Goal: Task Accomplishment & Management: Use online tool/utility

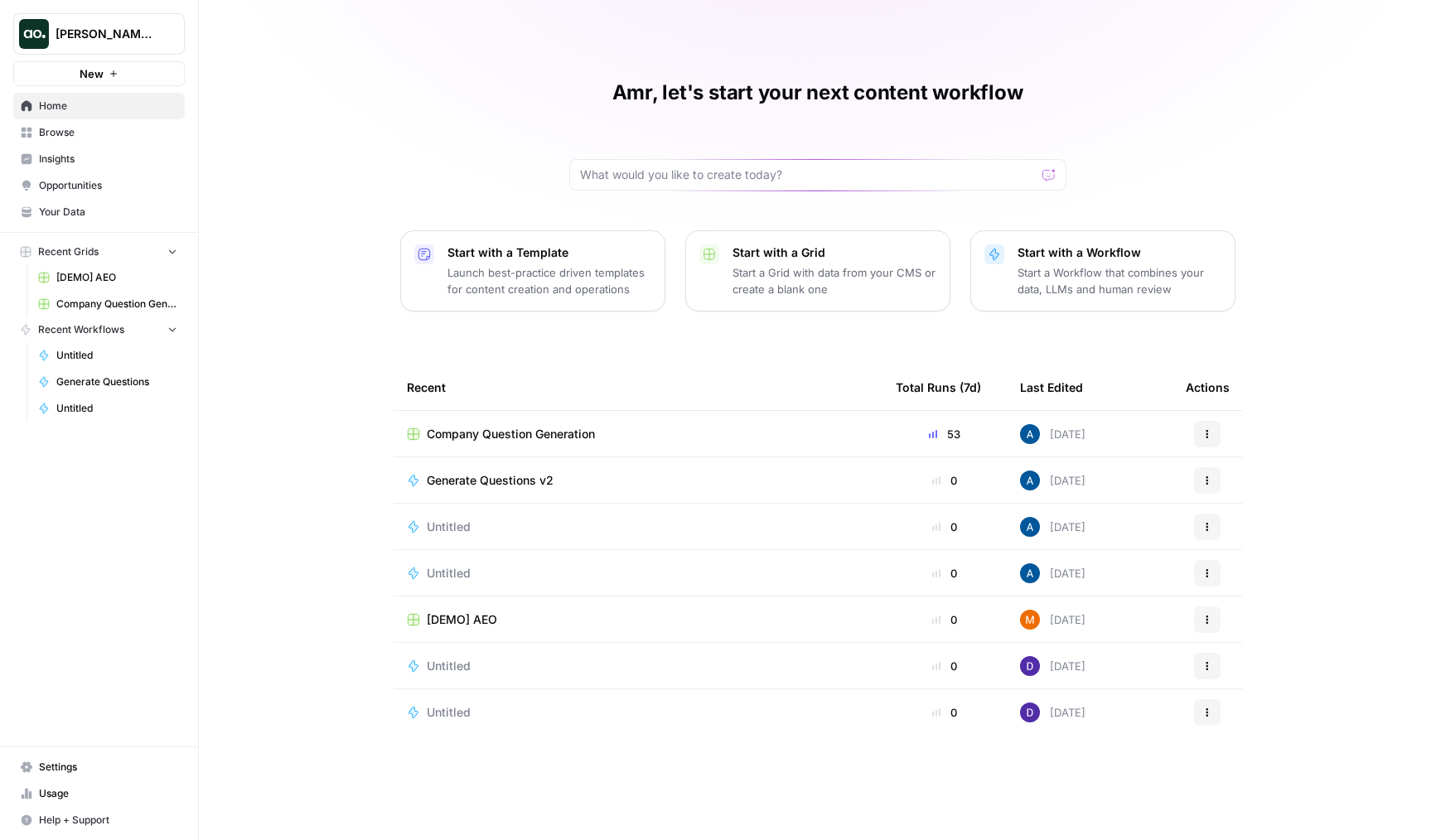
click at [82, 746] on div "Dillon Test New Home Browse Insights Opportunities Your Data Recent Grids [DEMO…" at bounding box center [99, 420] width 198 height 840
click at [78, 783] on link "Usage" at bounding box center [99, 793] width 171 height 27
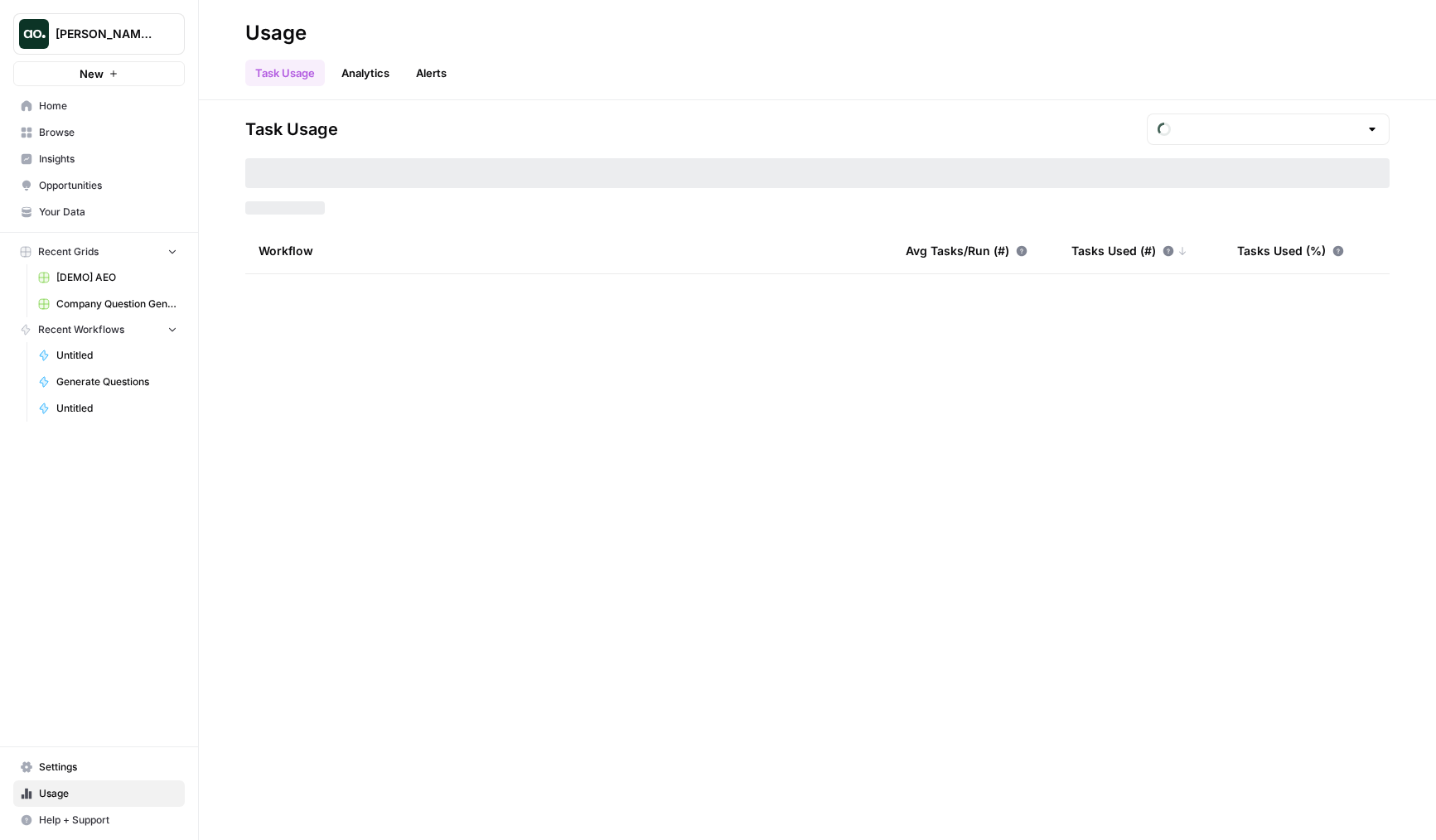
type input "September Tasks"
click at [96, 760] on span "Settings" at bounding box center [108, 767] width 138 height 15
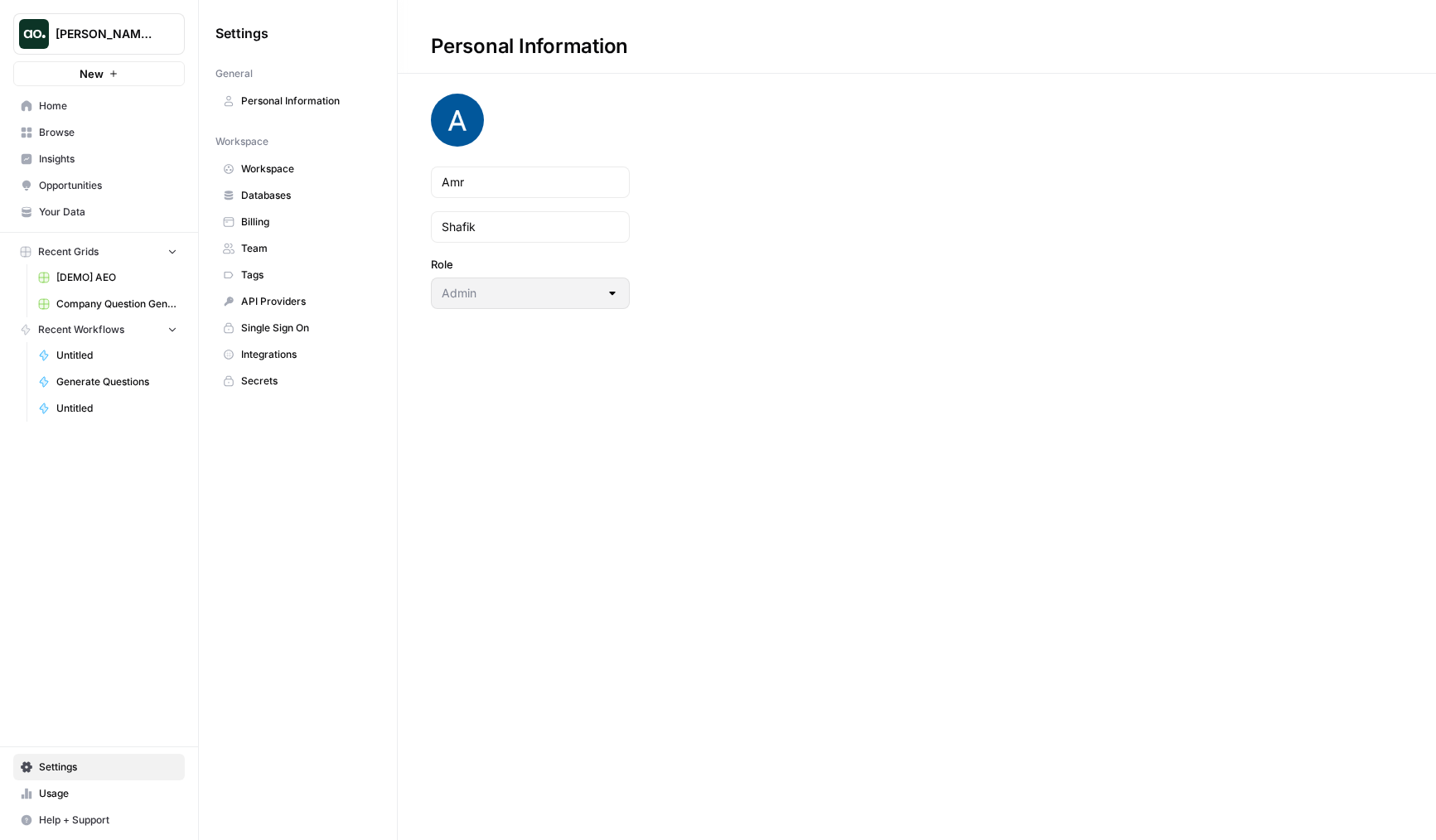
click at [125, 99] on span "Home" at bounding box center [108, 105] width 138 height 15
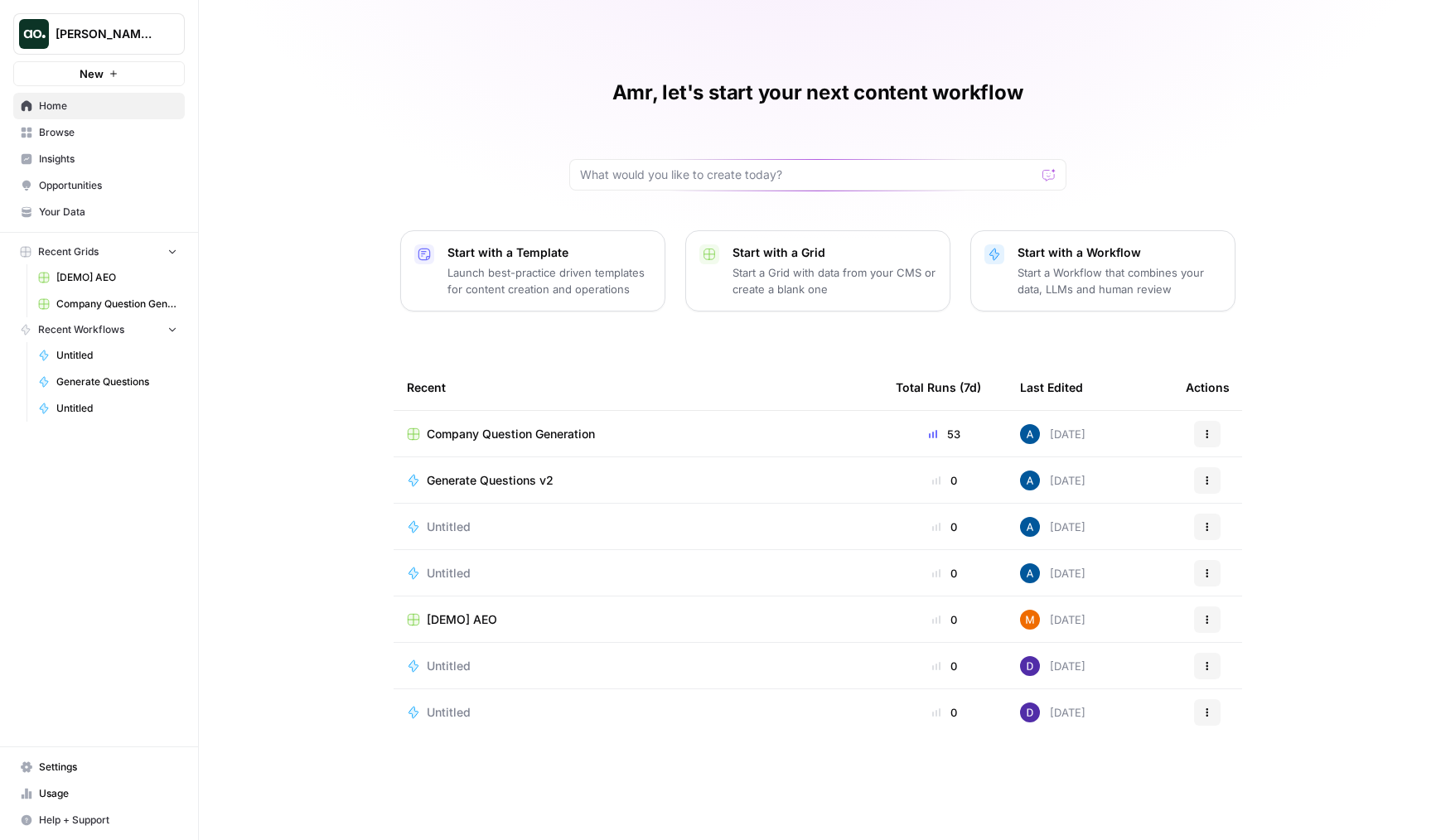
click at [567, 428] on span "Company Question Generation" at bounding box center [511, 434] width 169 height 16
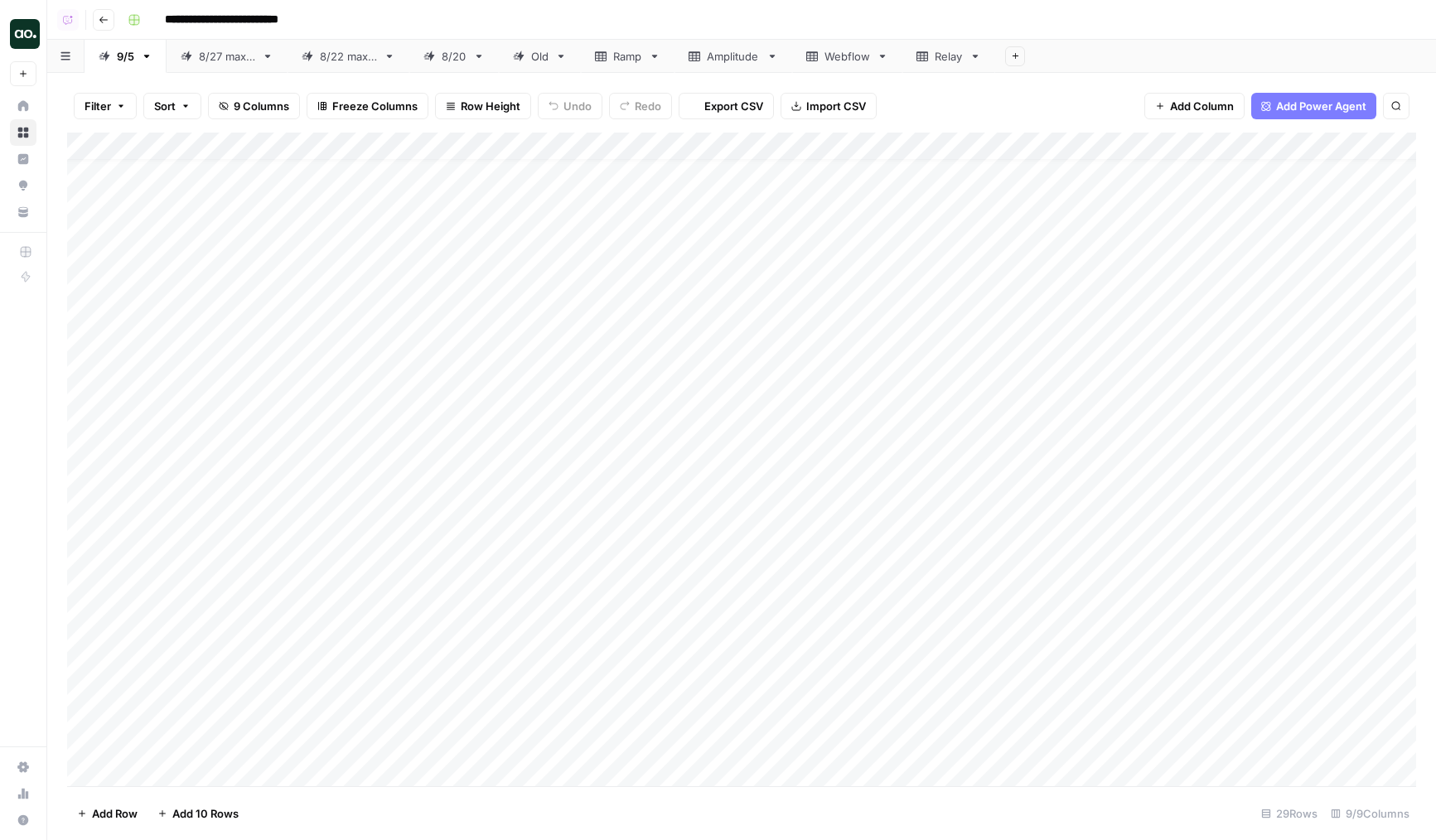
scroll to position [218, 0]
drag, startPoint x: 929, startPoint y: 746, endPoint x: 926, endPoint y: 628, distance: 118.0
click at [926, 628] on div "Add Column" at bounding box center [742, 459] width 1349 height 653
click at [943, 629] on div "Add Column" at bounding box center [742, 459] width 1349 height 653
drag, startPoint x: 1048, startPoint y: 641, endPoint x: 1051, endPoint y: 749, distance: 108.0
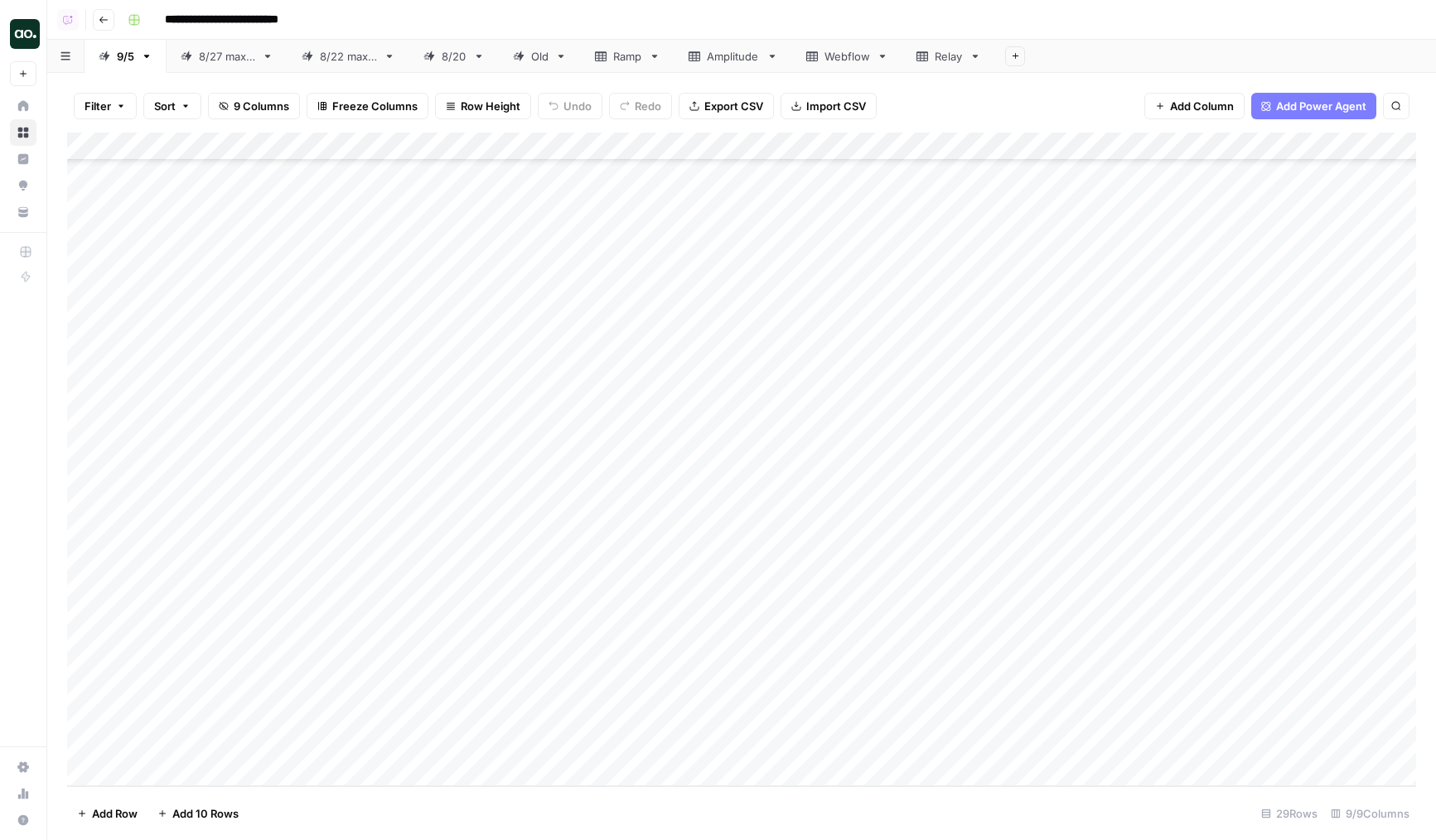
click at [1051, 749] on div "Add Column" at bounding box center [742, 459] width 1349 height 653
click at [1000, 705] on div "Add Column" at bounding box center [742, 459] width 1349 height 653
click at [956, 647] on div "Add Column" at bounding box center [742, 459] width 1349 height 653
click at [966, 639] on div "Add Column" at bounding box center [742, 459] width 1349 height 653
click at [1042, 633] on div "Add Column" at bounding box center [742, 459] width 1349 height 653
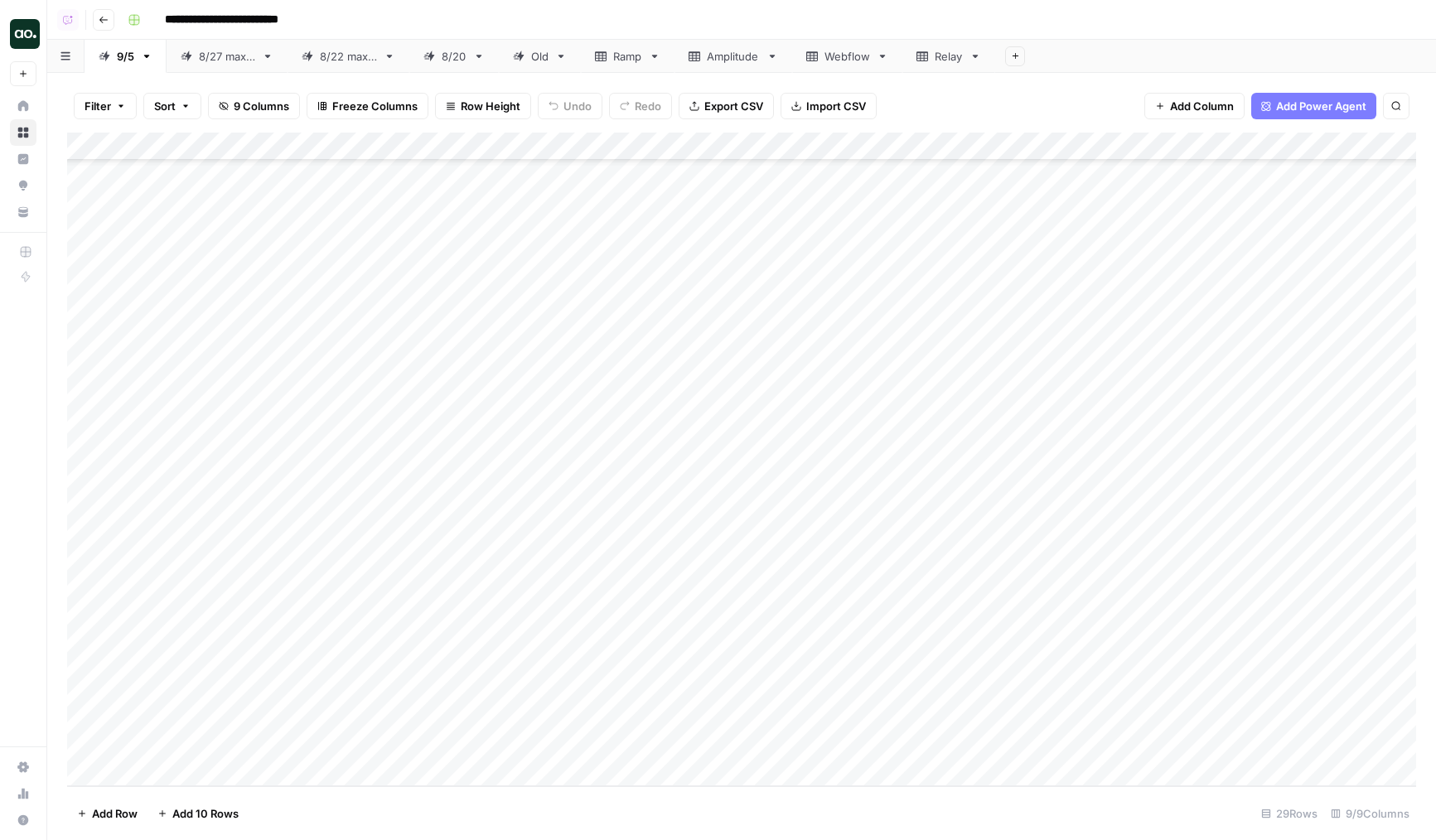
drag, startPoint x: 1036, startPoint y: 663, endPoint x: 1037, endPoint y: 738, distance: 75.0
click at [1037, 738] on div "Add Column" at bounding box center [742, 459] width 1349 height 653
click at [1129, 624] on div "Add Column" at bounding box center [742, 459] width 1349 height 653
click at [1154, 605] on div "Add Column" at bounding box center [742, 459] width 1349 height 653
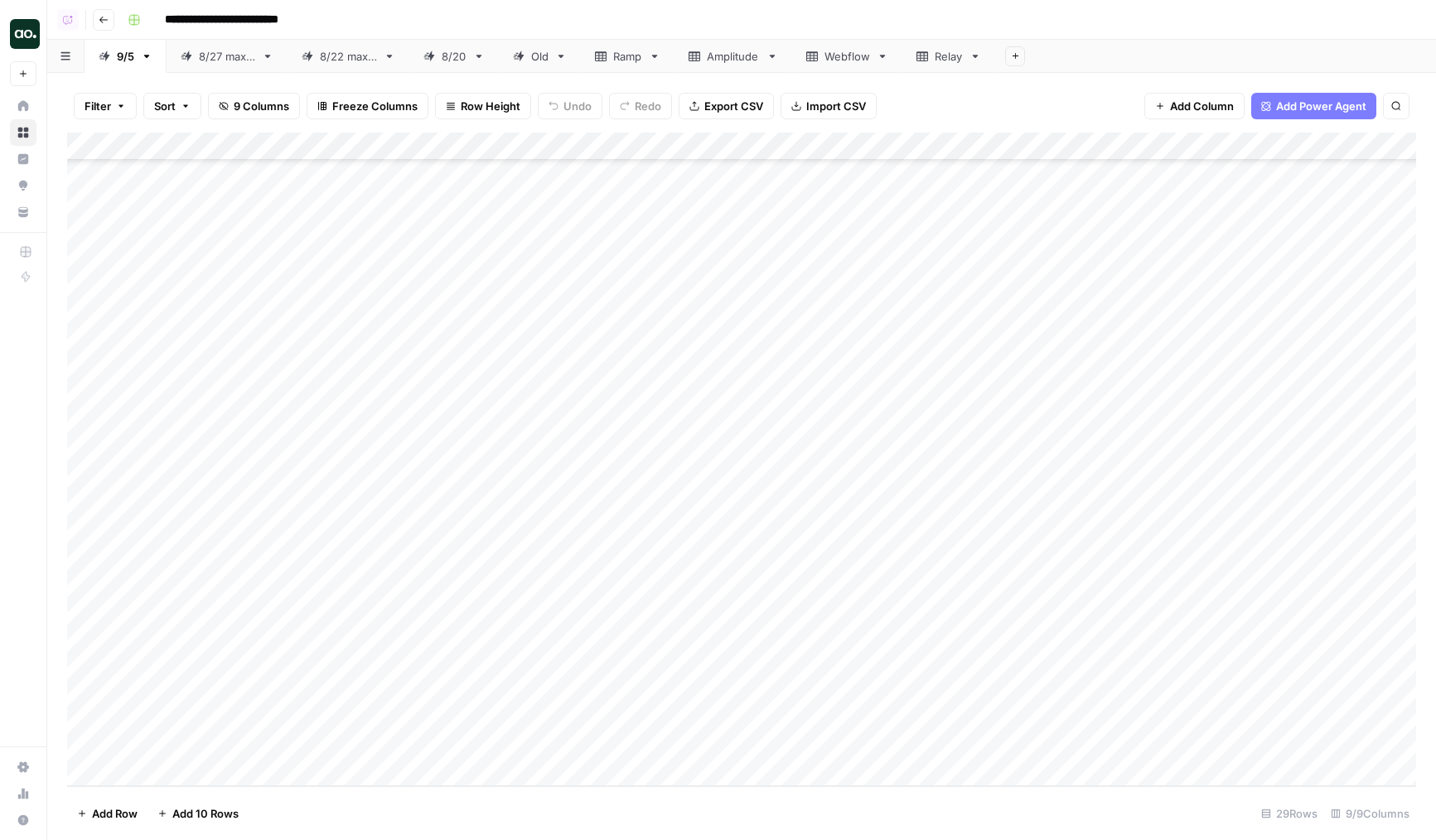
click at [1154, 605] on div "Add Column" at bounding box center [742, 459] width 1349 height 653
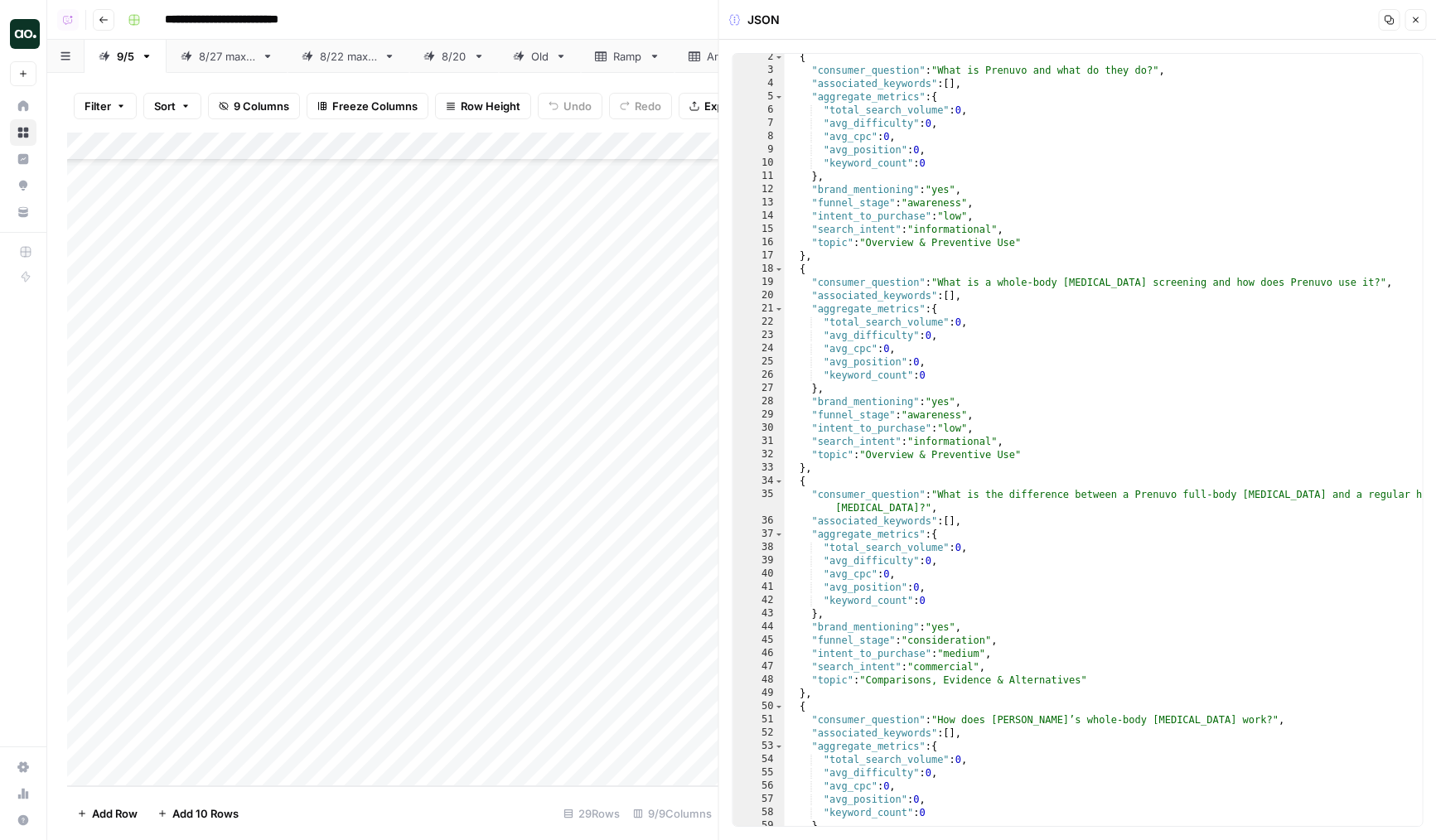
scroll to position [10, 0]
type textarea "**********"
click at [1107, 377] on div "{ "consumer_question" : "What is Prenuvo and what do they do?" , "associated_ke…" at bounding box center [1104, 449] width 638 height 799
click at [1159, 68] on input "**********" at bounding box center [1241, 67] width 180 height 21
click at [1284, 66] on input "**********" at bounding box center [1241, 67] width 180 height 21
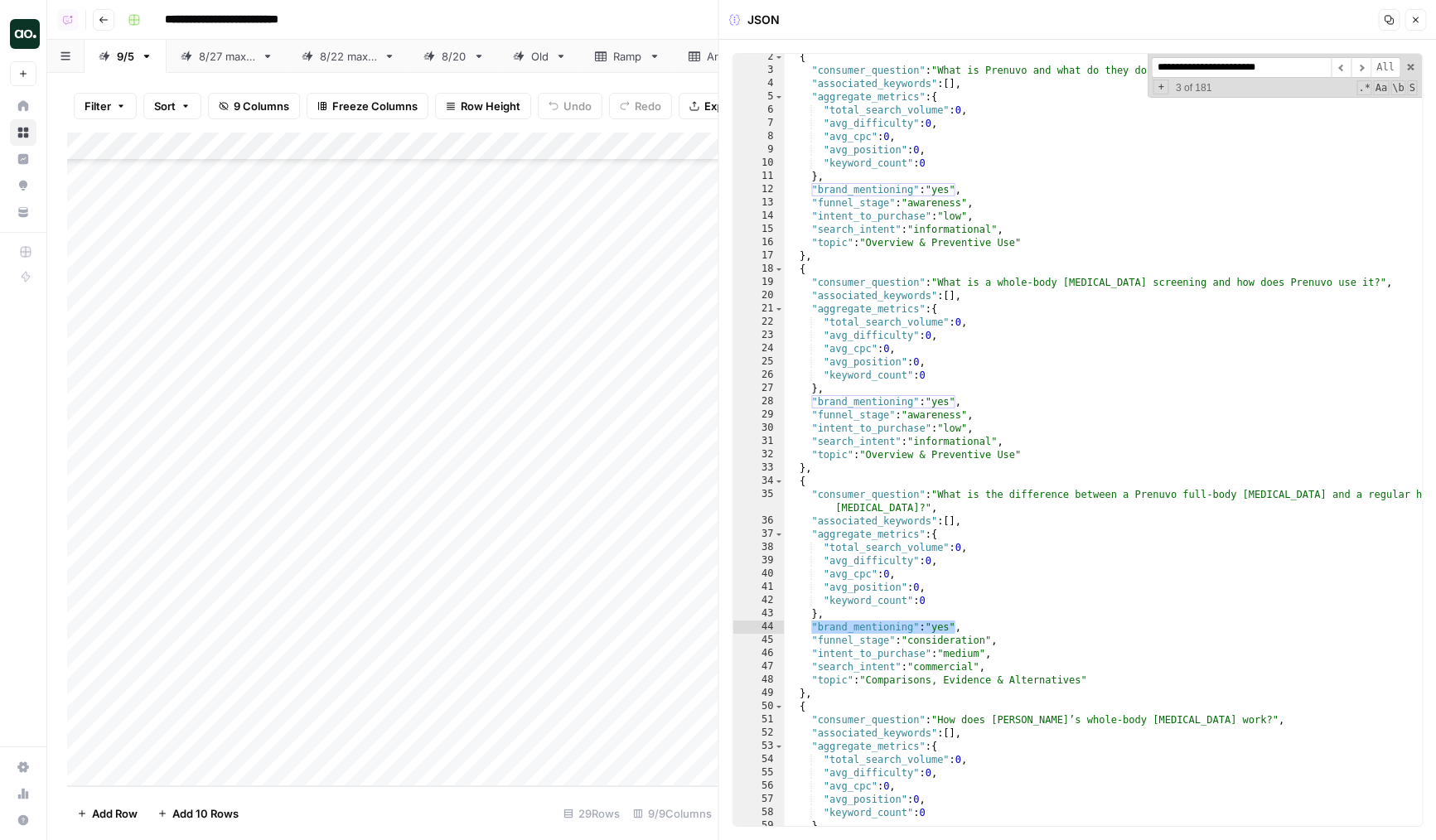
type input "**********"
click at [1421, 16] on button "Close" at bounding box center [1414, 20] width 22 height 22
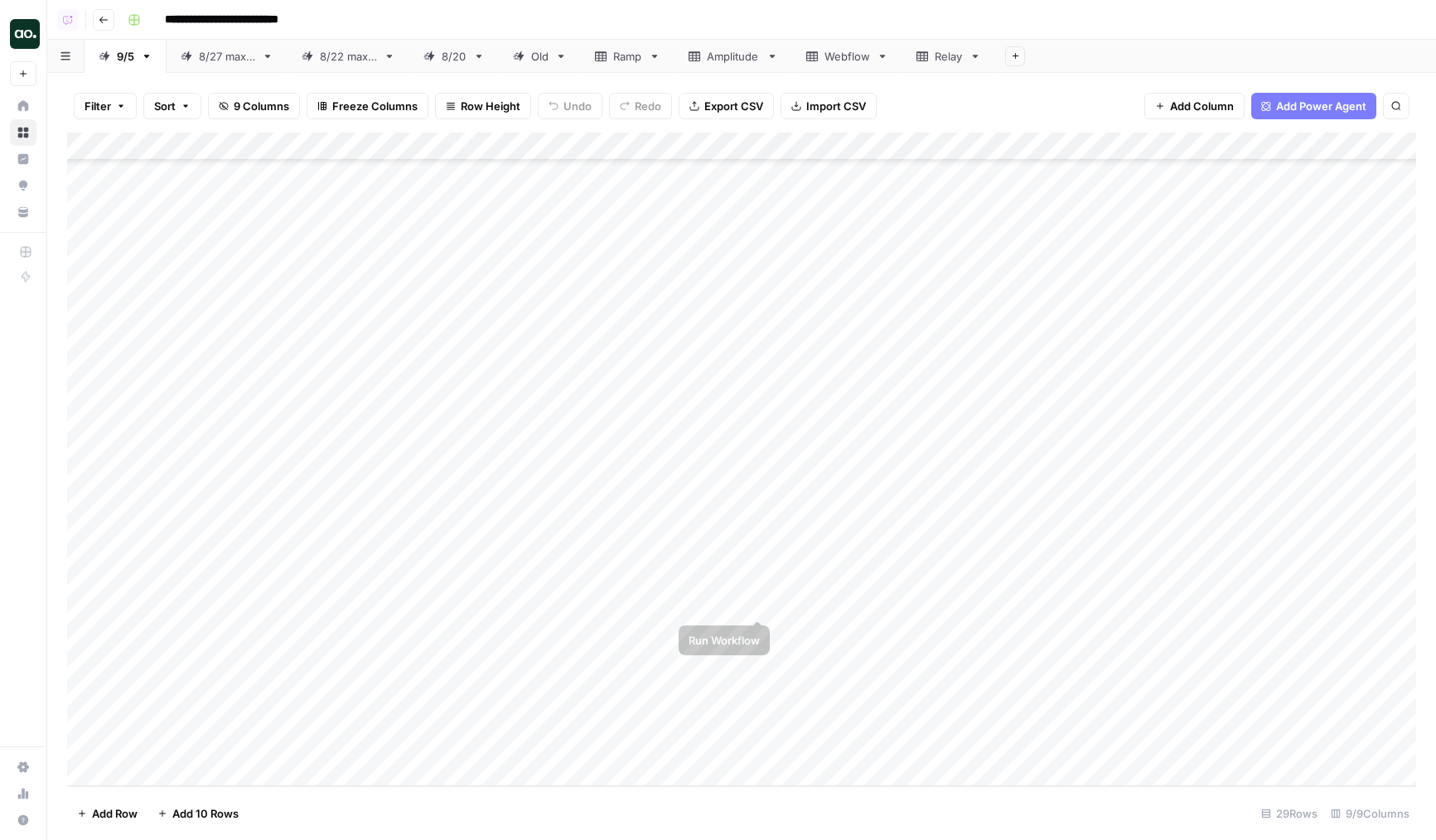
click at [755, 601] on div "Add Column" at bounding box center [742, 459] width 1349 height 653
click at [1216, 627] on div "Add Column" at bounding box center [742, 459] width 1349 height 653
click at [1261, 630] on div "Add Column" at bounding box center [742, 459] width 1349 height 653
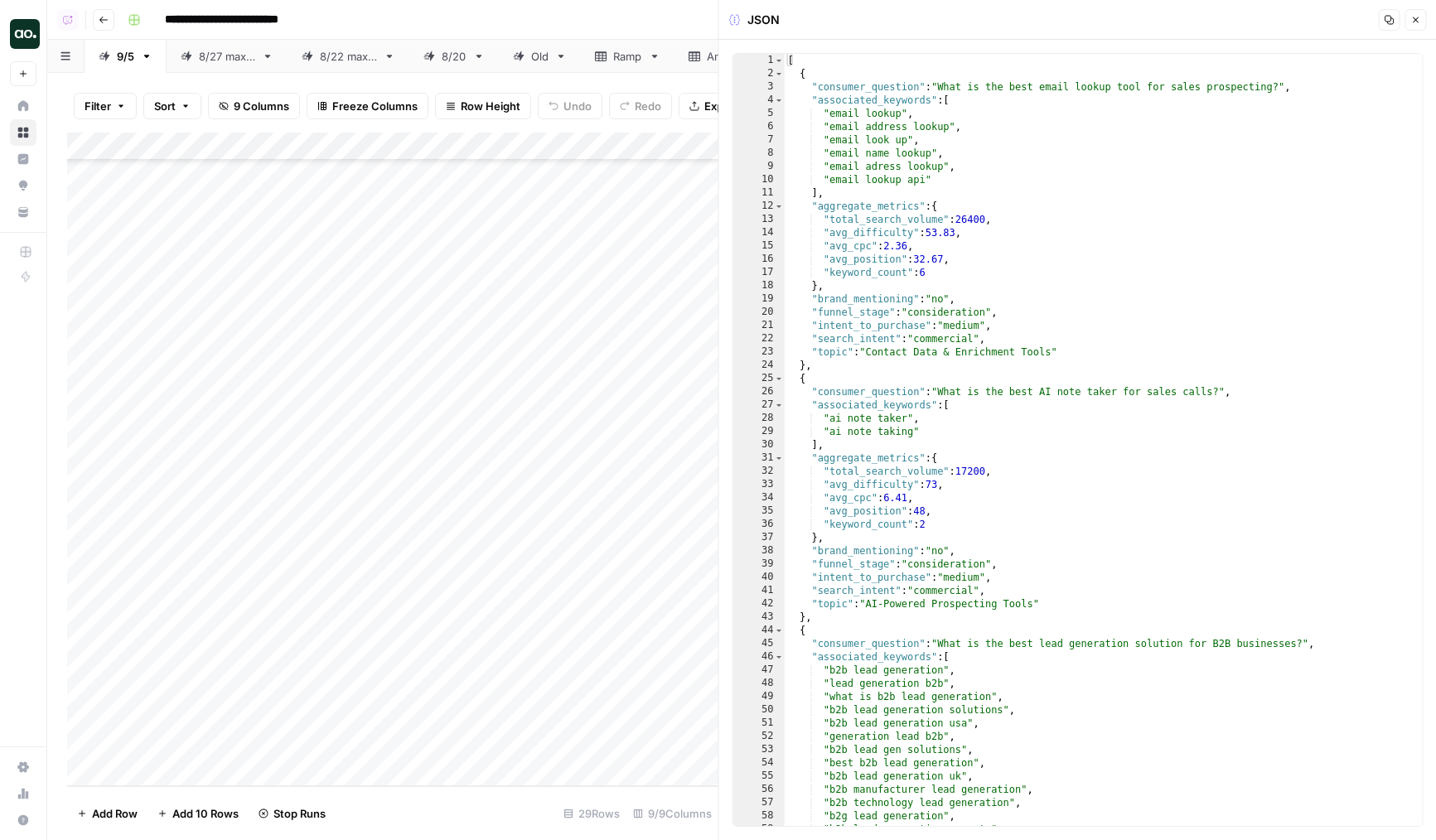
type textarea "**********"
click at [1126, 552] on div "[ { "consumer_question" : "What is the best email lookup tool for sales prospec…" at bounding box center [1104, 453] width 638 height 799
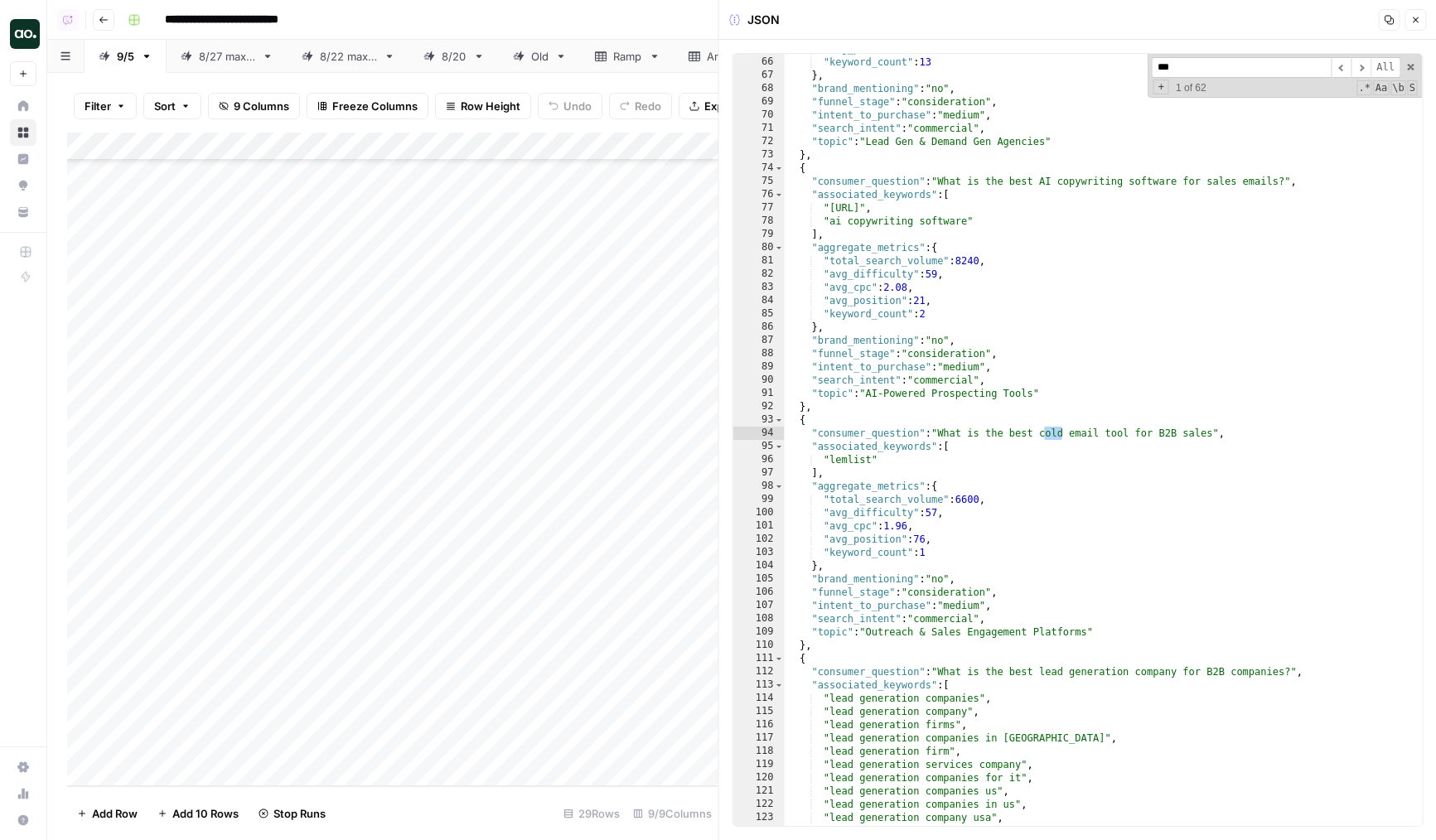
scroll to position [344, 0]
type input "*****"
click at [1412, 14] on button "Close" at bounding box center [1414, 20] width 22 height 22
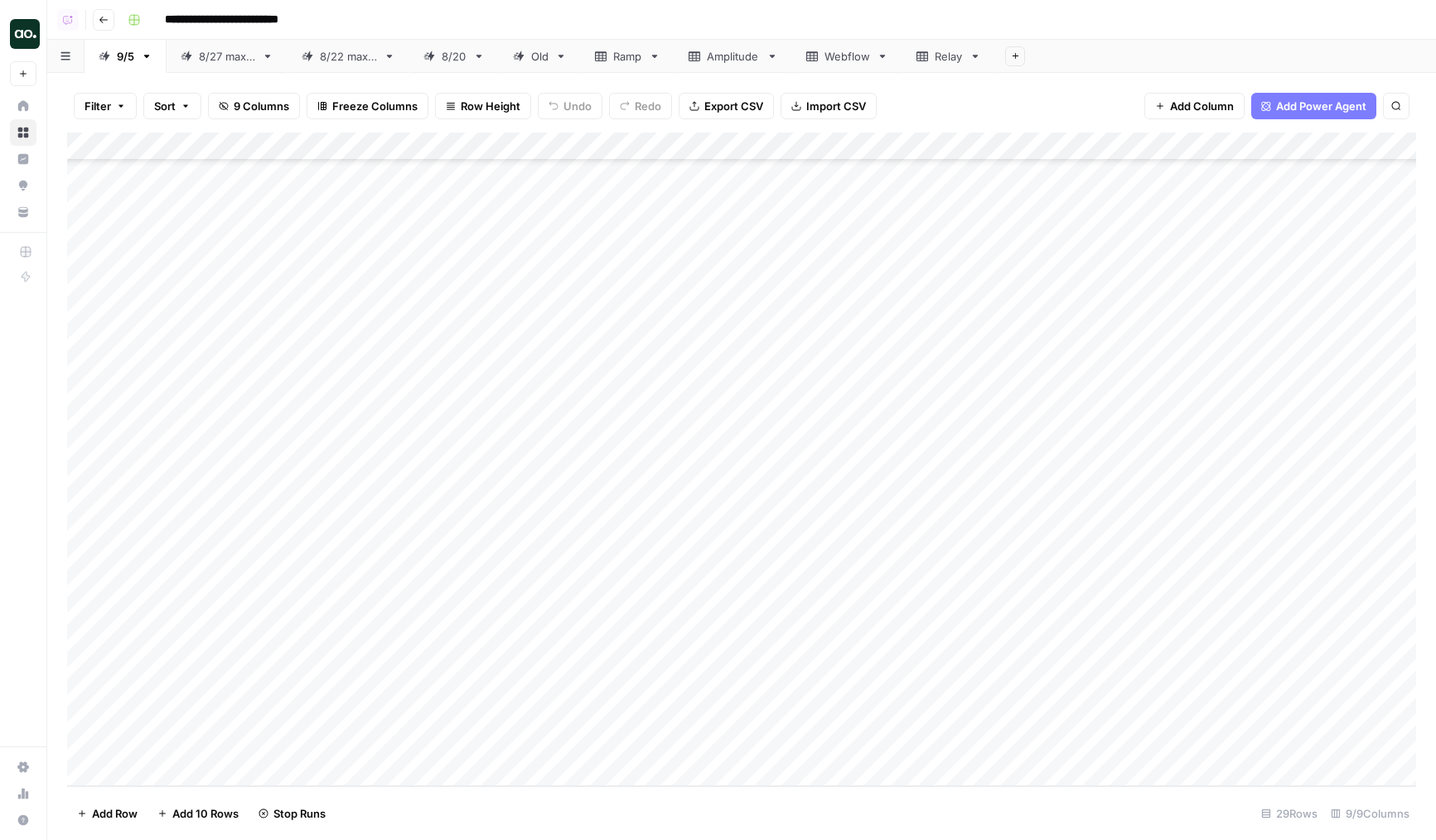
click at [736, 629] on div "Add Column" at bounding box center [742, 459] width 1349 height 653
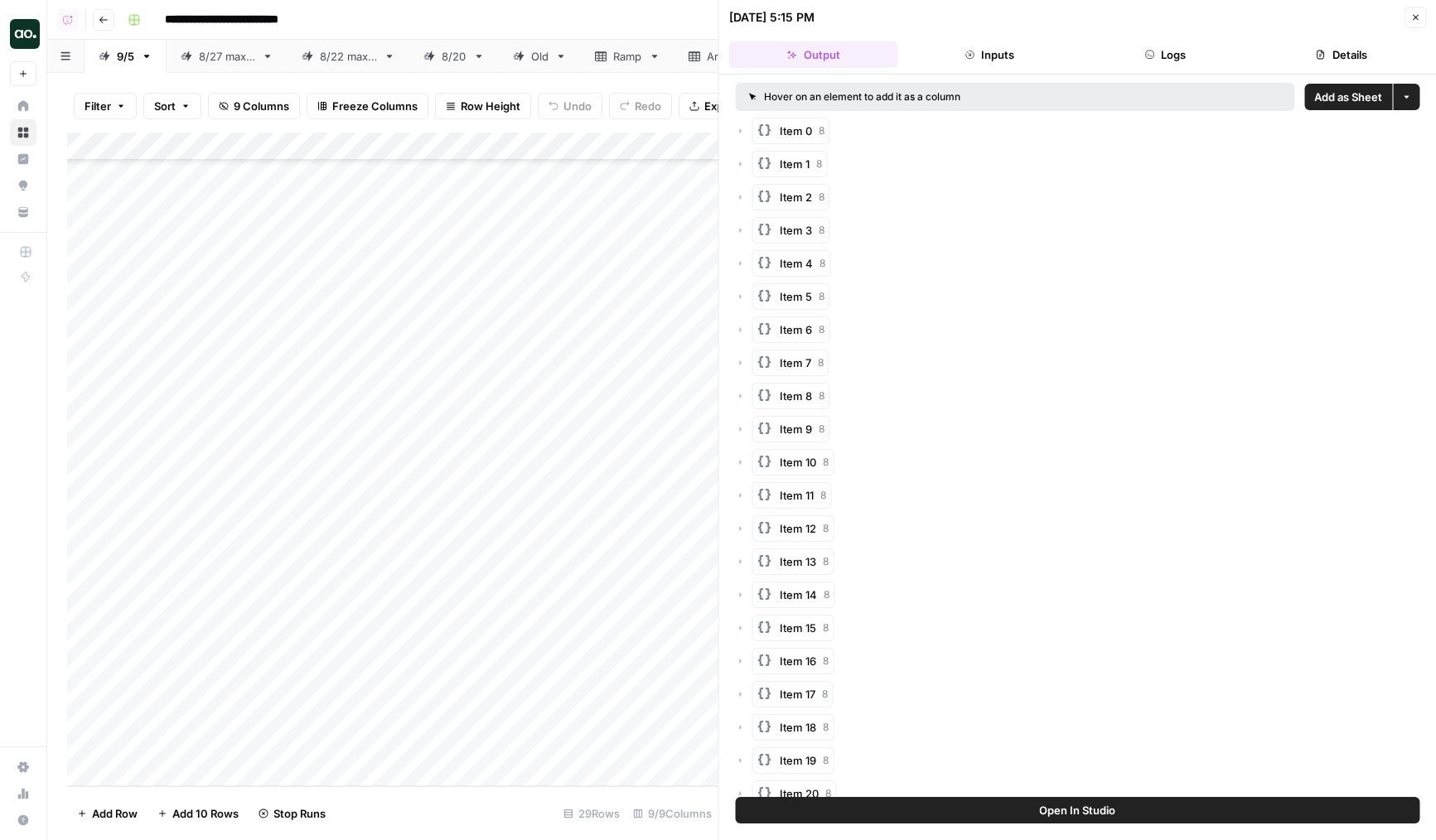
click at [1155, 51] on button "Logs" at bounding box center [1165, 54] width 169 height 27
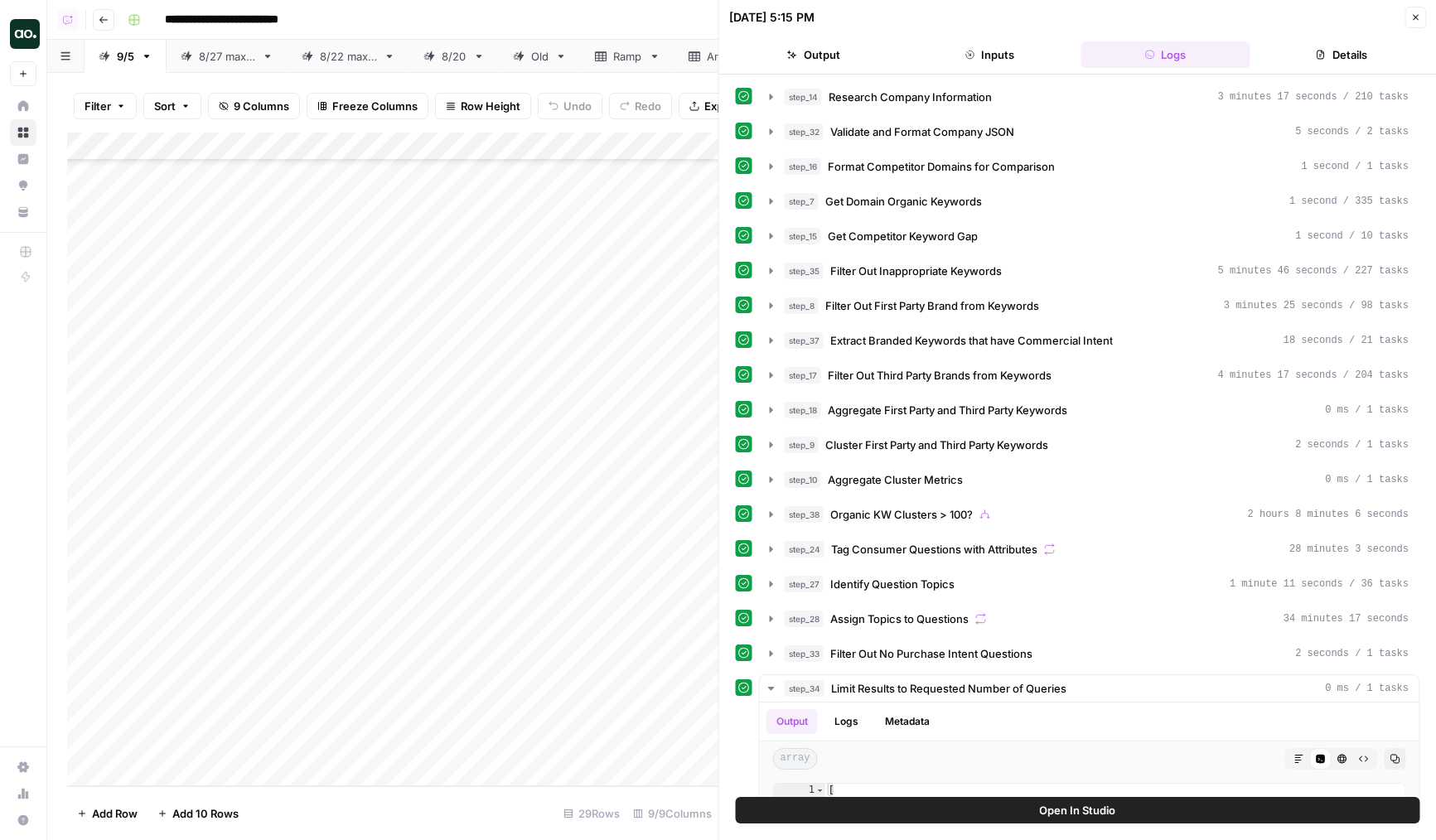
click at [1260, 64] on button "Details" at bounding box center [1342, 54] width 169 height 27
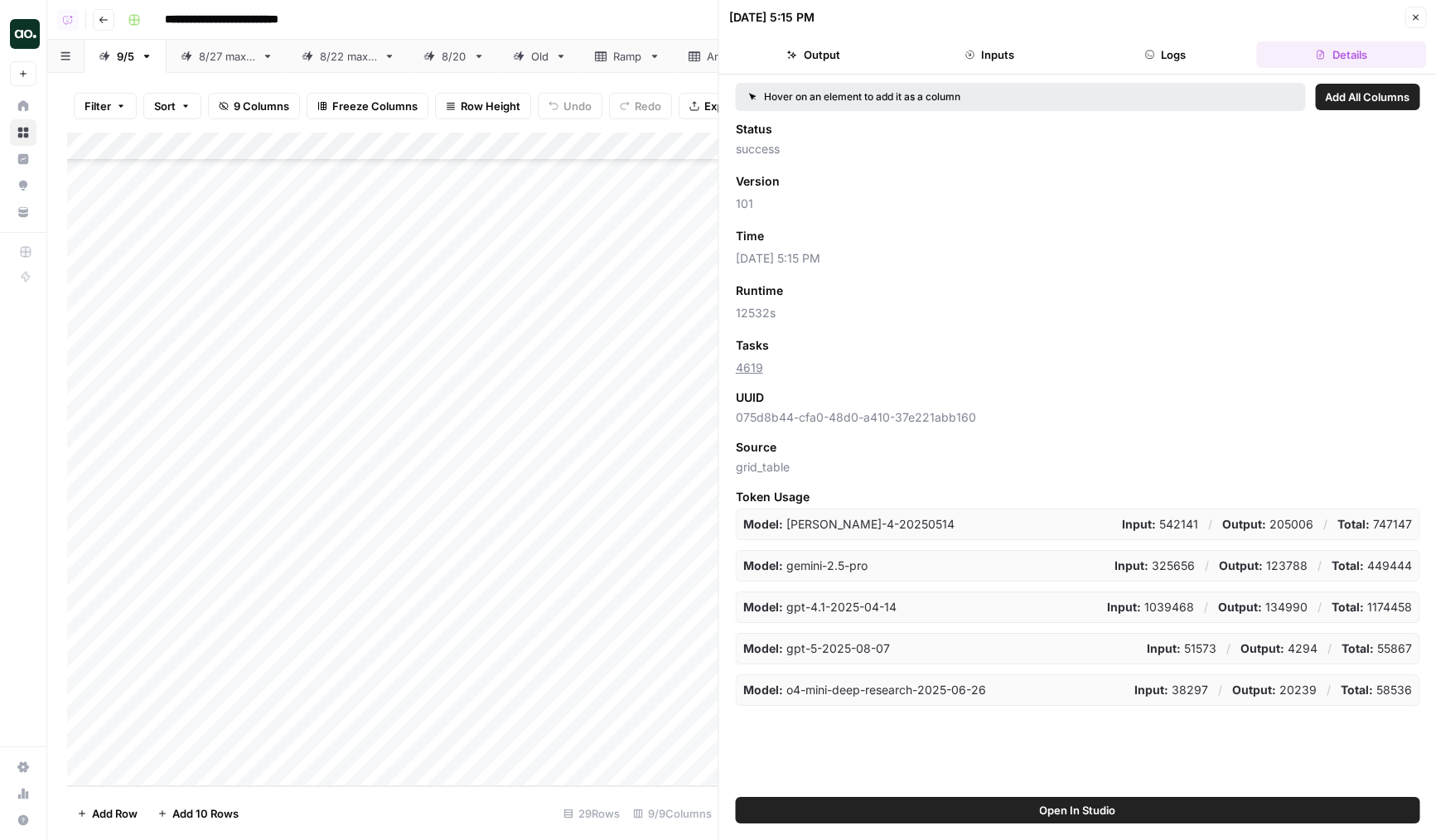
click at [871, 67] on button "Output" at bounding box center [814, 54] width 169 height 27
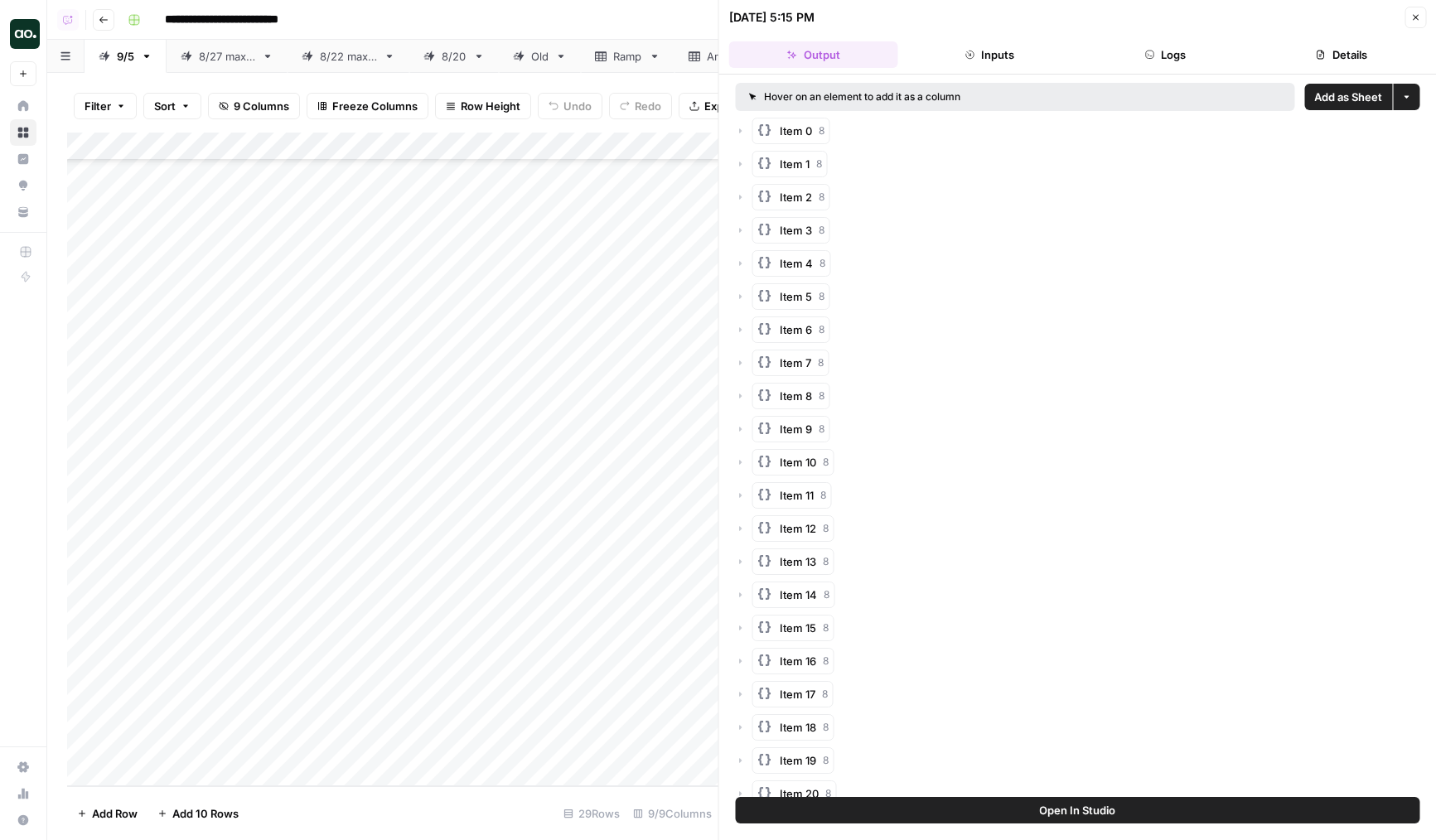
click at [1416, 24] on button "Close" at bounding box center [1414, 17] width 22 height 22
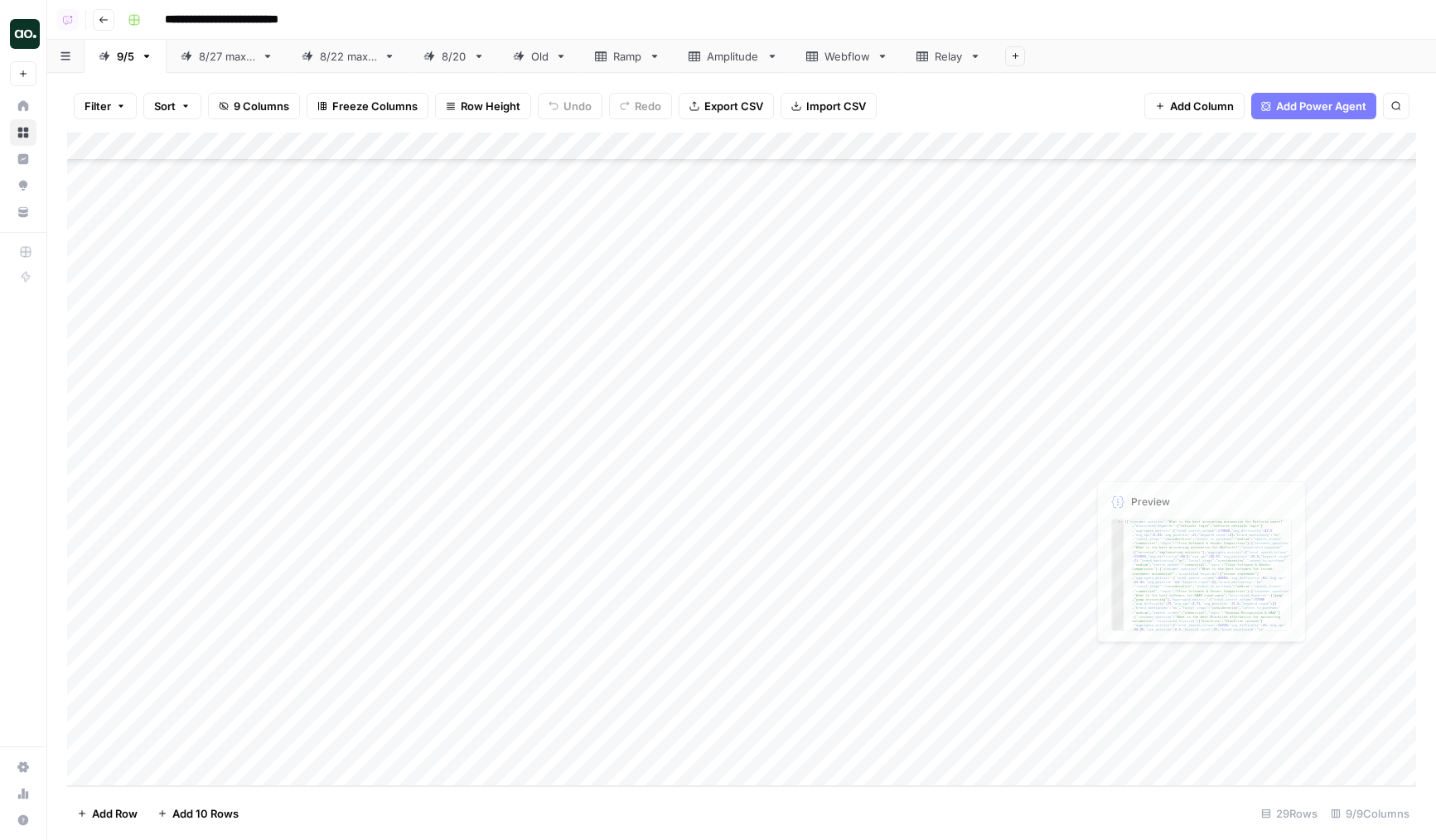
click at [1151, 632] on div "Add Column" at bounding box center [742, 459] width 1349 height 653
drag, startPoint x: 1279, startPoint y: 150, endPoint x: 1393, endPoint y: 150, distance: 114.0
click at [1393, 150] on div "Add Column" at bounding box center [742, 459] width 1349 height 653
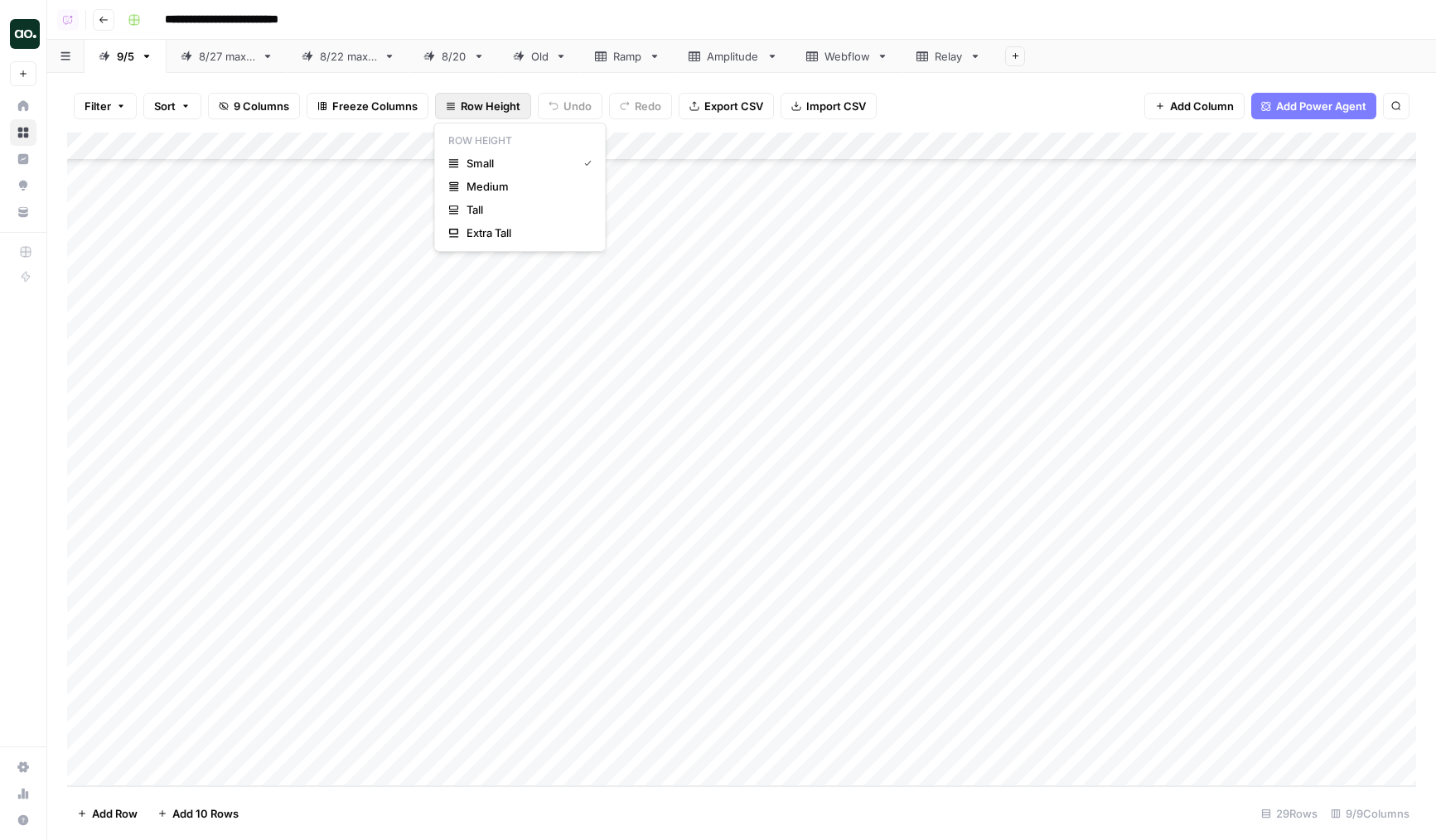
click at [463, 116] on button "Row Height" at bounding box center [482, 105] width 96 height 27
click at [474, 209] on span "Tall" at bounding box center [527, 209] width 119 height 16
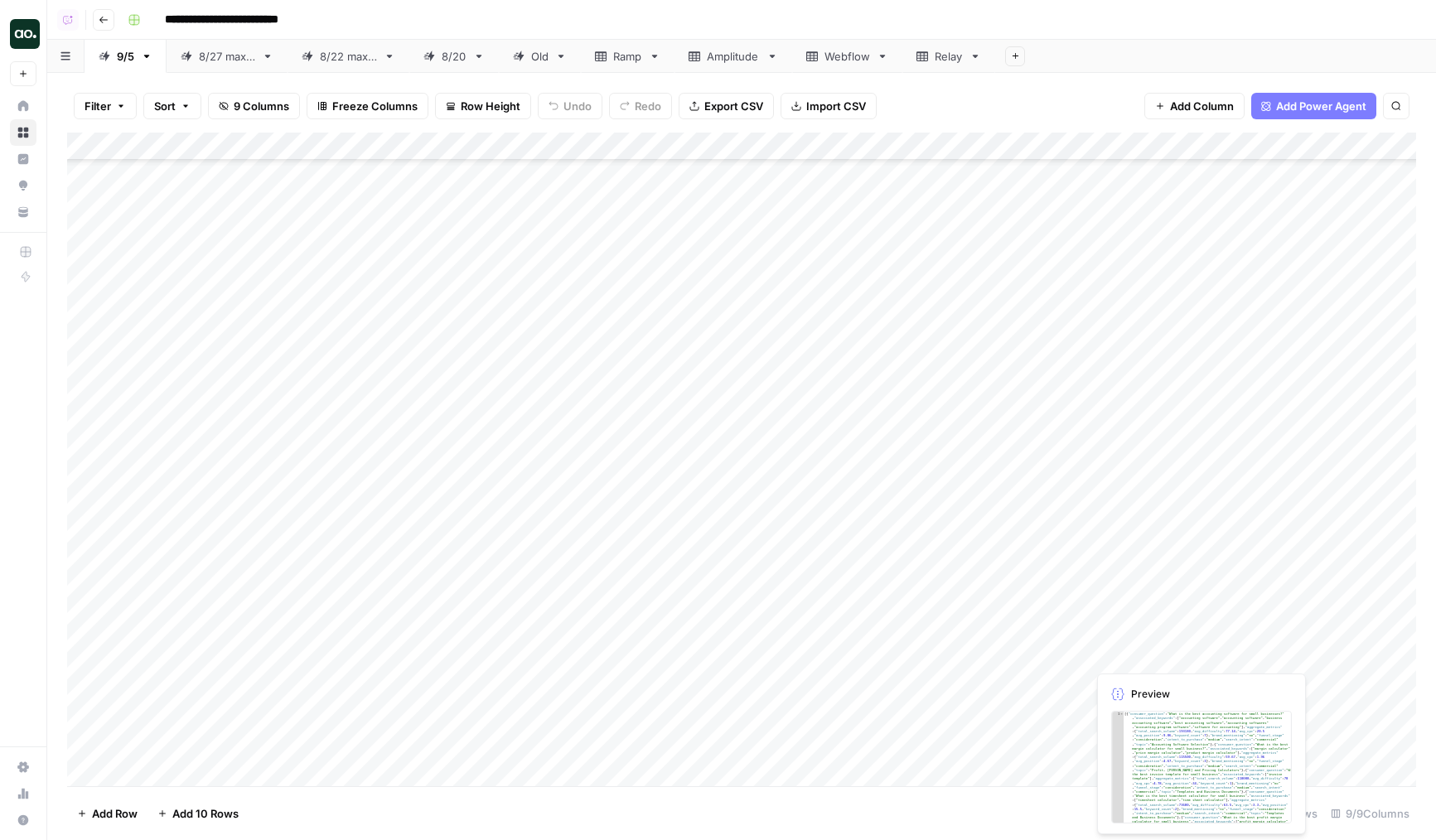
click at [1252, 647] on div "Add Column" at bounding box center [742, 459] width 1349 height 653
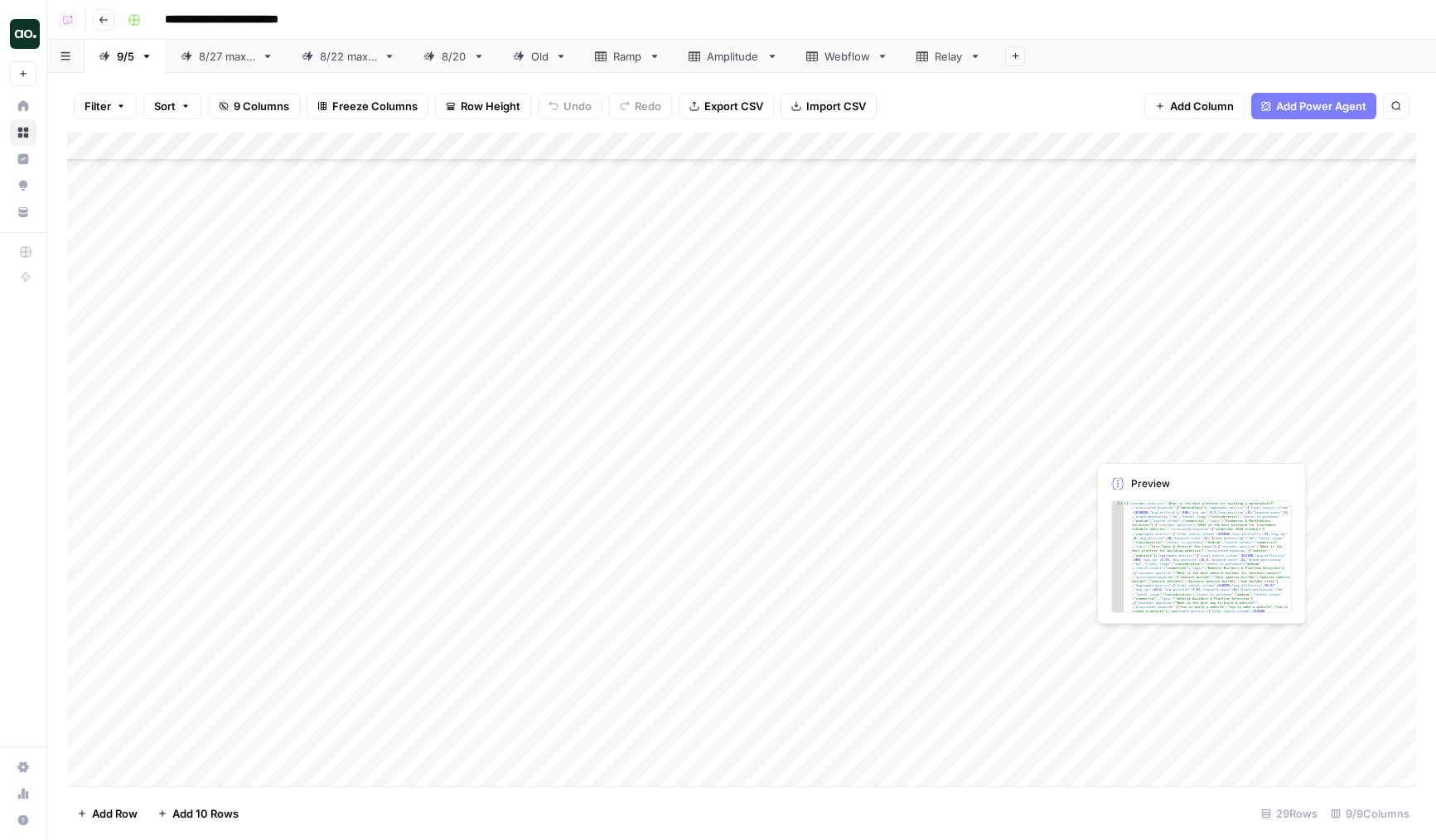
click at [1282, 682] on div "Add Column" at bounding box center [742, 459] width 1349 height 653
click at [1269, 730] on div "Add Column" at bounding box center [742, 459] width 1349 height 653
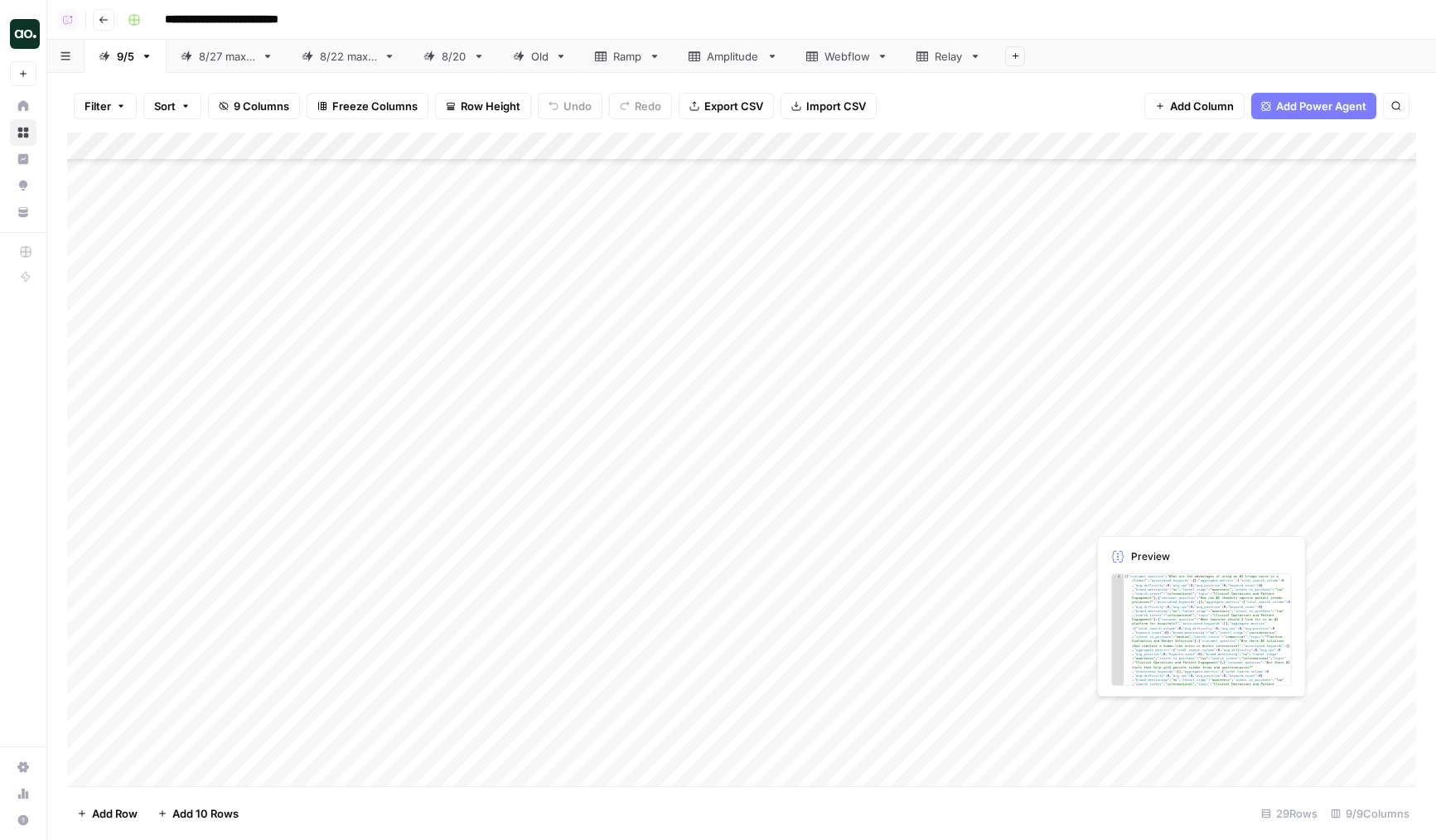
scroll to position [1515, 0]
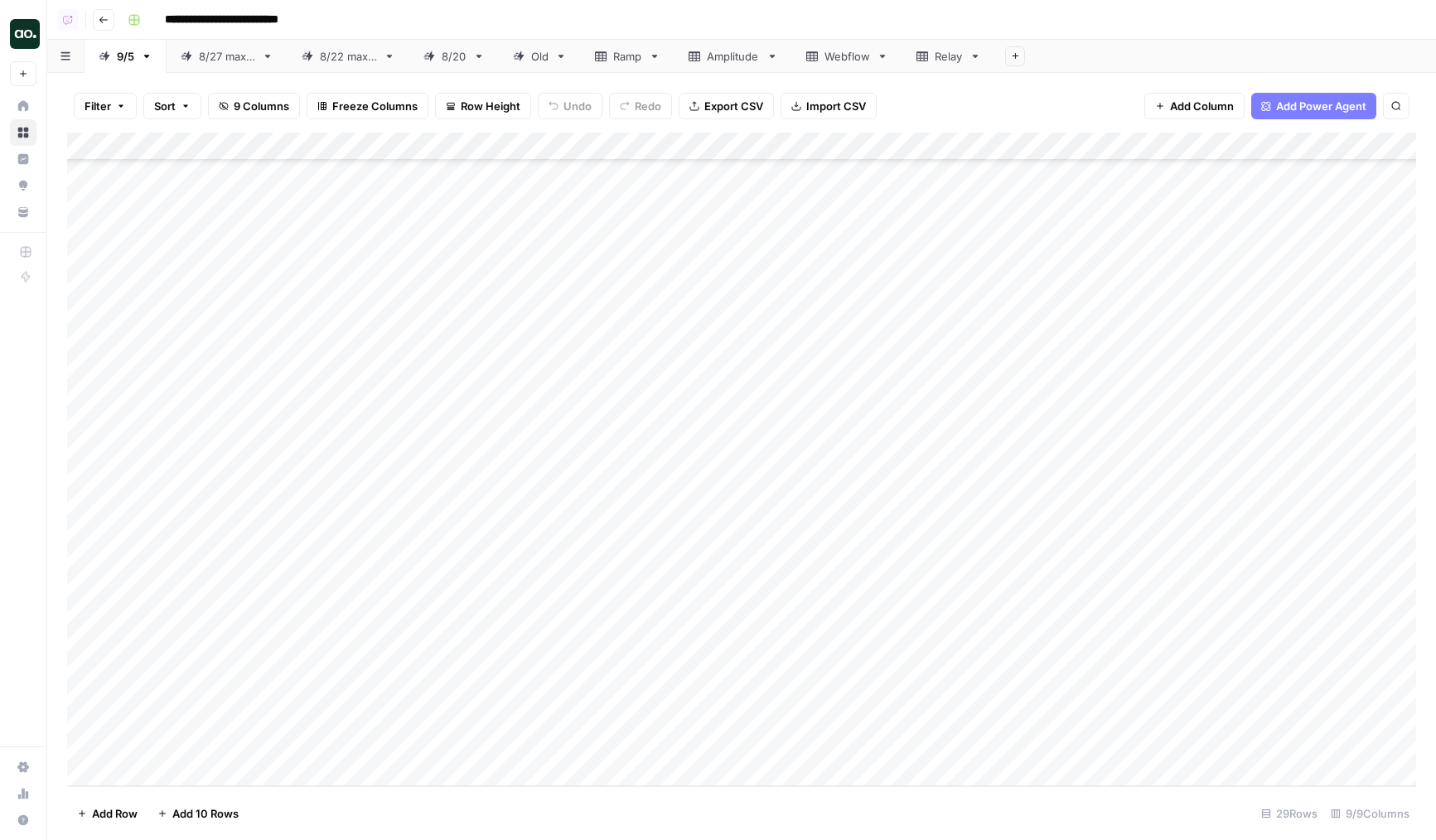
click at [1266, 729] on div "Add Column" at bounding box center [742, 459] width 1349 height 653
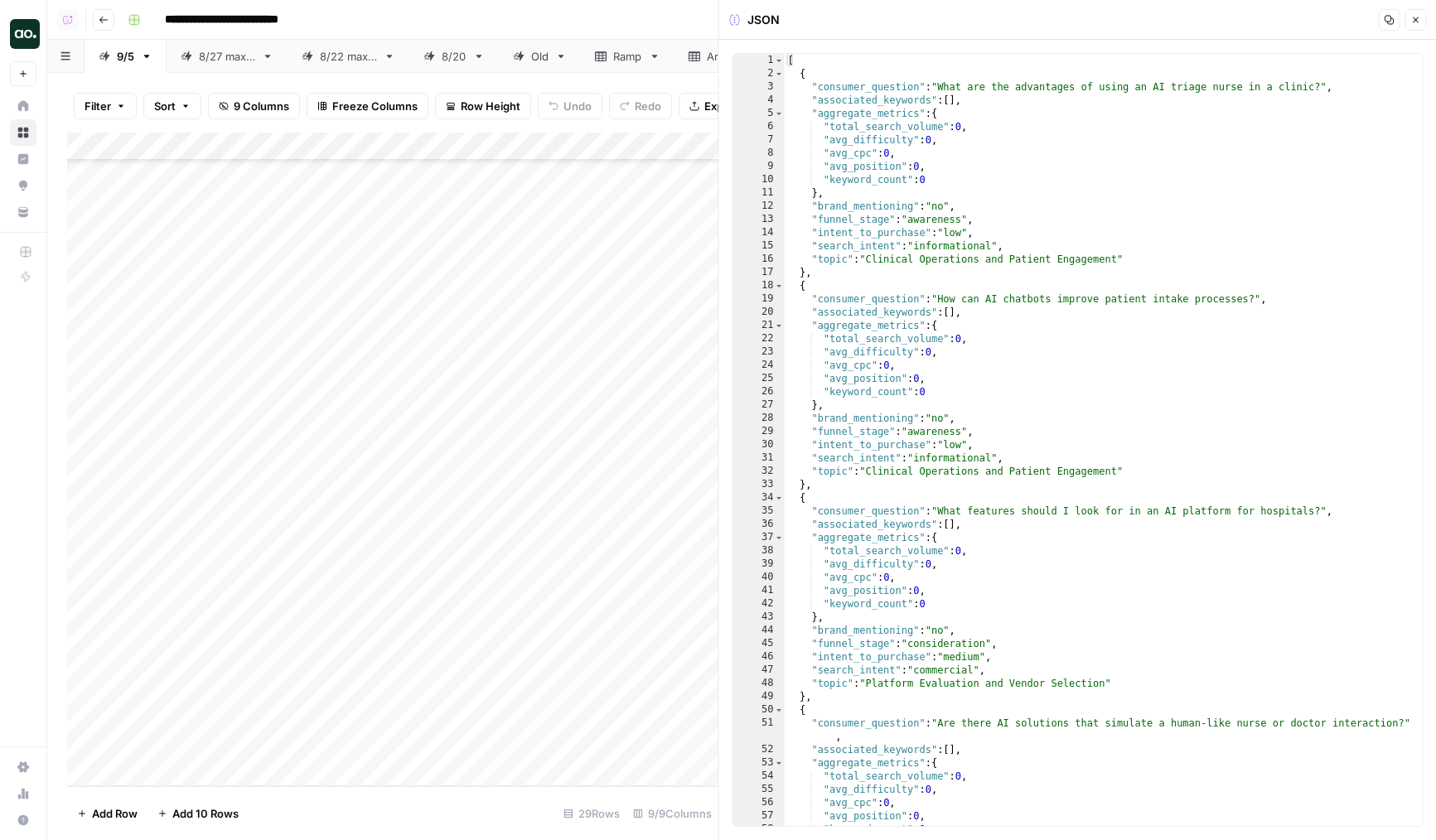
type textarea "**********"
click at [1203, 365] on div "[ { "consumer_question" : "What are the advantages of using an AI triage nurse …" at bounding box center [1104, 453] width 638 height 799
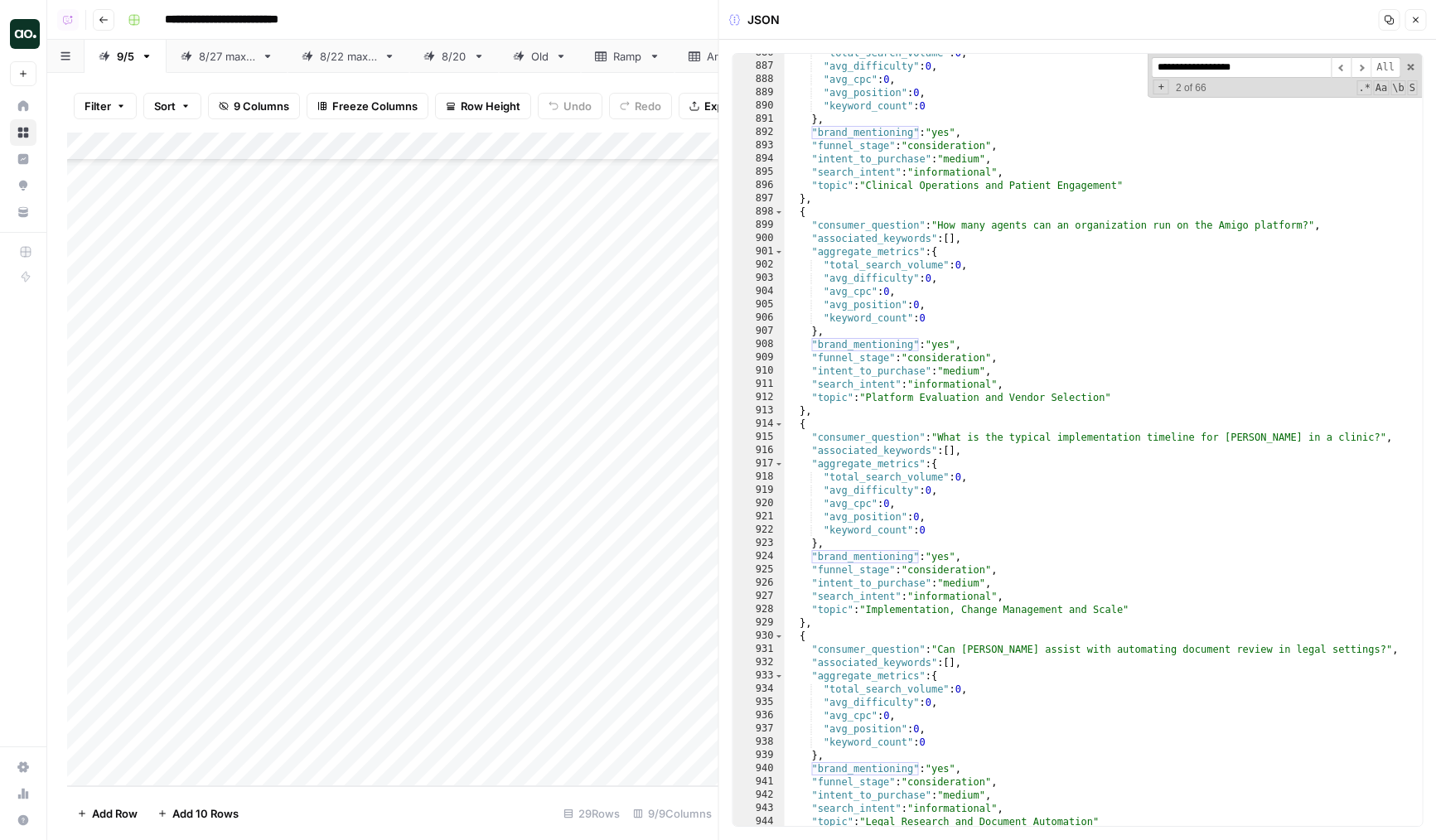
scroll to position [13341, 0]
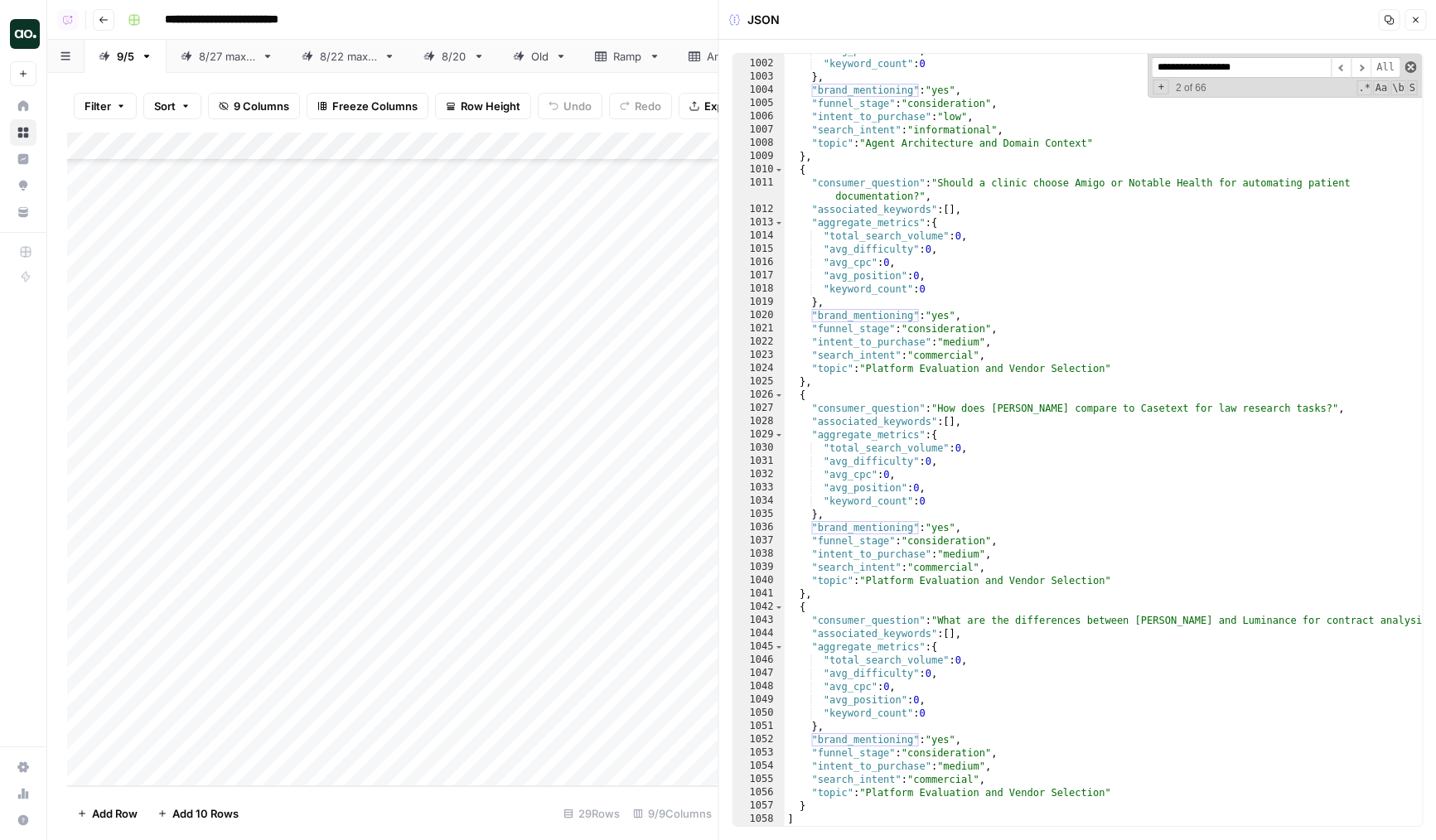
type input "**********"
click at [1413, 64] on span at bounding box center [1409, 67] width 11 height 11
type textarea "**********"
click at [1413, 15] on icon "button" at bounding box center [1415, 20] width 10 height 10
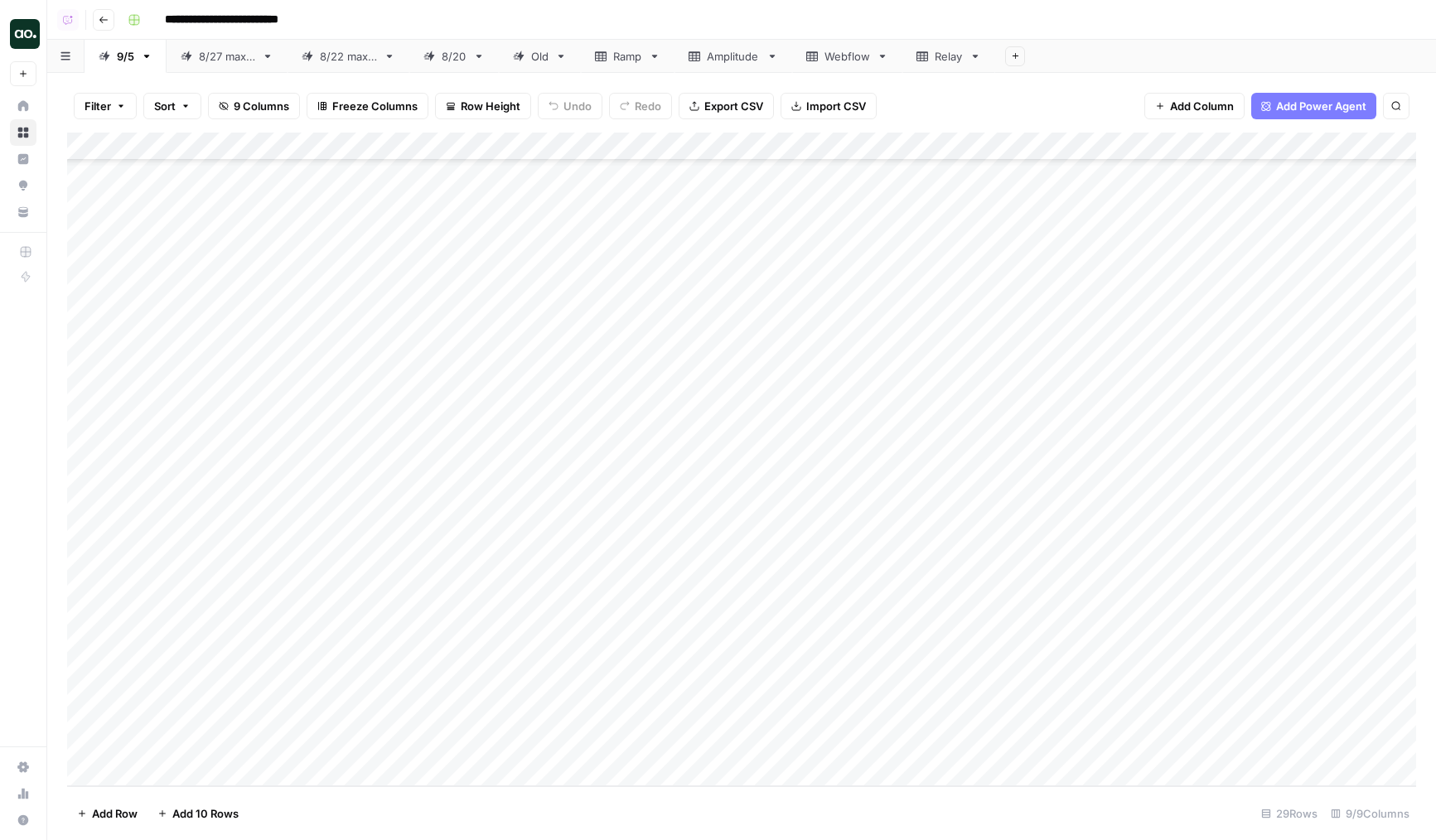
click at [618, 144] on div "Add Column" at bounding box center [742, 459] width 1349 height 653
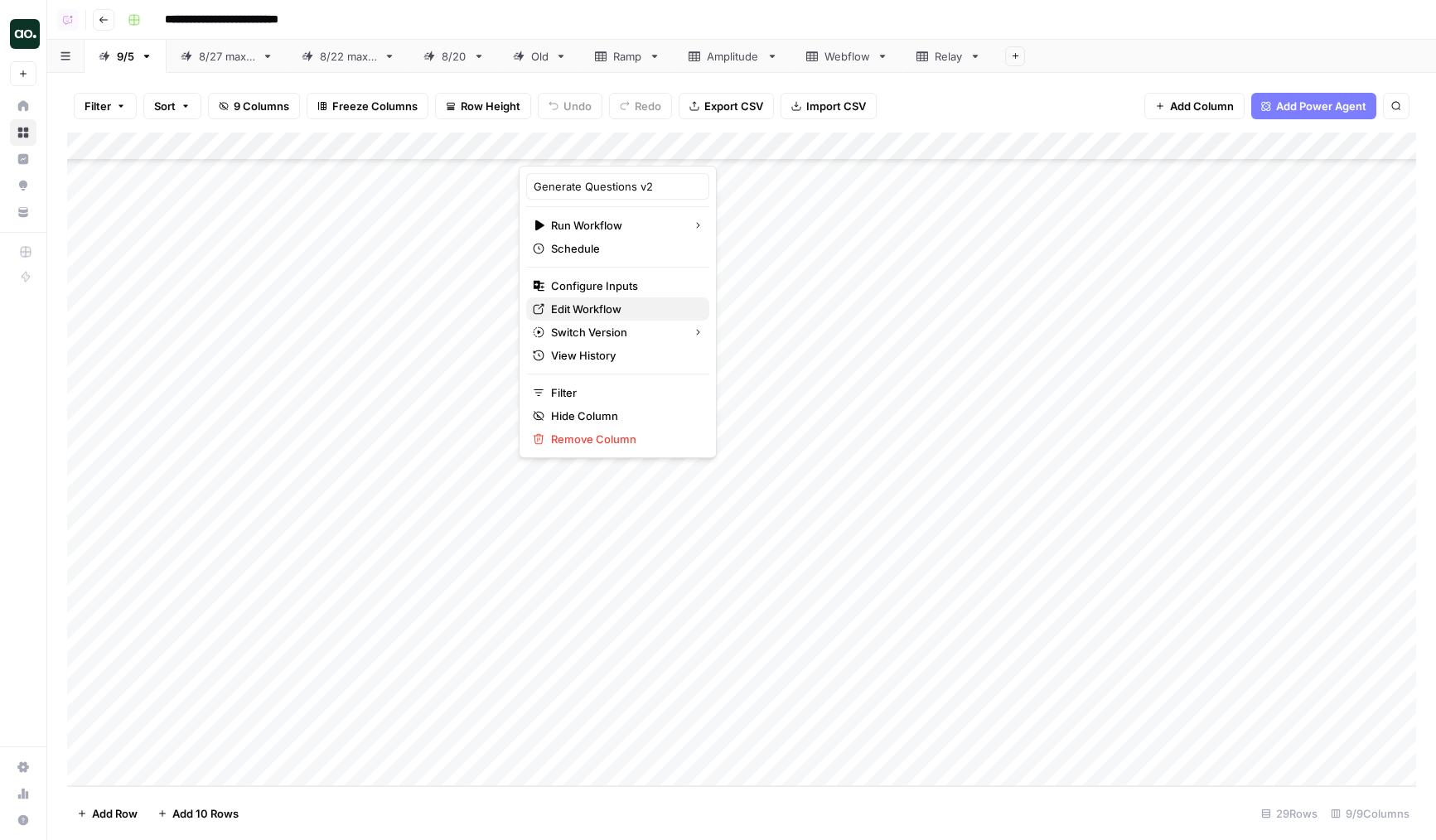
click at [567, 304] on span "Edit Workflow" at bounding box center [623, 309] width 145 height 16
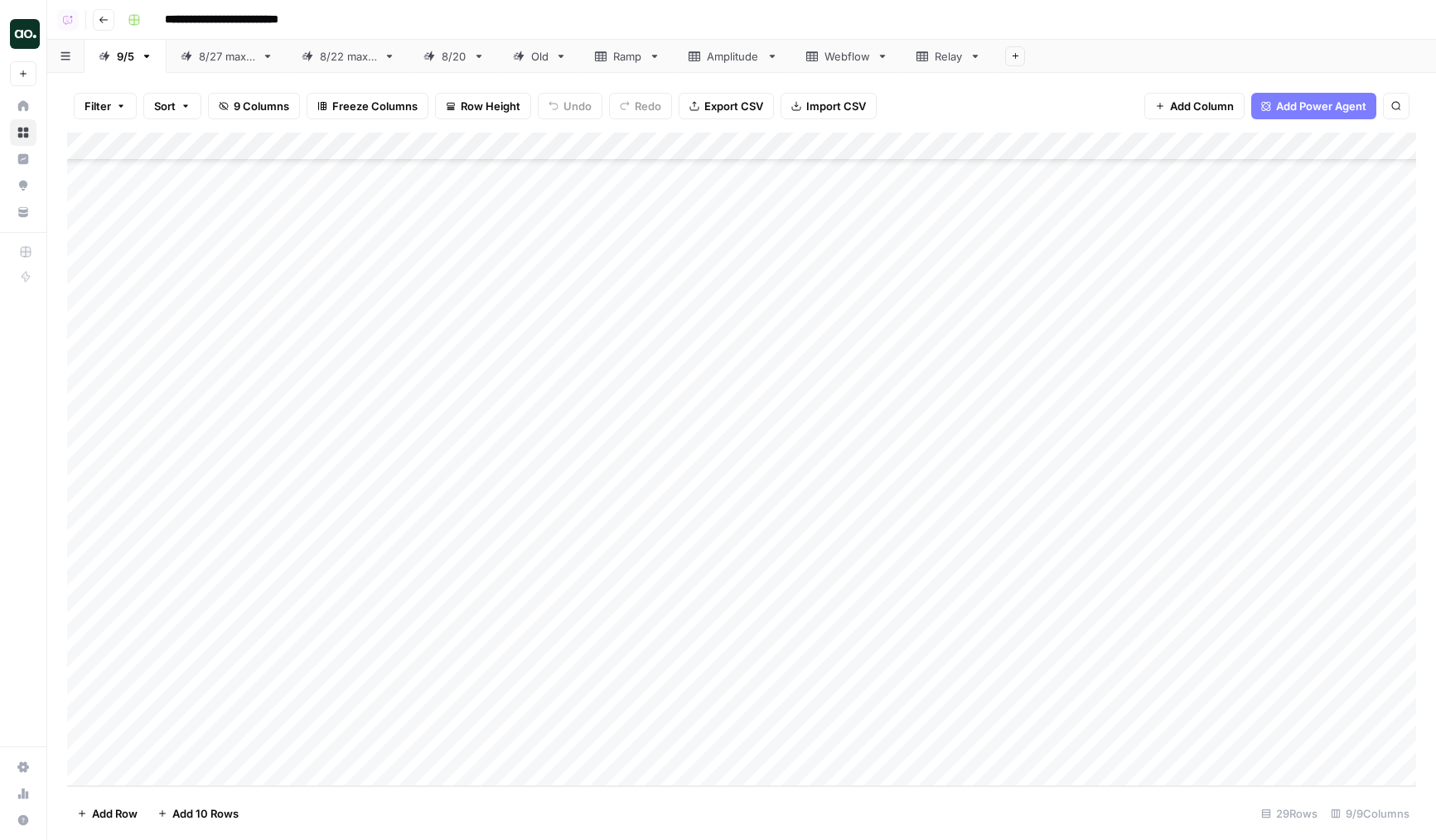
click at [388, 323] on div "Add Column" at bounding box center [742, 459] width 1349 height 653
click at [443, 627] on div "Add Column" at bounding box center [742, 459] width 1349 height 653
click at [1145, 647] on div "Add Column" at bounding box center [742, 459] width 1349 height 653
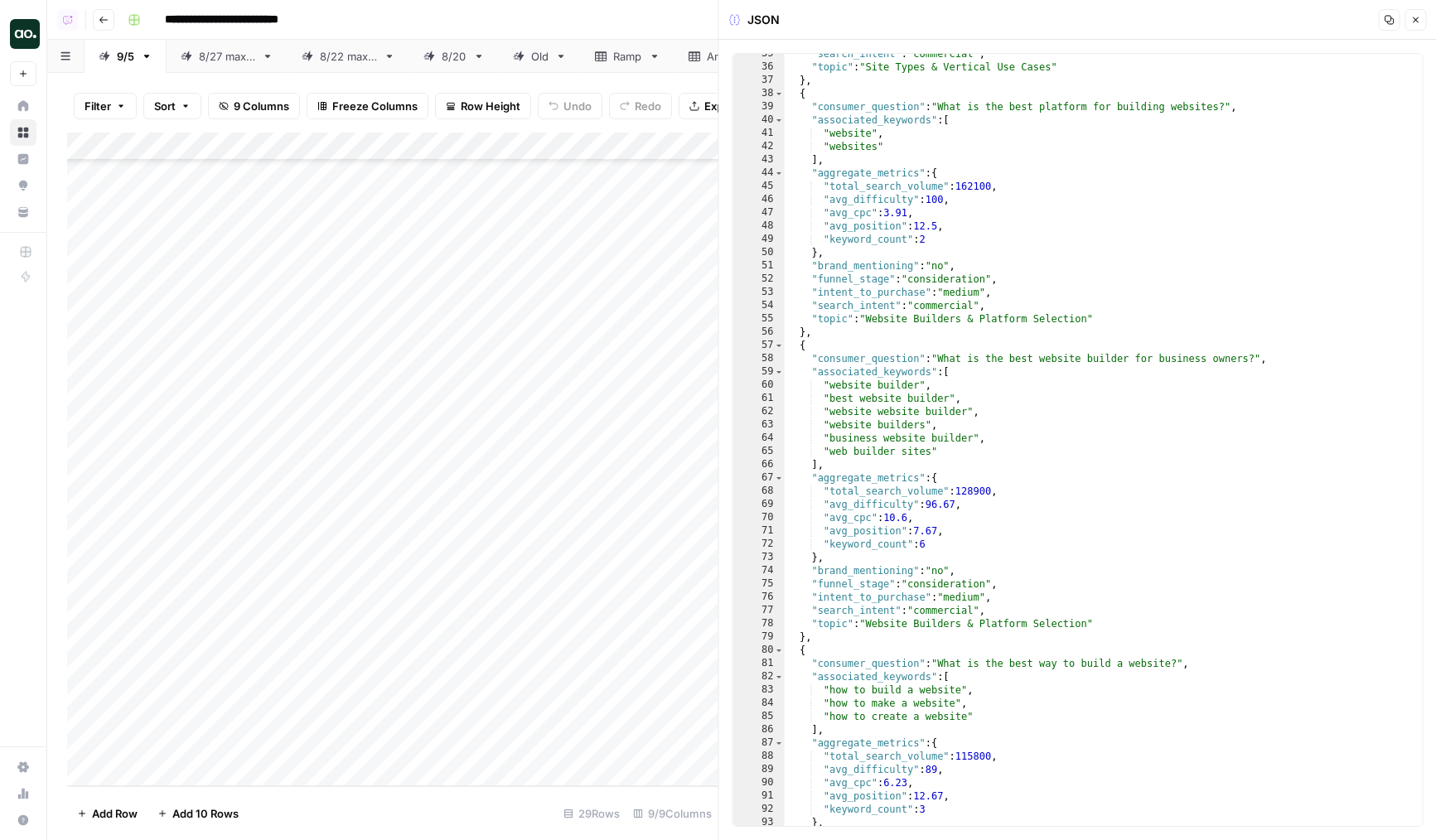
scroll to position [701, 0]
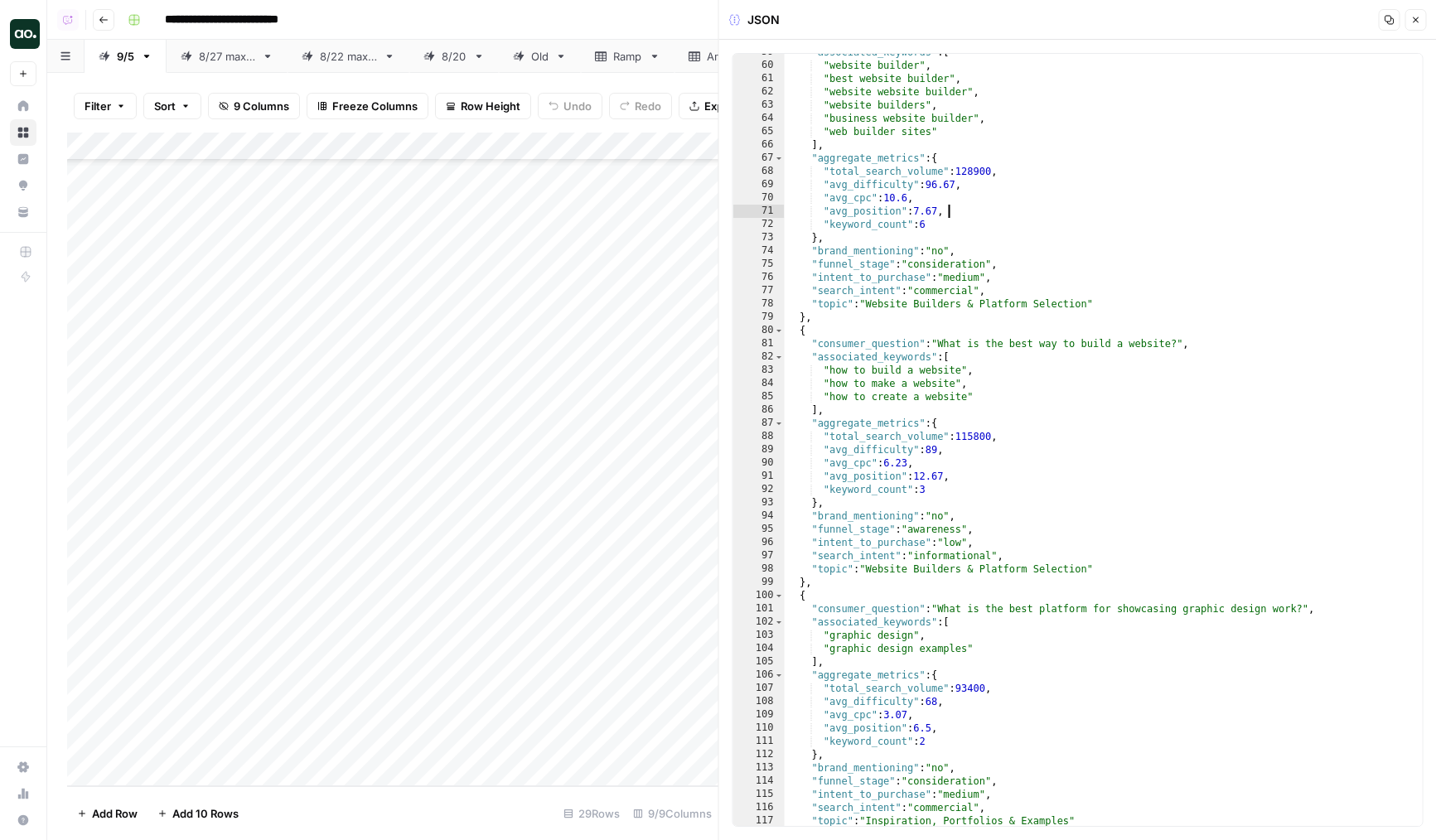
click at [1098, 212] on div ""associated_keywords" : [ "website builder" , "best website builder" , "website…" at bounding box center [1104, 445] width 638 height 799
click at [1115, 274] on div ""associated_keywords" : [ "website builder" , "best website builder" , "website…" at bounding box center [1104, 445] width 638 height 799
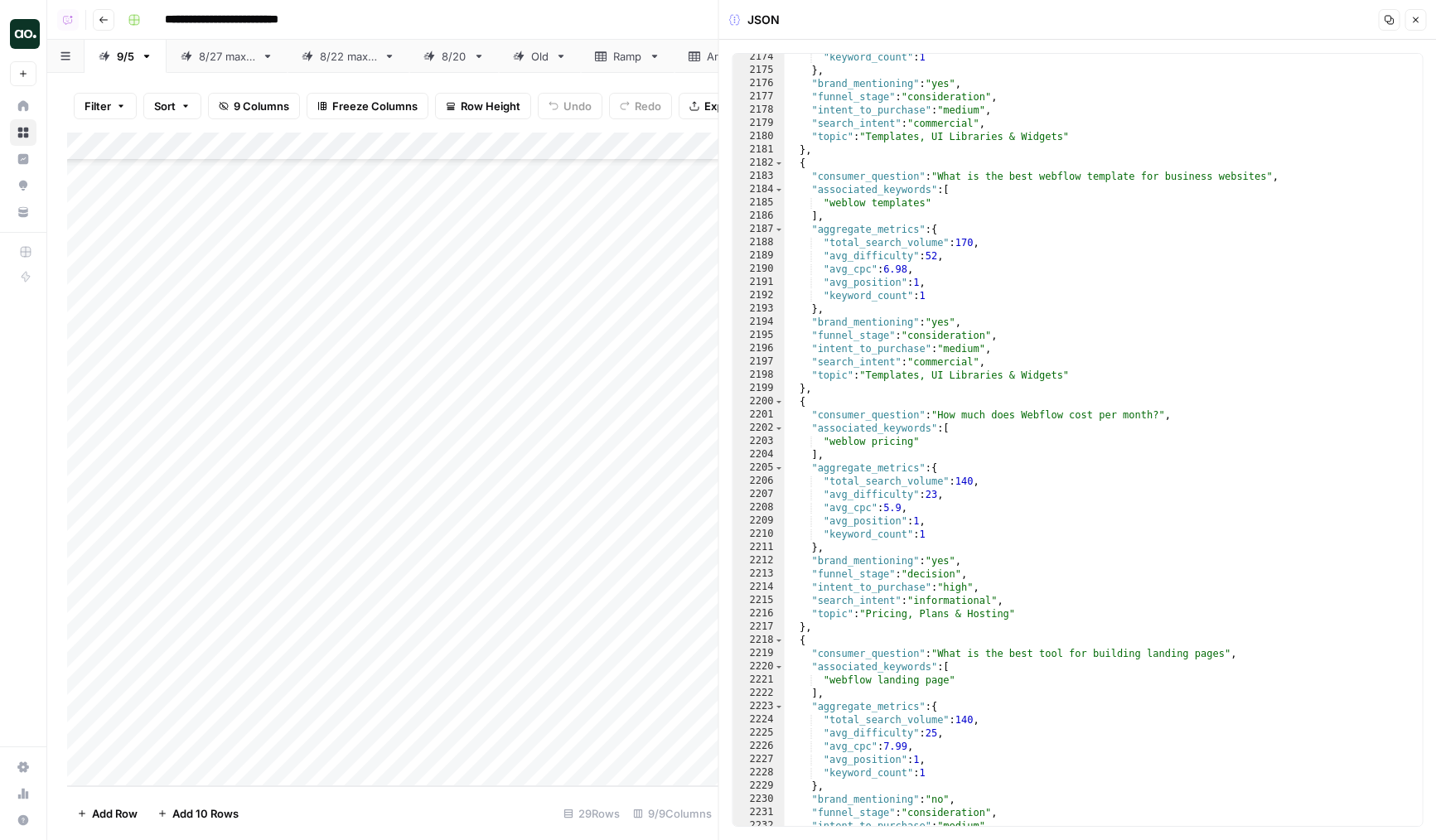
scroll to position [26368, 0]
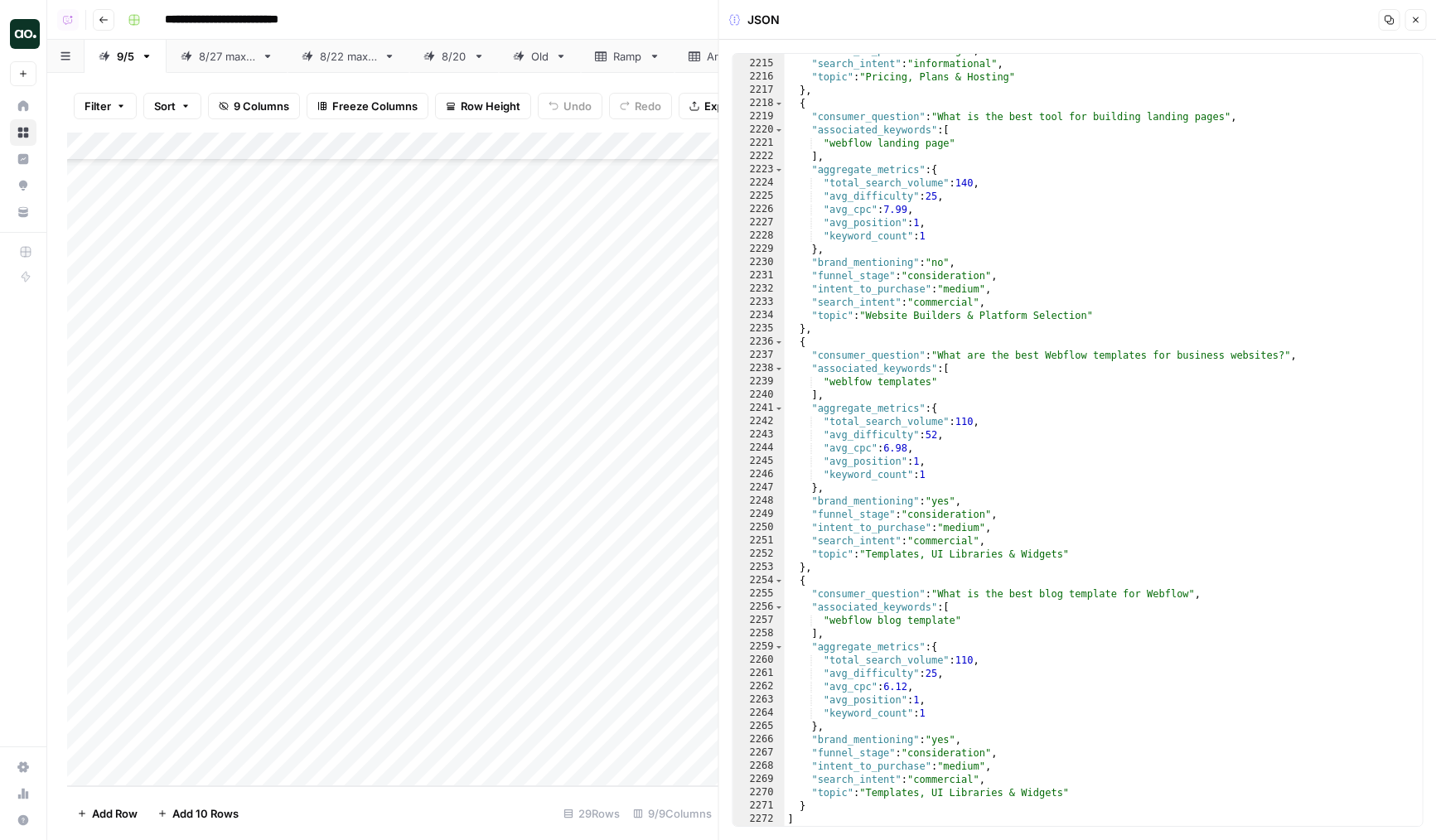
click at [1237, 706] on div ""intent_to_purchase" : "high" , "search_intent" : "informational" , "topic" : "…" at bounding box center [1104, 443] width 638 height 799
type textarea "**********"
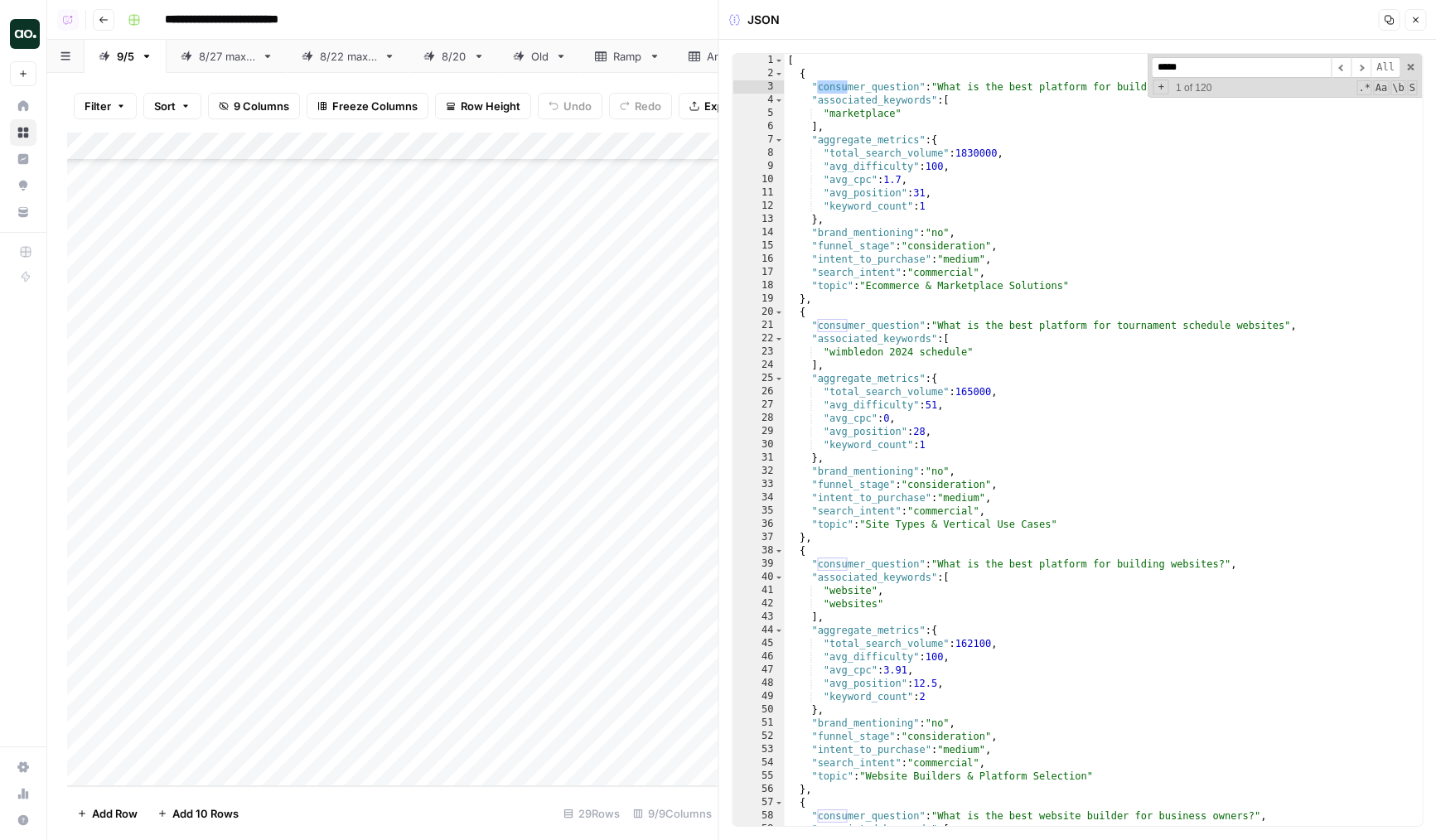
scroll to position [0, 0]
type input "**********"
click at [1262, 553] on div "[ { "consumer_question" : "What is the best platform for building a marketplace…" at bounding box center [1104, 453] width 638 height 799
type textarea "*"
click at [1417, 31] on header "JSON Copy Close" at bounding box center [1078, 20] width 718 height 40
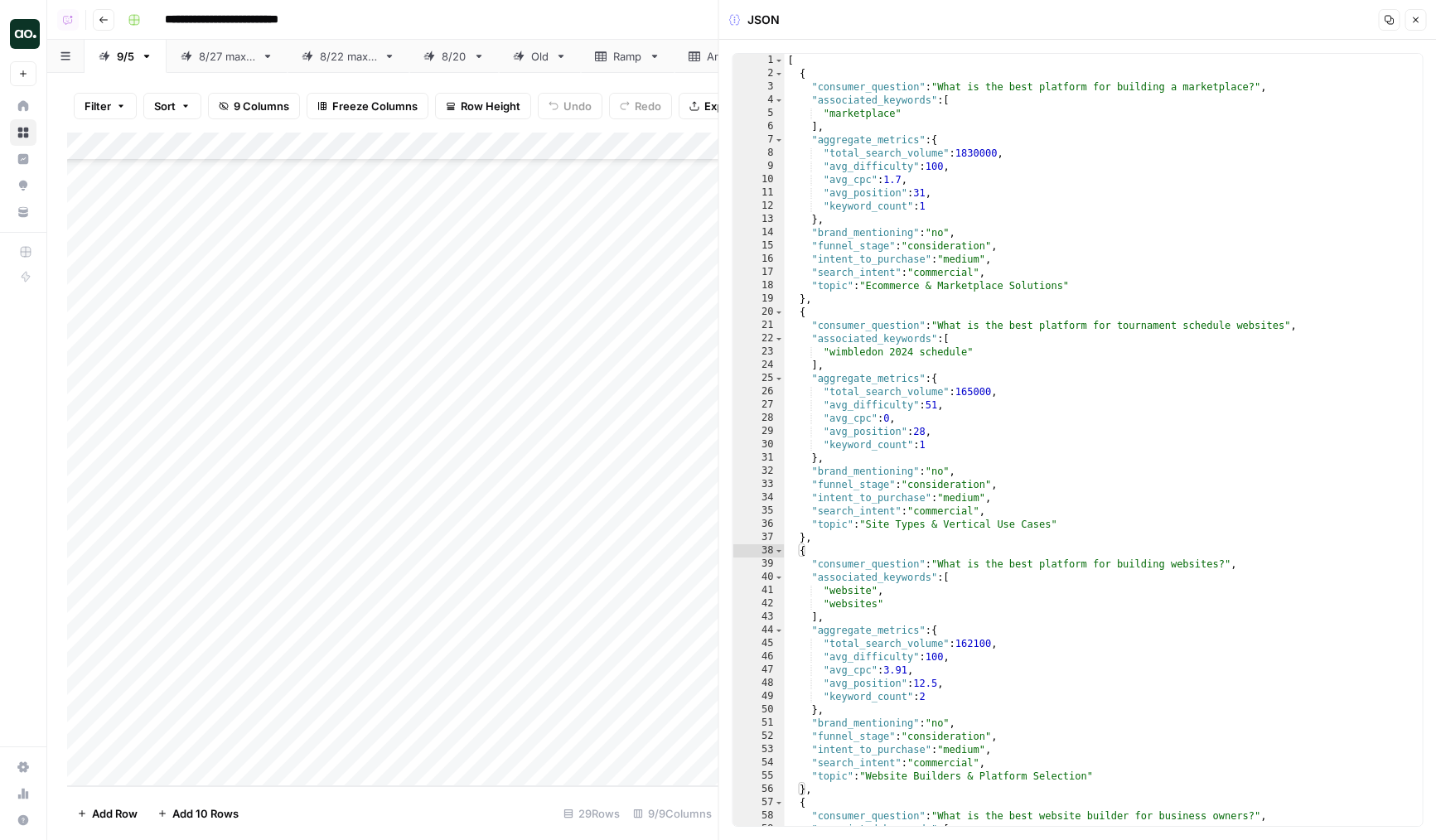
click at [1417, 17] on icon "button" at bounding box center [1415, 20] width 6 height 6
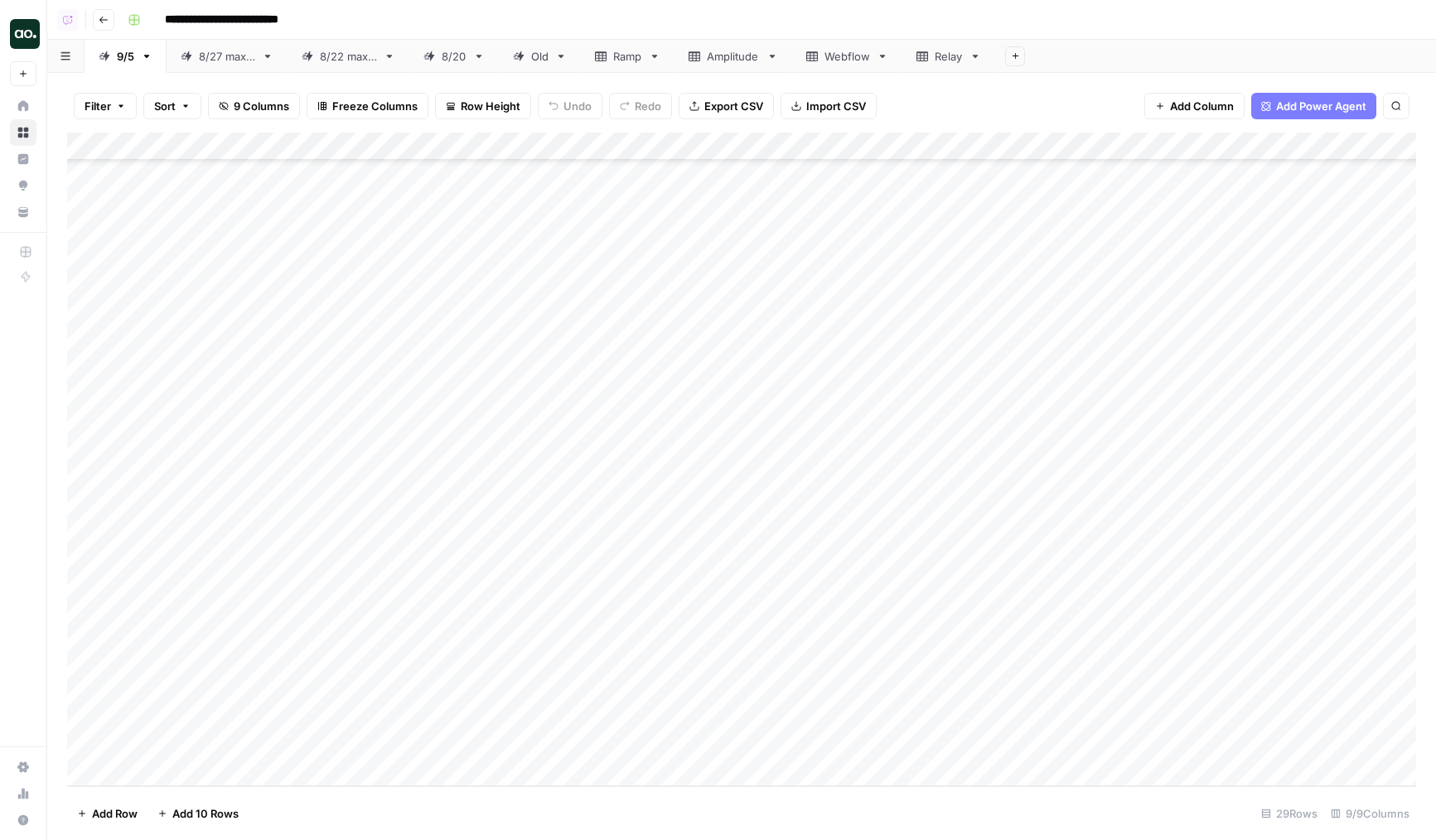
click at [380, 398] on div "Add Column" at bounding box center [742, 459] width 1349 height 653
drag, startPoint x: 72, startPoint y: 358, endPoint x: 110, endPoint y: 700, distance: 344.1
click at [110, 700] on div "Add Column" at bounding box center [742, 459] width 1349 height 653
click at [168, 646] on div "Add Column" at bounding box center [742, 459] width 1349 height 653
click at [610, 150] on div "Add Column" at bounding box center [742, 459] width 1349 height 653
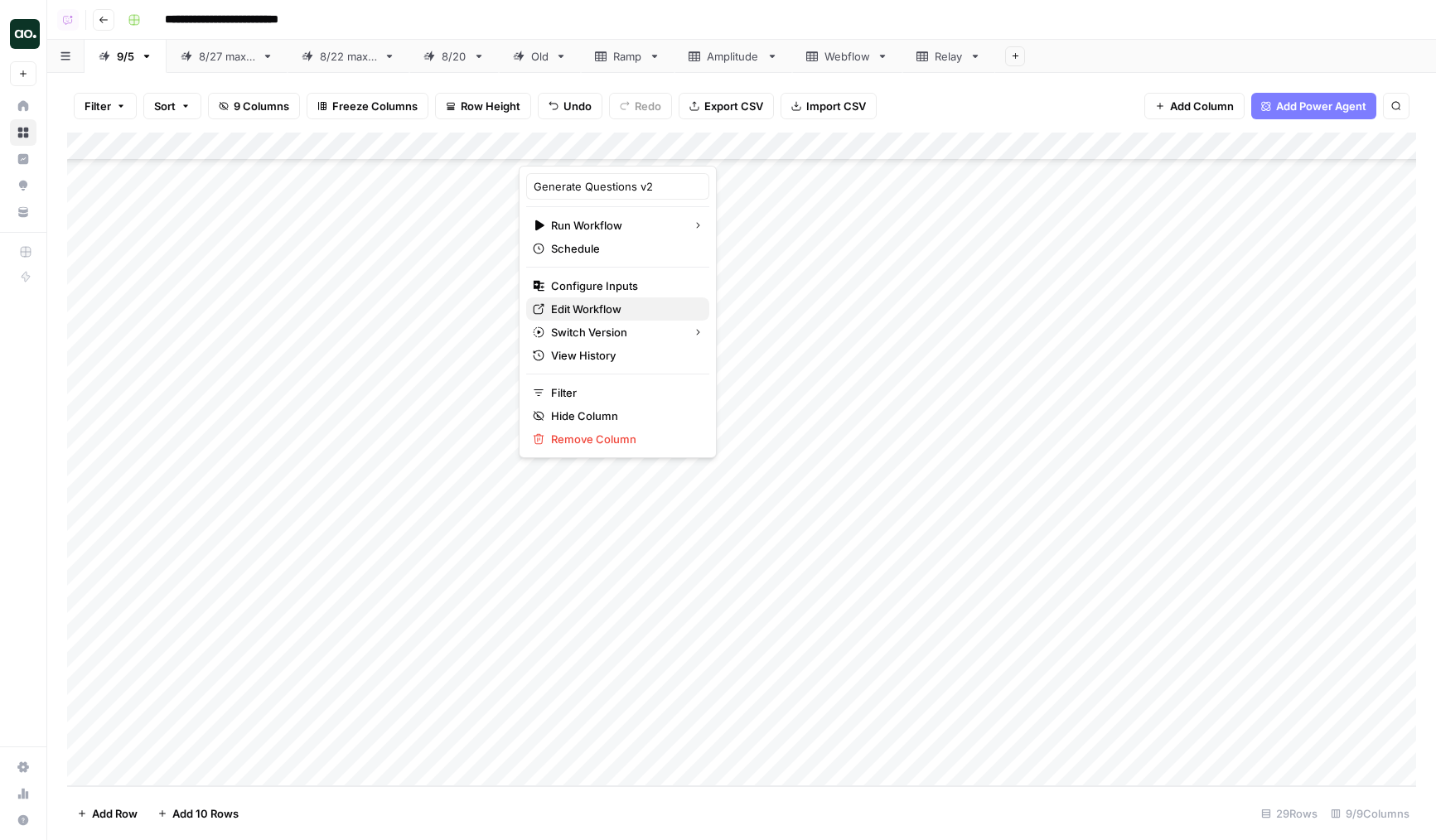
click at [575, 315] on span "Edit Workflow" at bounding box center [623, 309] width 145 height 16
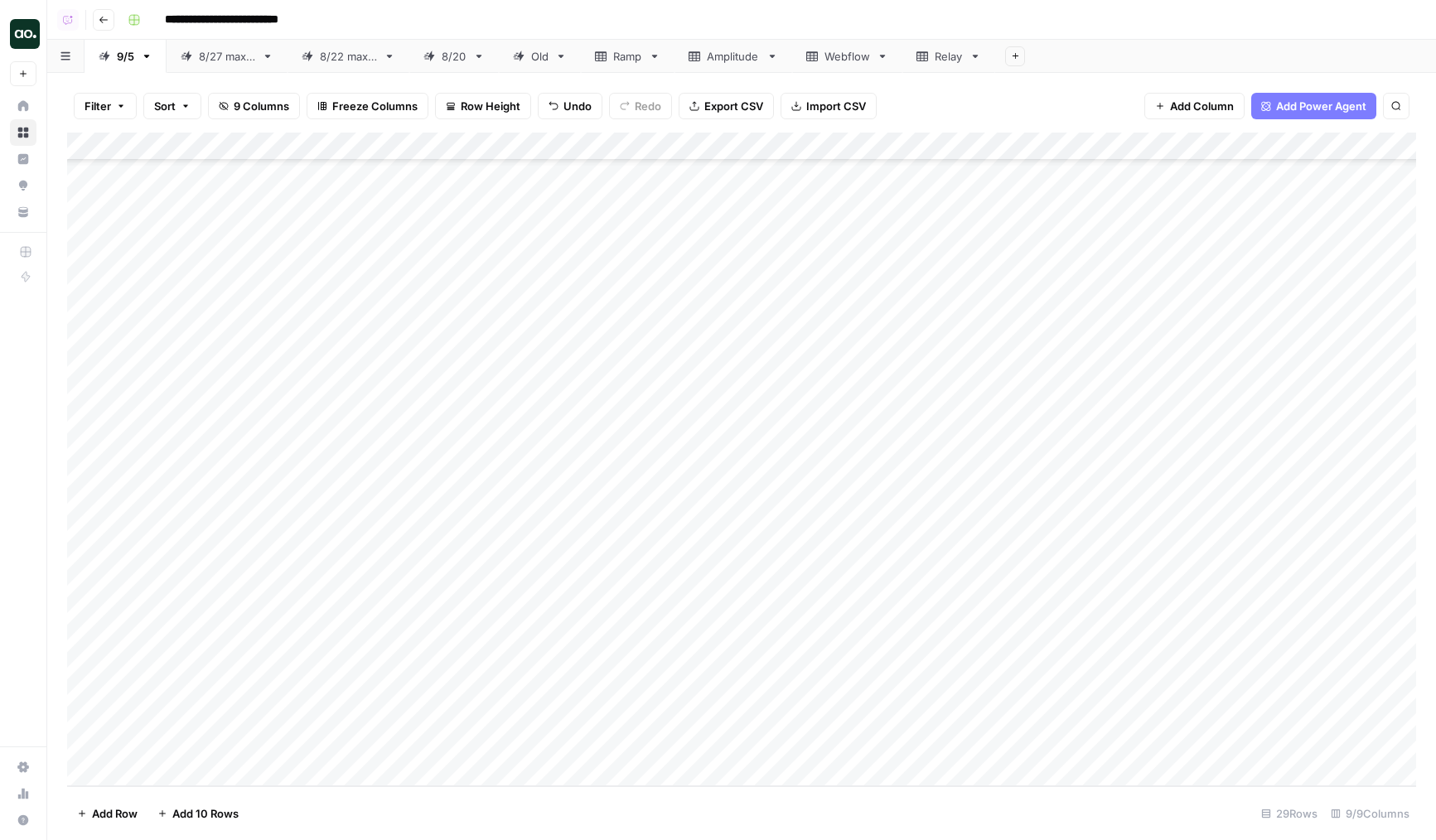
click at [475, 342] on div "Add Column" at bounding box center [742, 459] width 1349 height 653
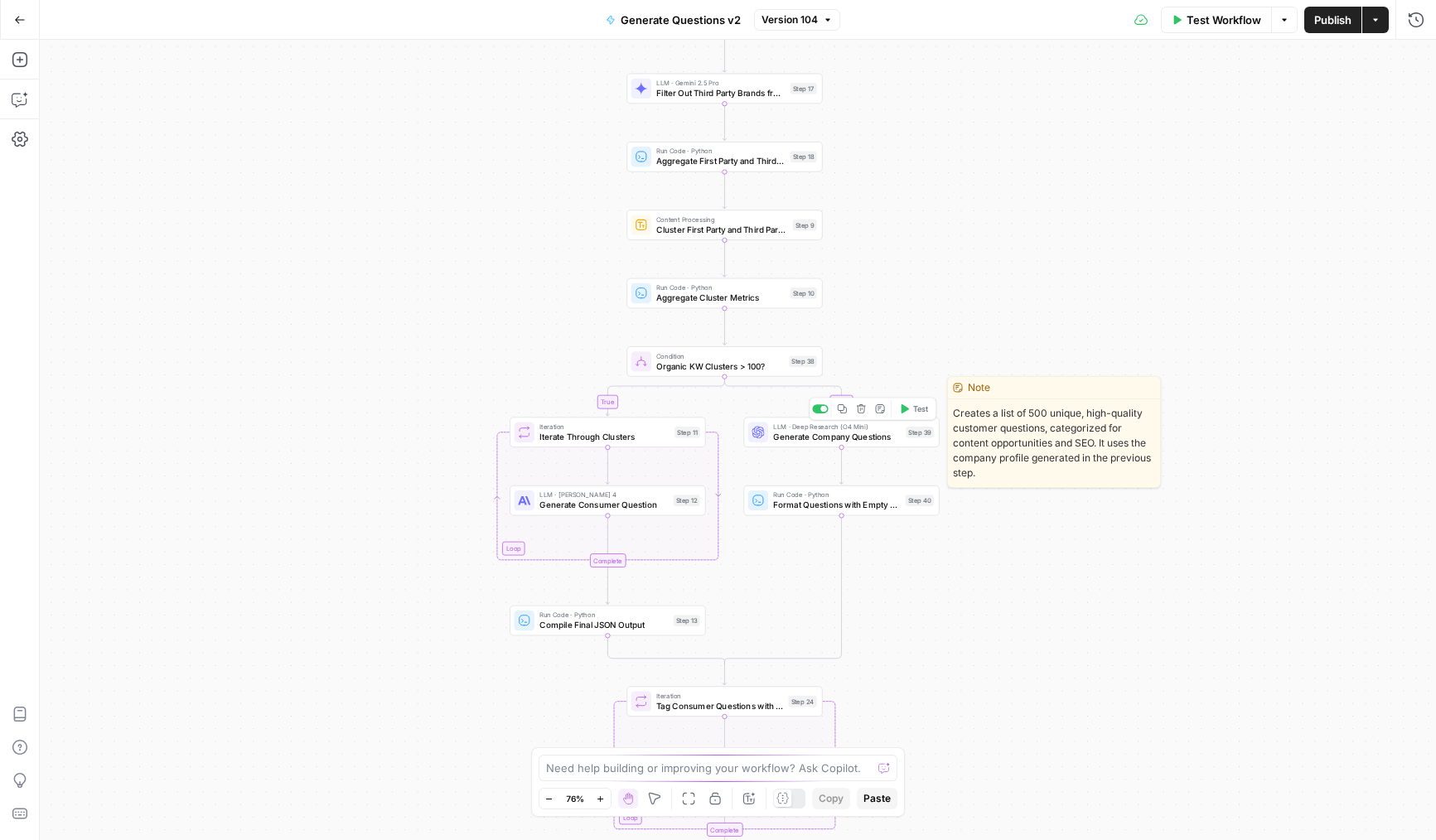
click at [788, 439] on span "Generate Company Questions" at bounding box center [837, 436] width 128 height 12
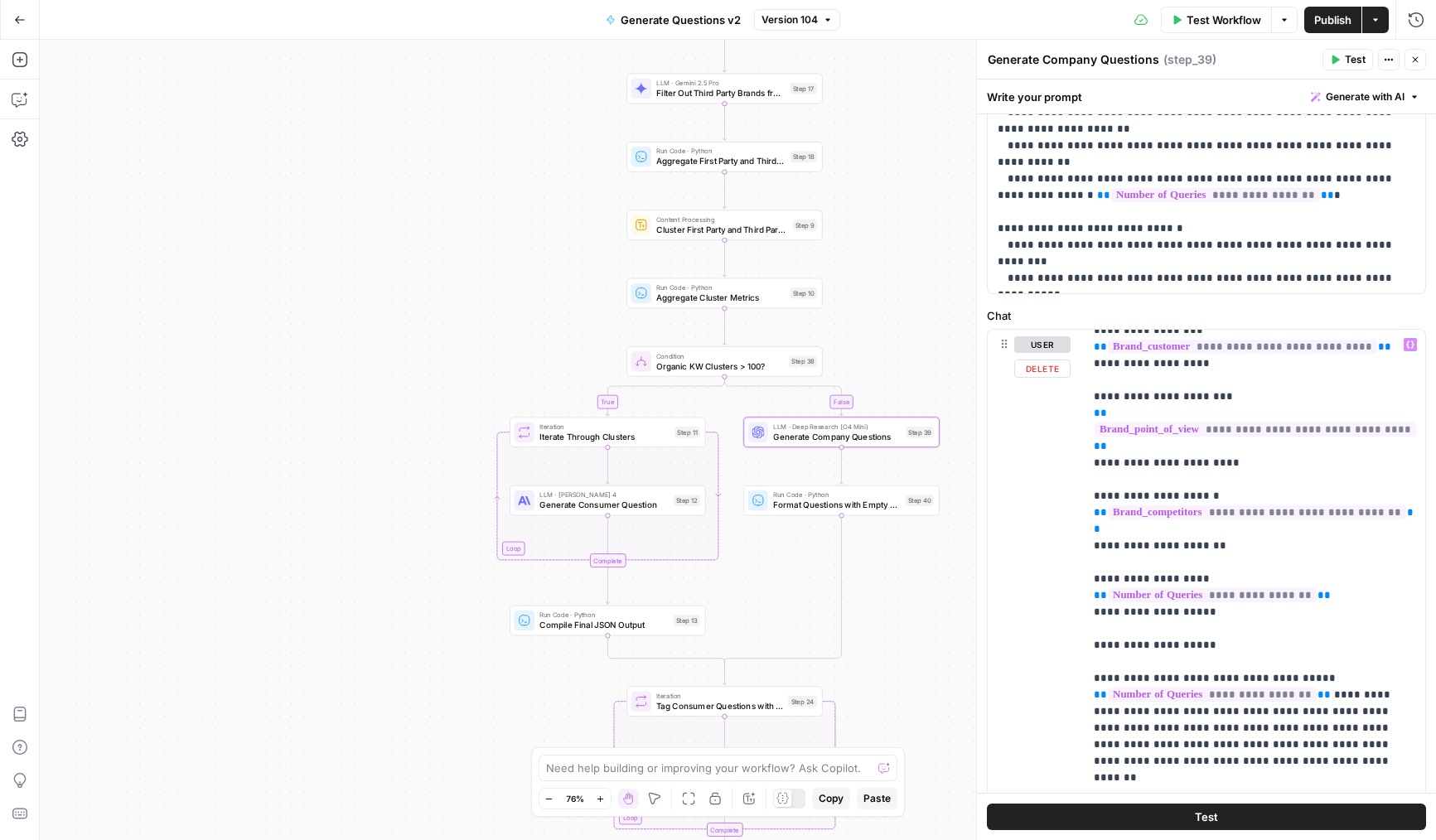
scroll to position [147, 0]
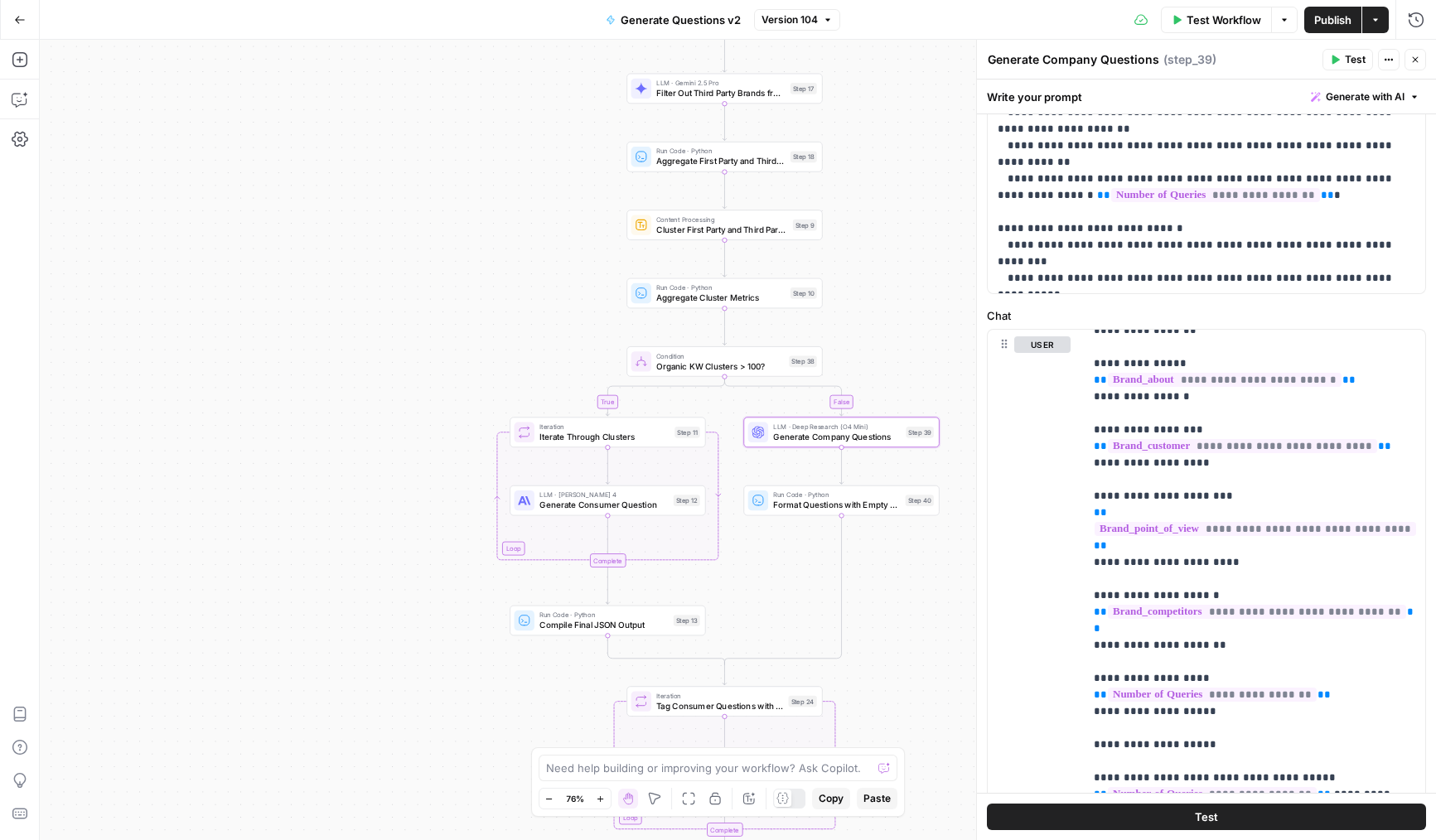
click at [1422, 62] on button "Close" at bounding box center [1414, 60] width 22 height 22
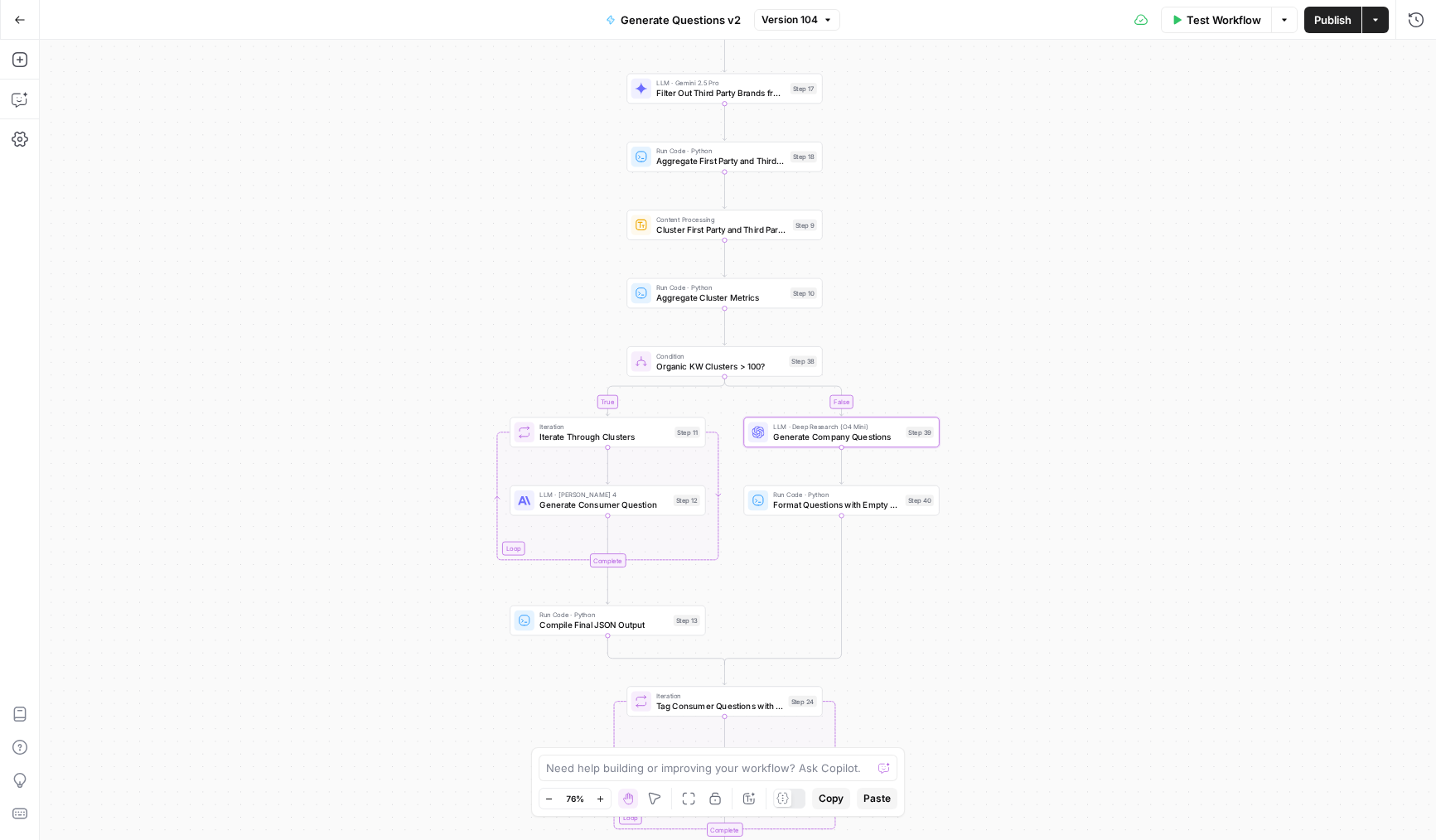
click at [986, 474] on div "true false Workflow Set Inputs Inputs LLM · Deep Research (O4 Mini) Research Co…" at bounding box center [737, 440] width 1396 height 800
click at [16, 59] on icon "button" at bounding box center [19, 59] width 16 height 16
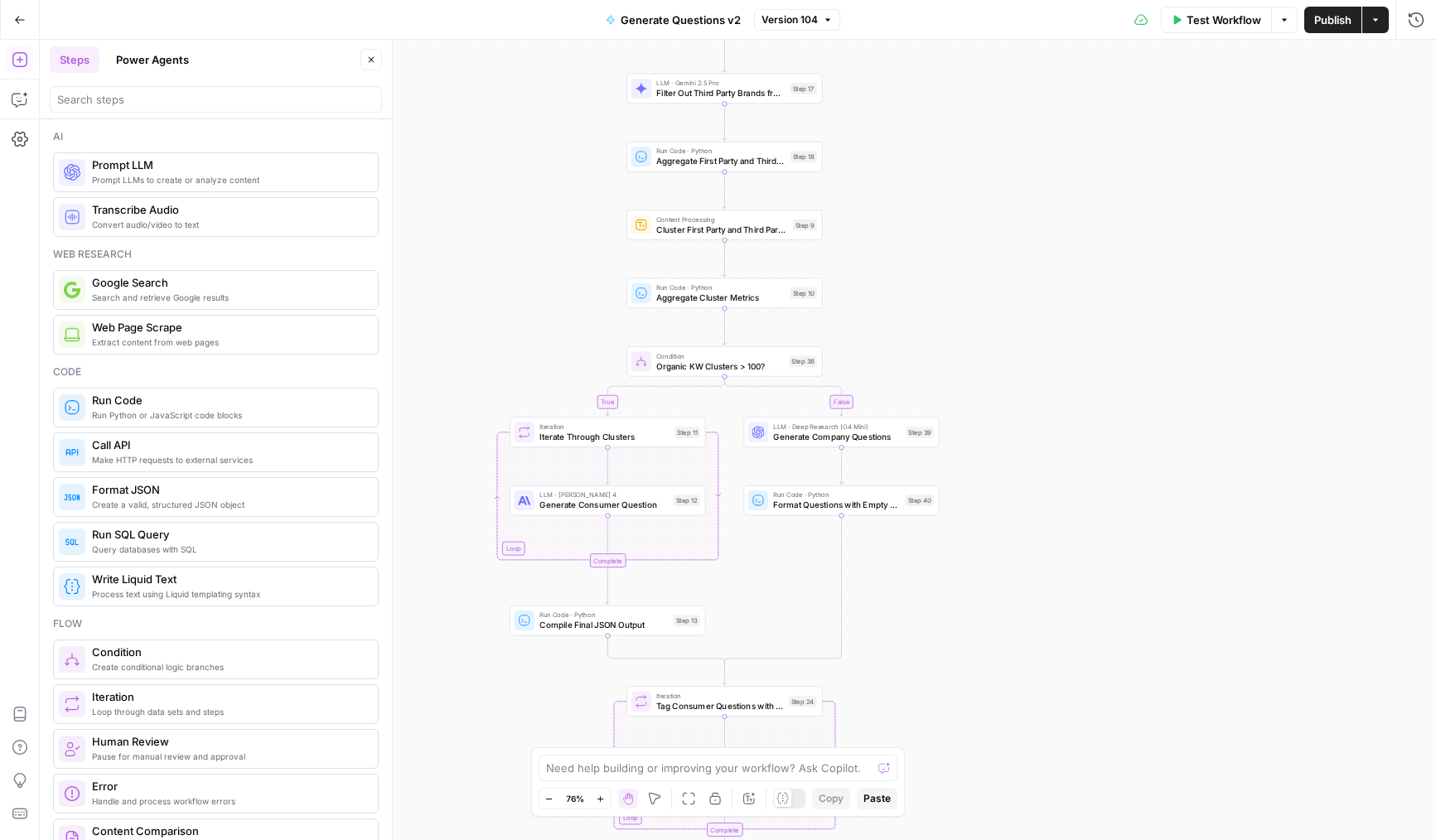
scroll to position [21, 0]
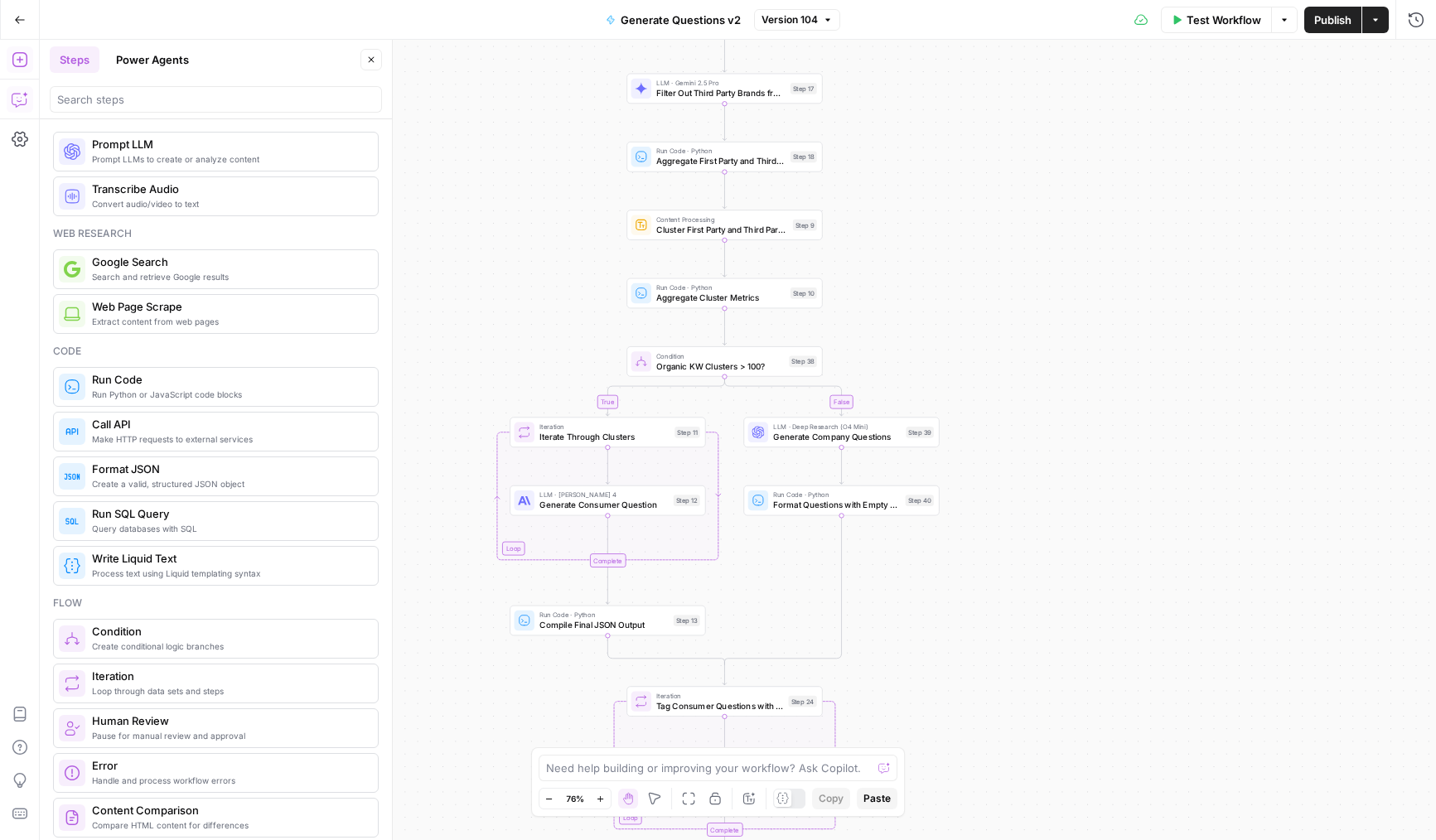
click at [25, 102] on icon "button" at bounding box center [19, 99] width 16 height 16
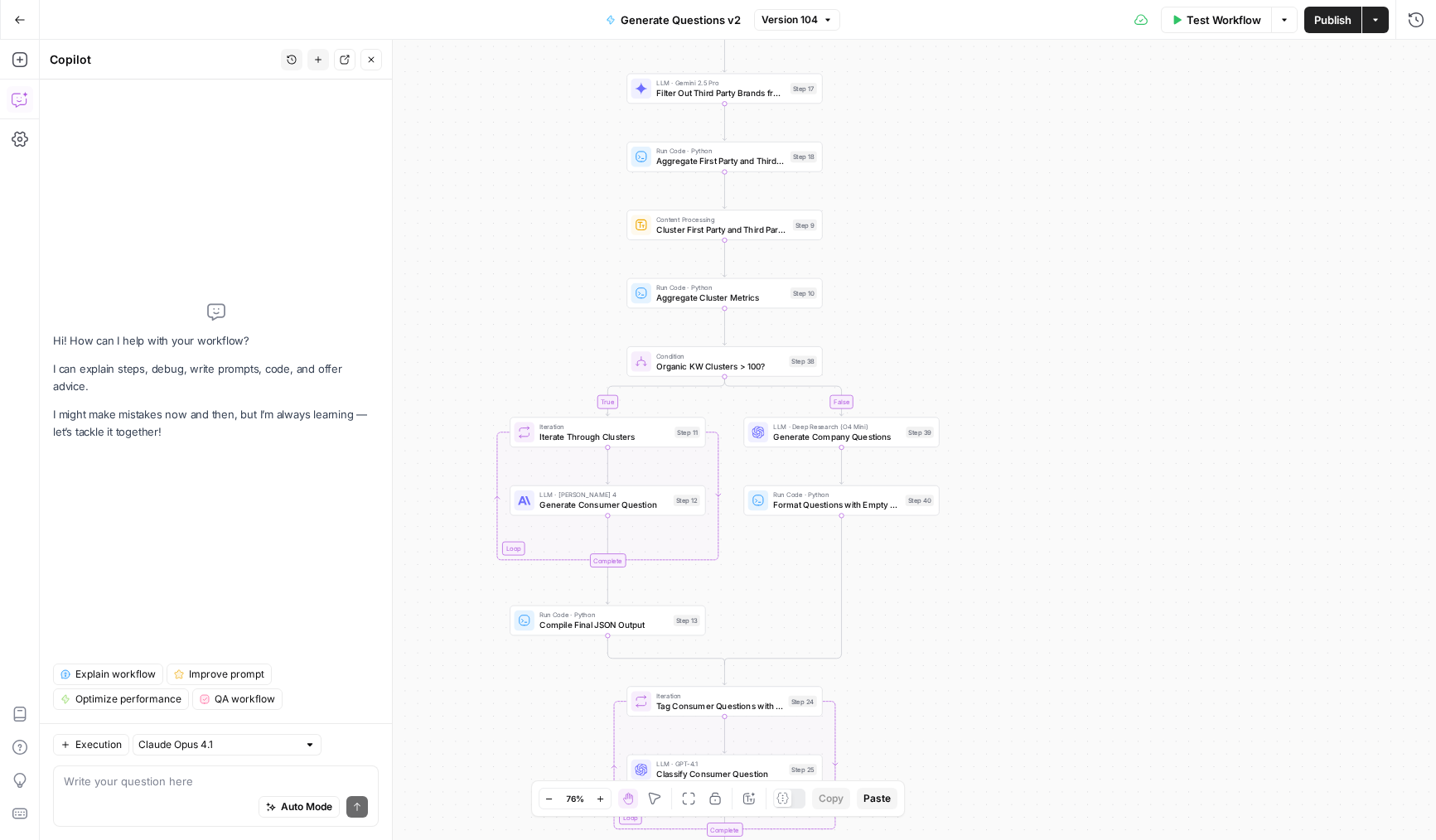
click at [153, 796] on div "Auto Mode Send" at bounding box center [216, 807] width 304 height 36
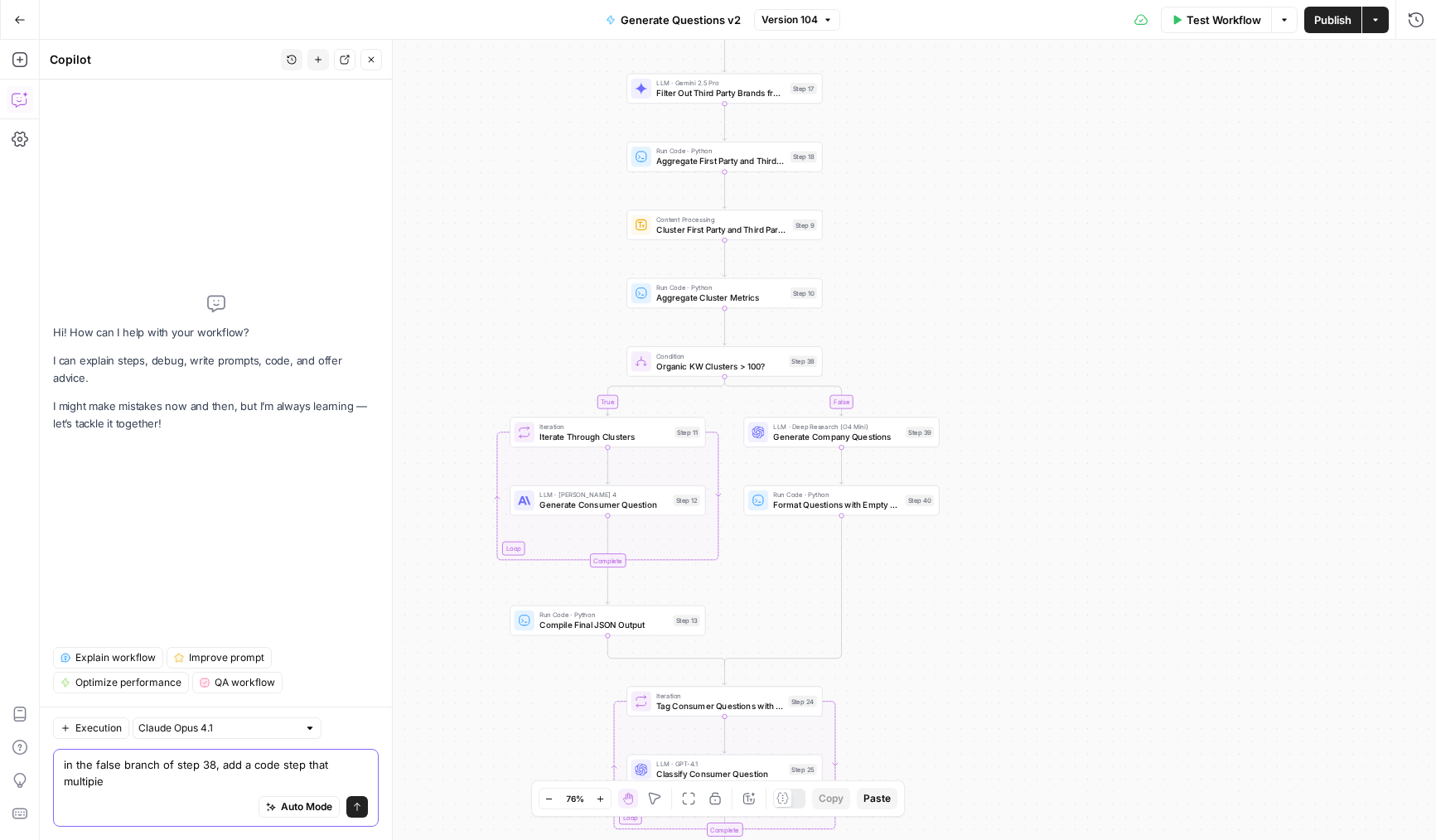
scroll to position [0, 0]
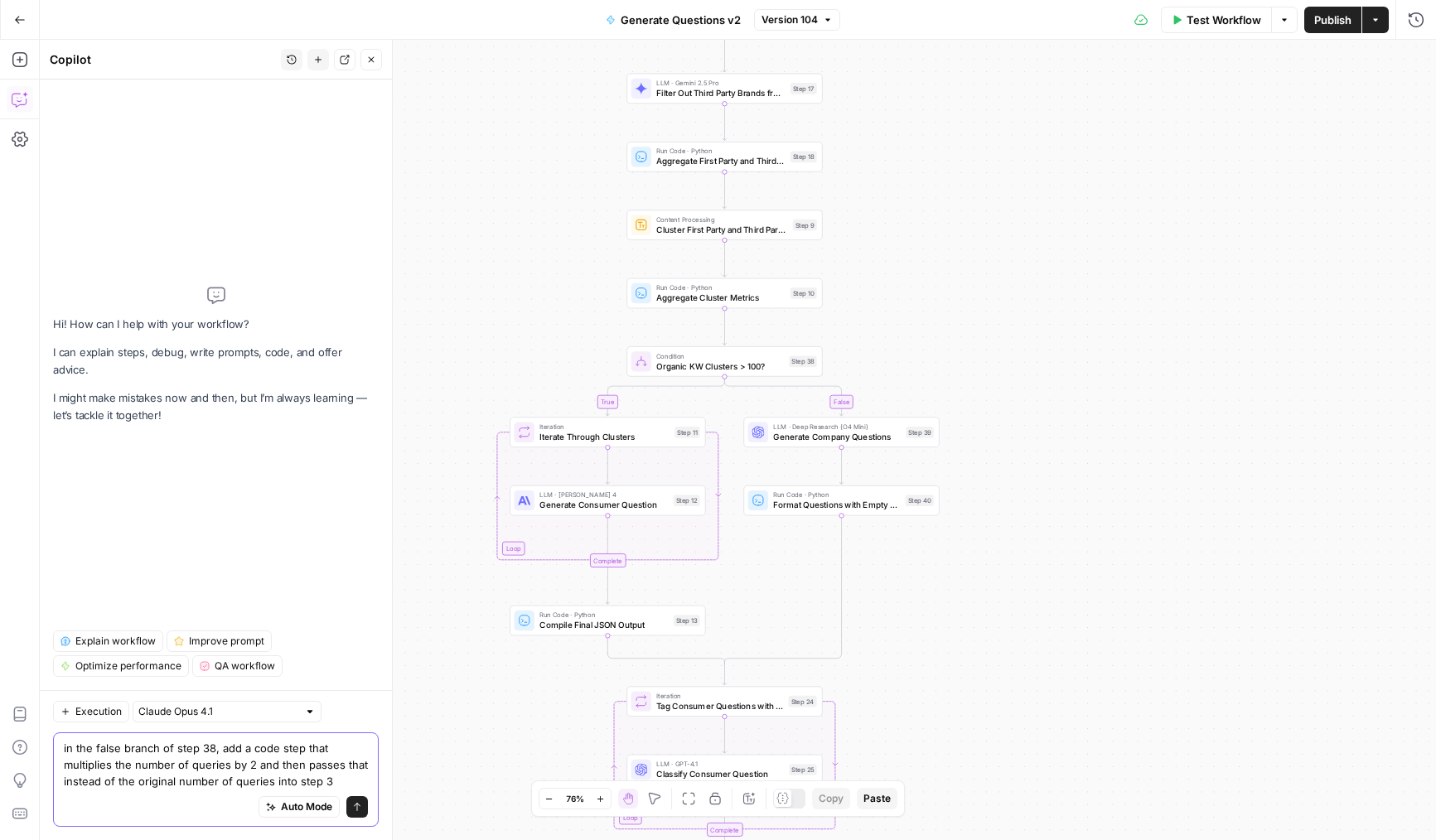
type textarea "in the false branch of step 38, add a code step that multiplies the number of q…"
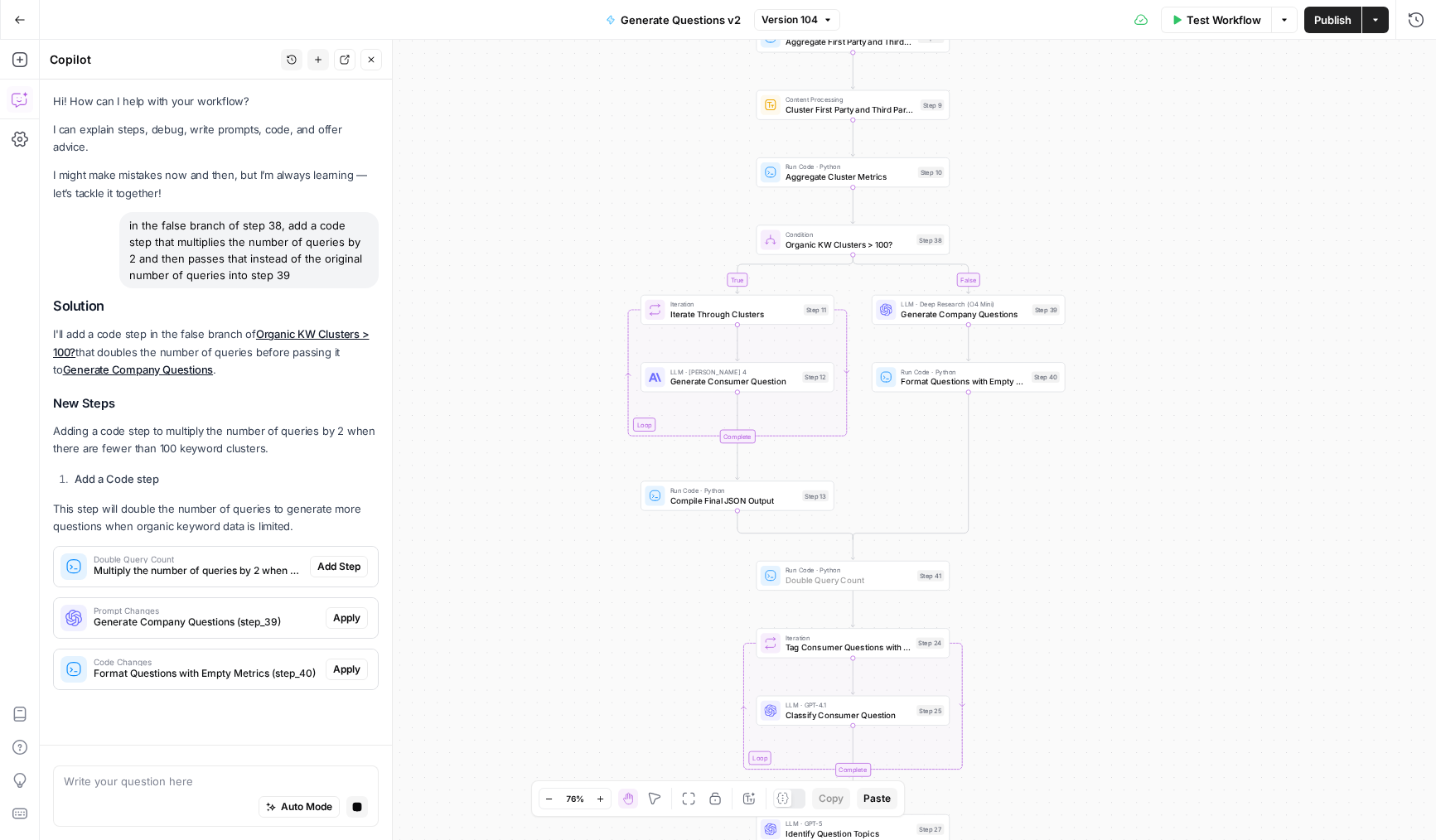
click at [341, 559] on span "Add Step" at bounding box center [339, 566] width 43 height 15
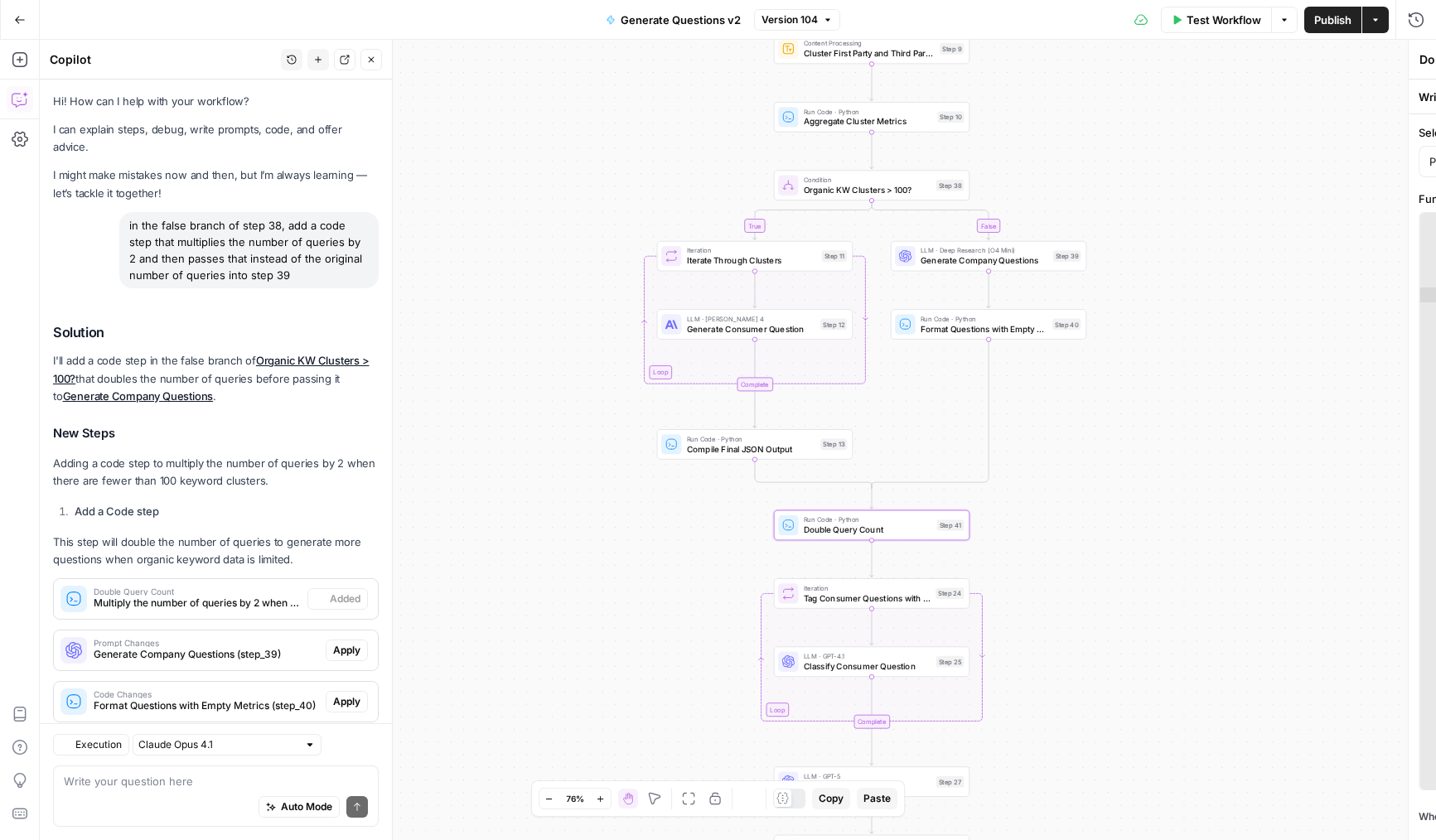
scroll to position [22, 0]
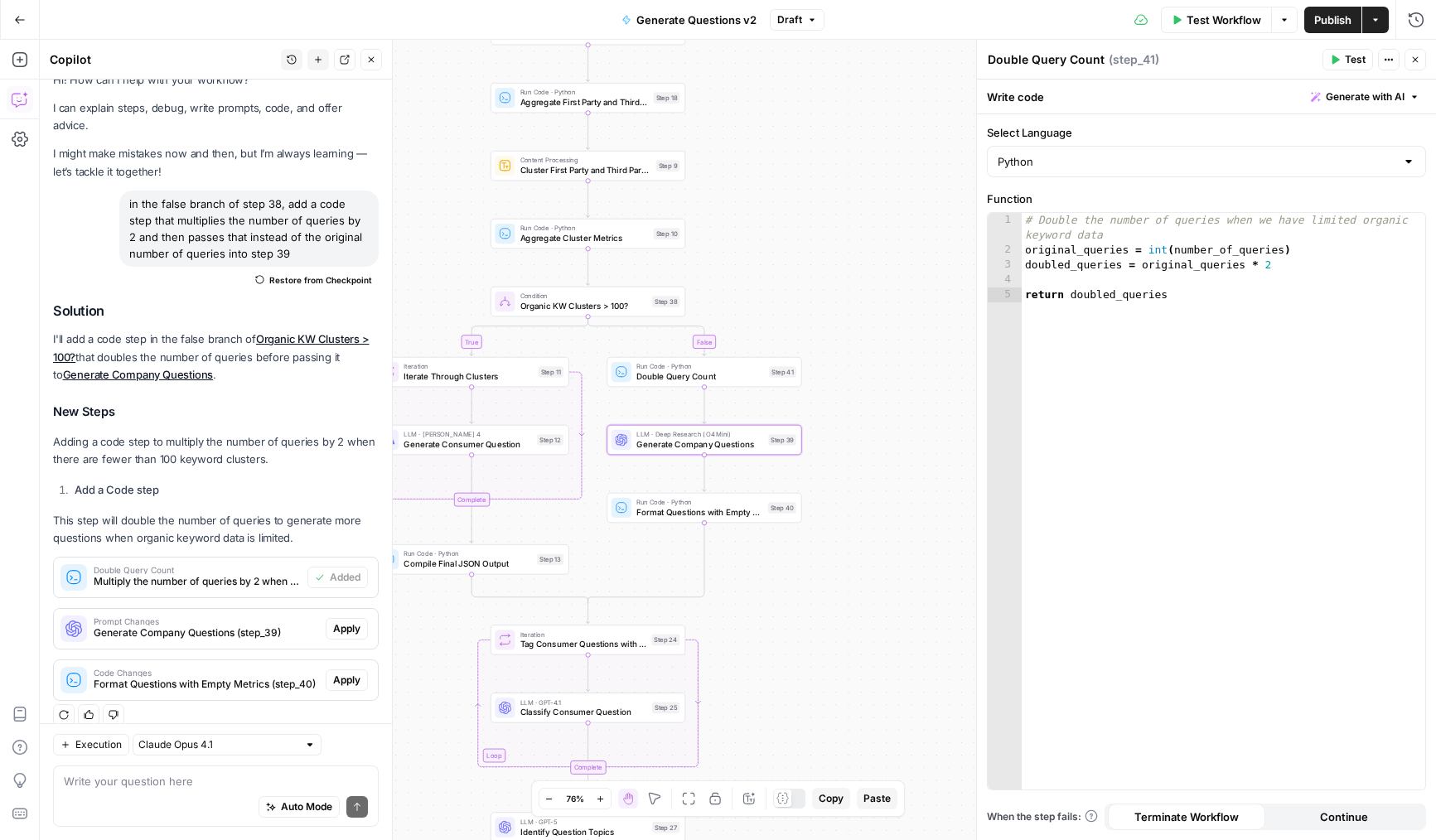
click at [349, 621] on span "Apply" at bounding box center [347, 628] width 28 height 15
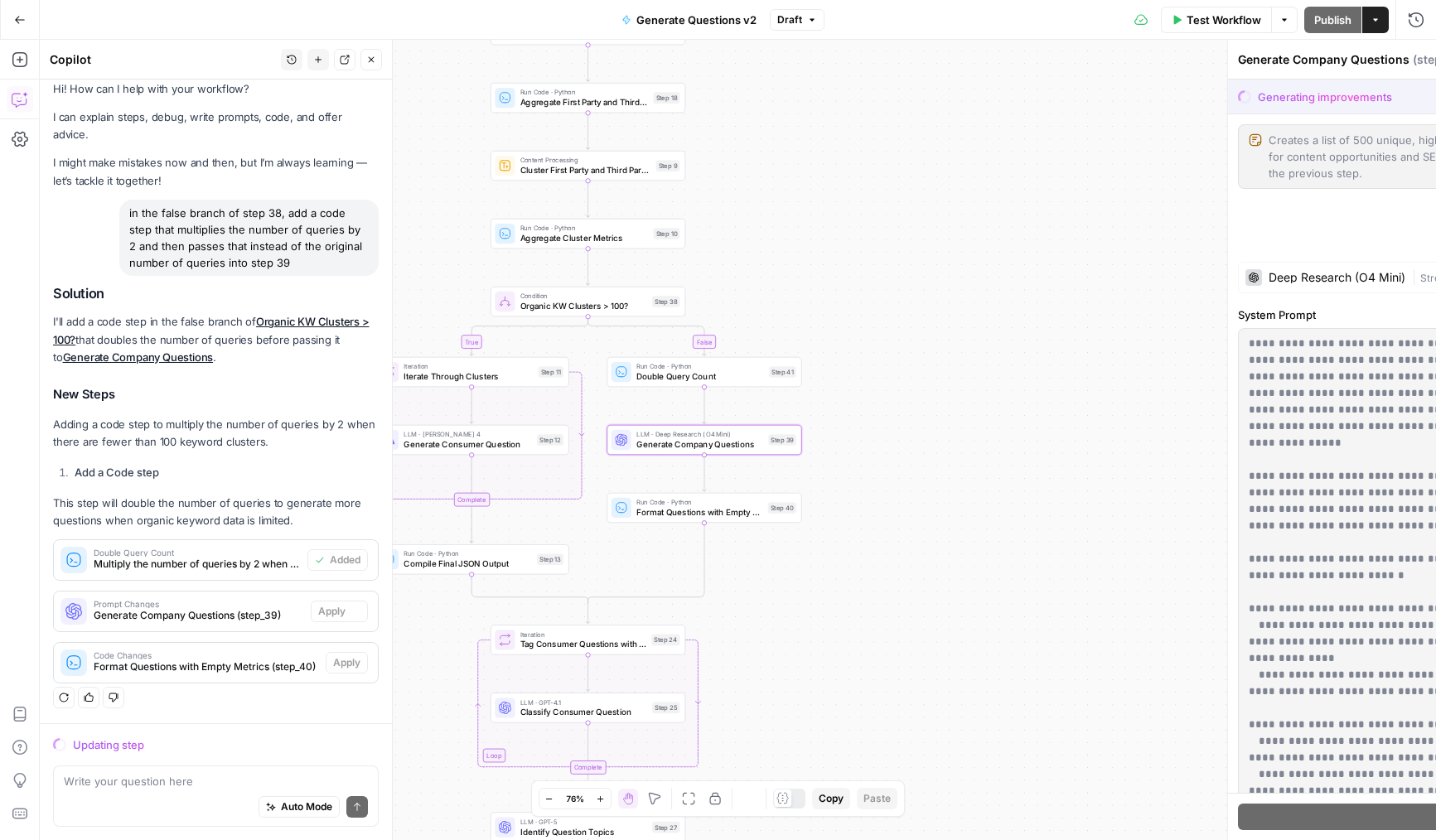
scroll to position [0, 0]
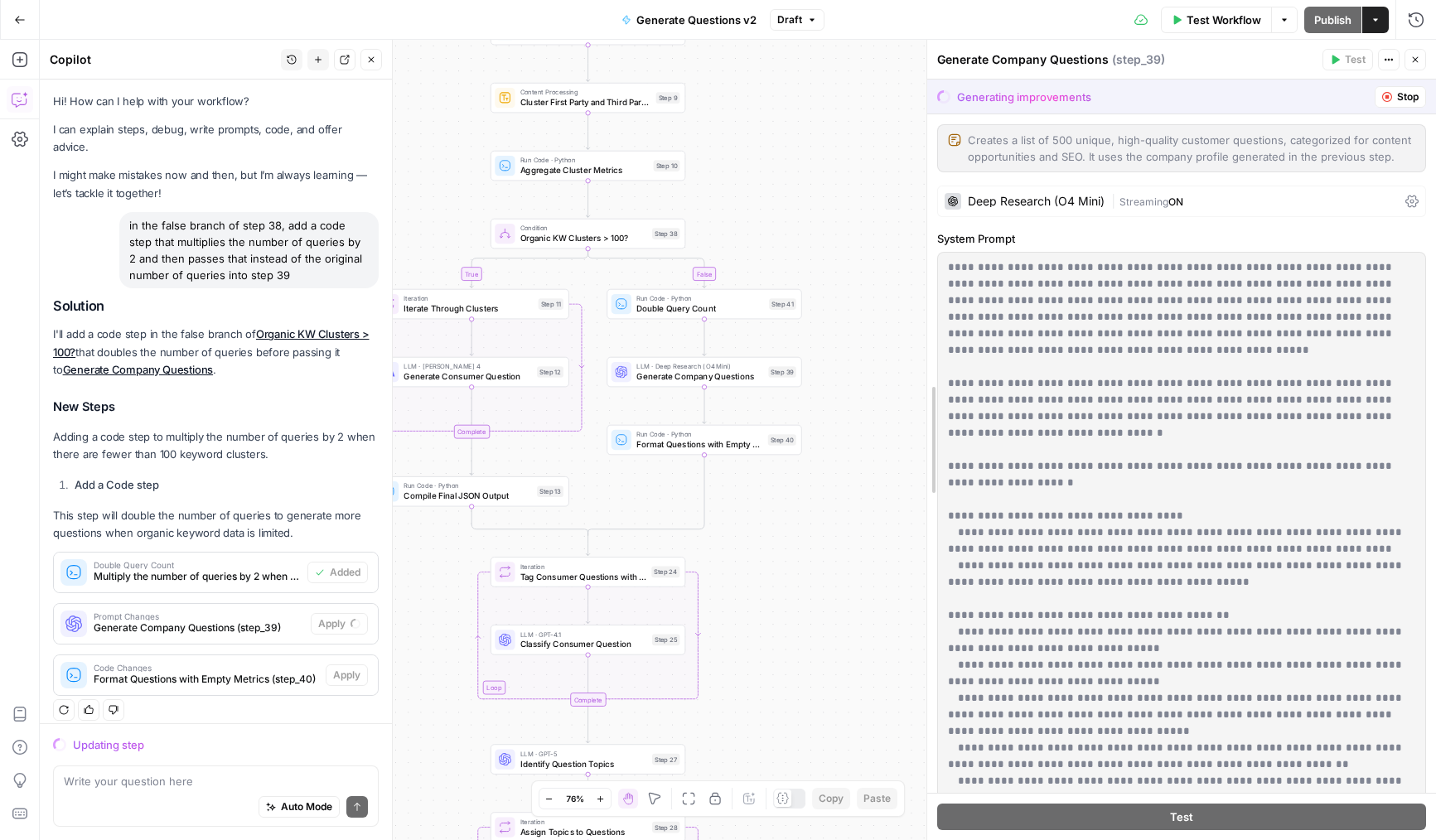
drag, startPoint x: 980, startPoint y: 563, endPoint x: 929, endPoint y: 563, distance: 51.0
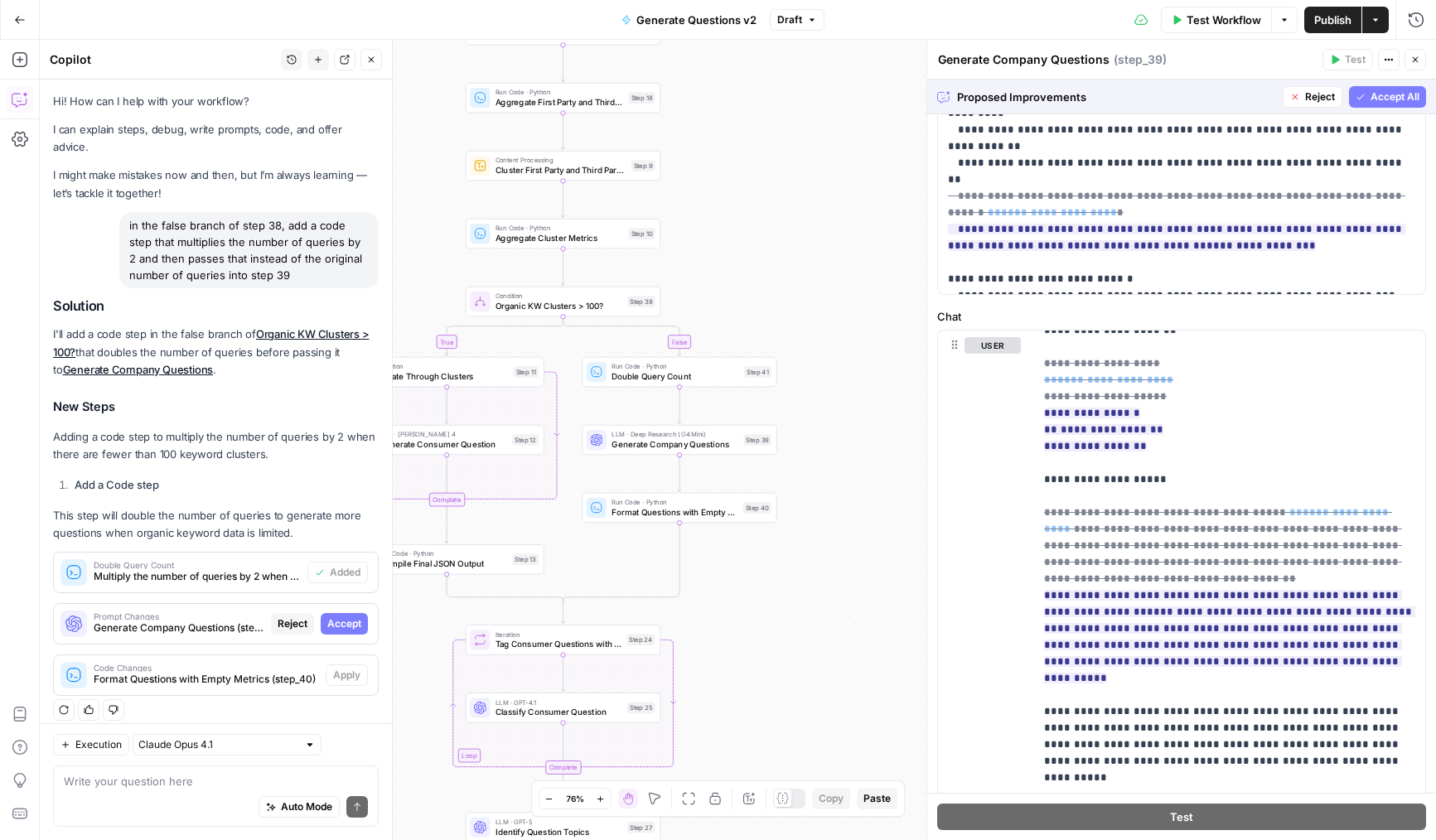
click at [1382, 92] on span "Accept All" at bounding box center [1395, 97] width 49 height 15
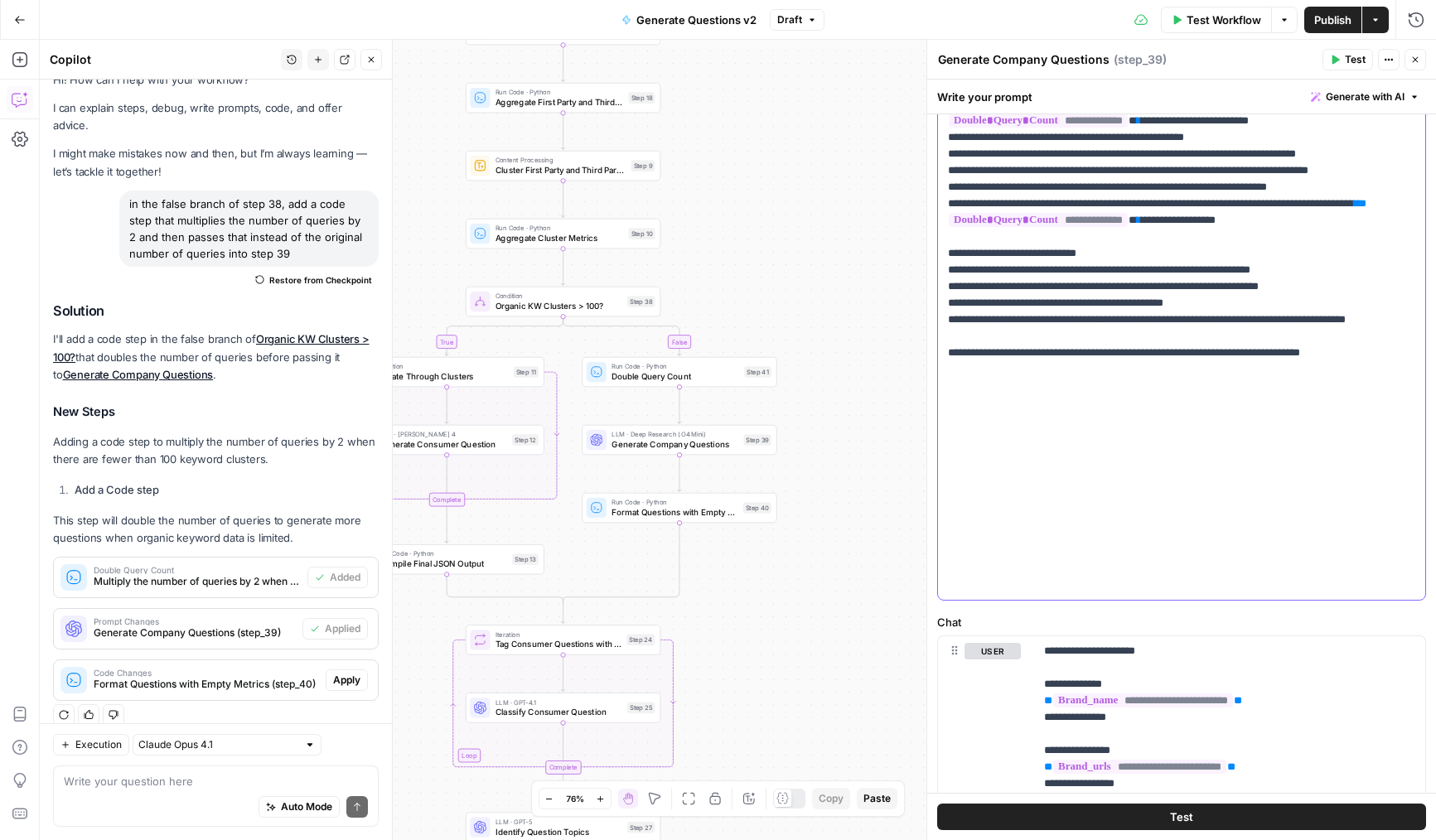
drag, startPoint x: 1357, startPoint y: 436, endPoint x: 1267, endPoint y: 438, distance: 90.0
drag, startPoint x: 1039, startPoint y: 435, endPoint x: 914, endPoint y: 435, distance: 125.0
click at [914, 435] on body "[PERSON_NAME] Test New Home Browse Insights Opportunities Your Data Recent Grid…" at bounding box center [718, 420] width 1436 height 840
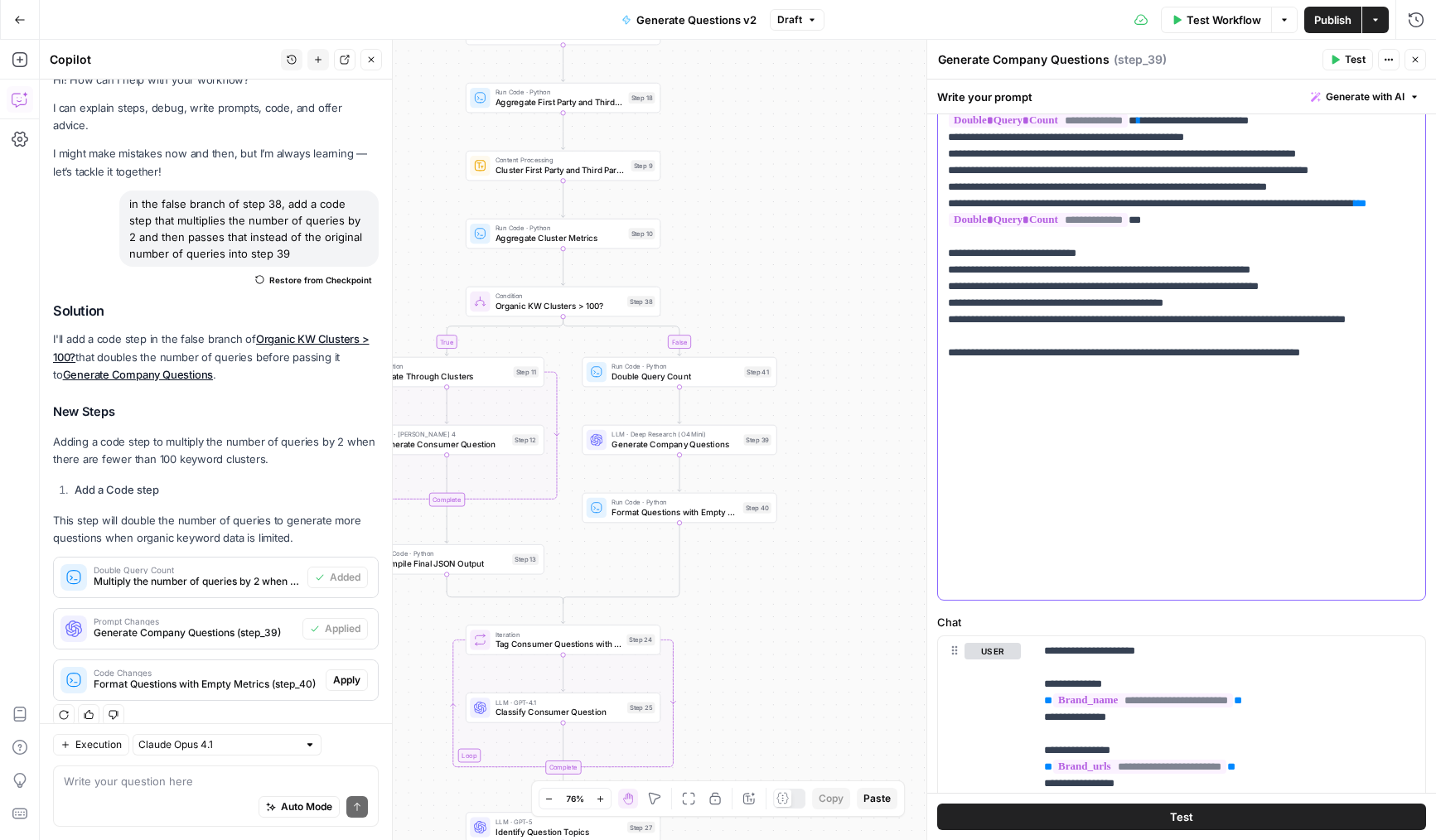
drag, startPoint x: 1036, startPoint y: 434, endPoint x: 945, endPoint y: 436, distance: 91.0
click at [945, 436] on div "**********" at bounding box center [1182, 262] width 488 height 675
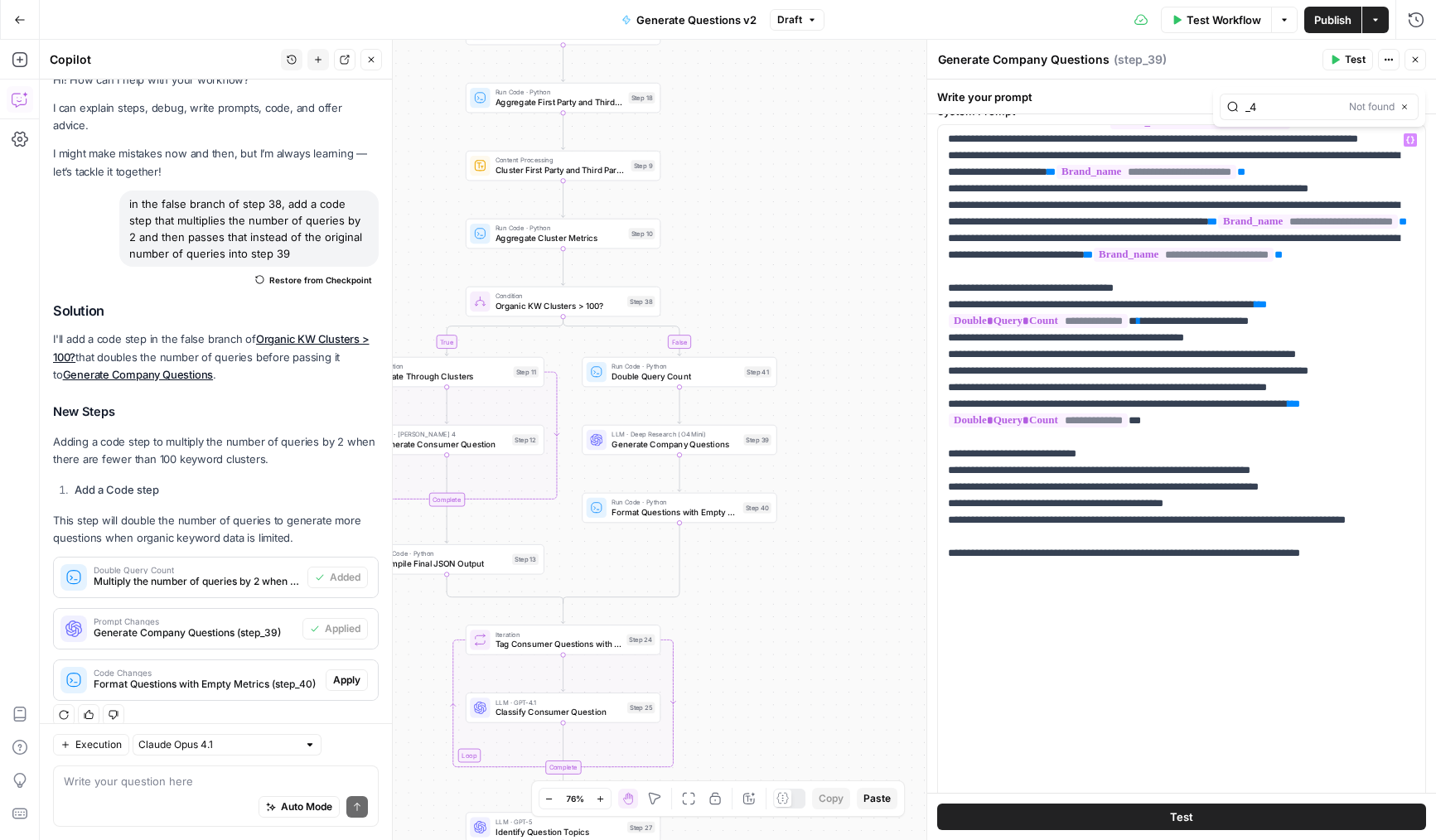
type input "_"
type input "41-"
drag, startPoint x: 1348, startPoint y: 519, endPoint x: 1262, endPoint y: 520, distance: 86.0
click at [1262, 520] on p "**********" at bounding box center [1181, 188] width 468 height 1209
drag, startPoint x: 1249, startPoint y: 533, endPoint x: 1174, endPoint y: 534, distance: 75.0
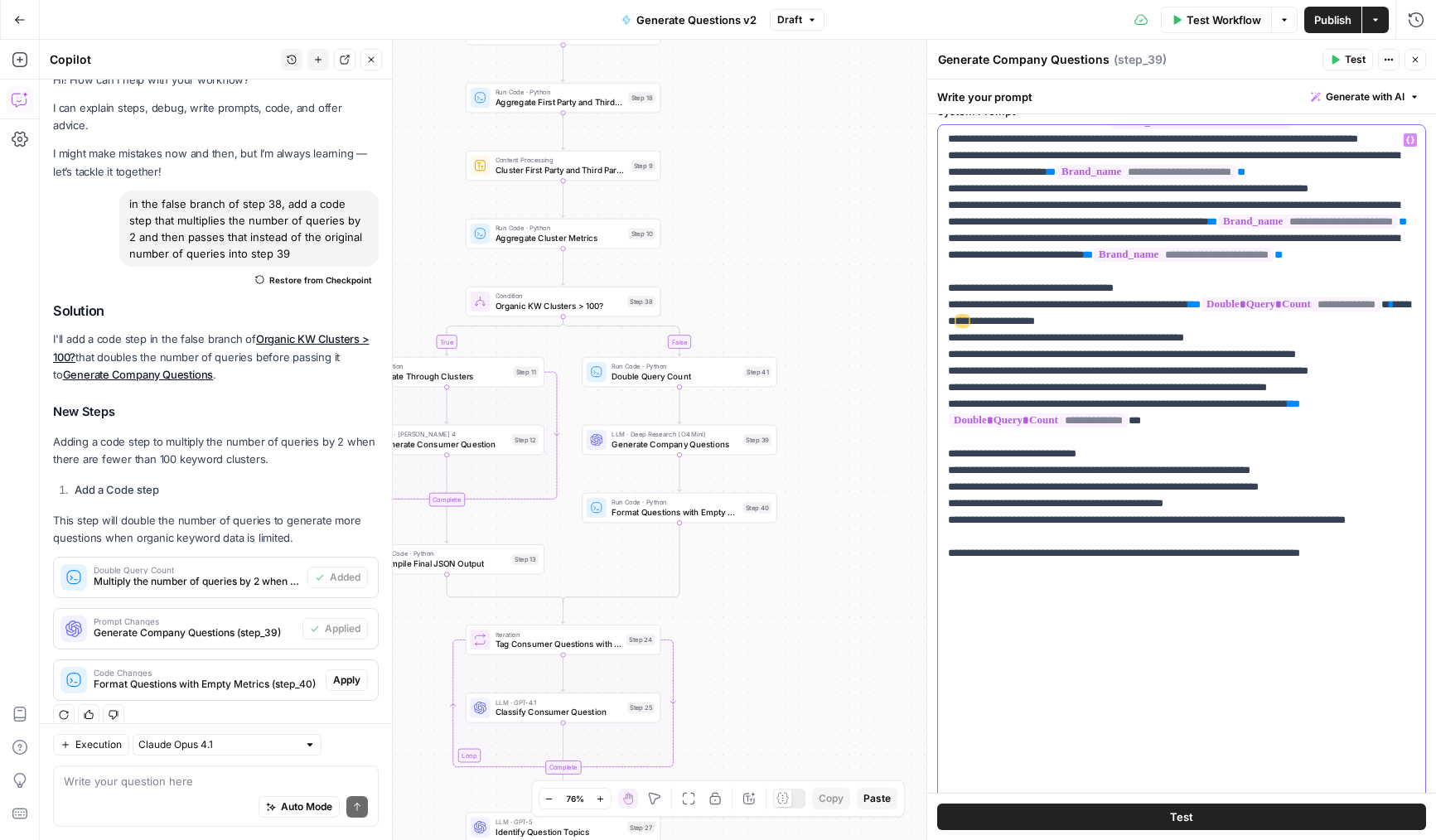
click at [1174, 534] on p "**********" at bounding box center [1181, 188] width 468 height 1209
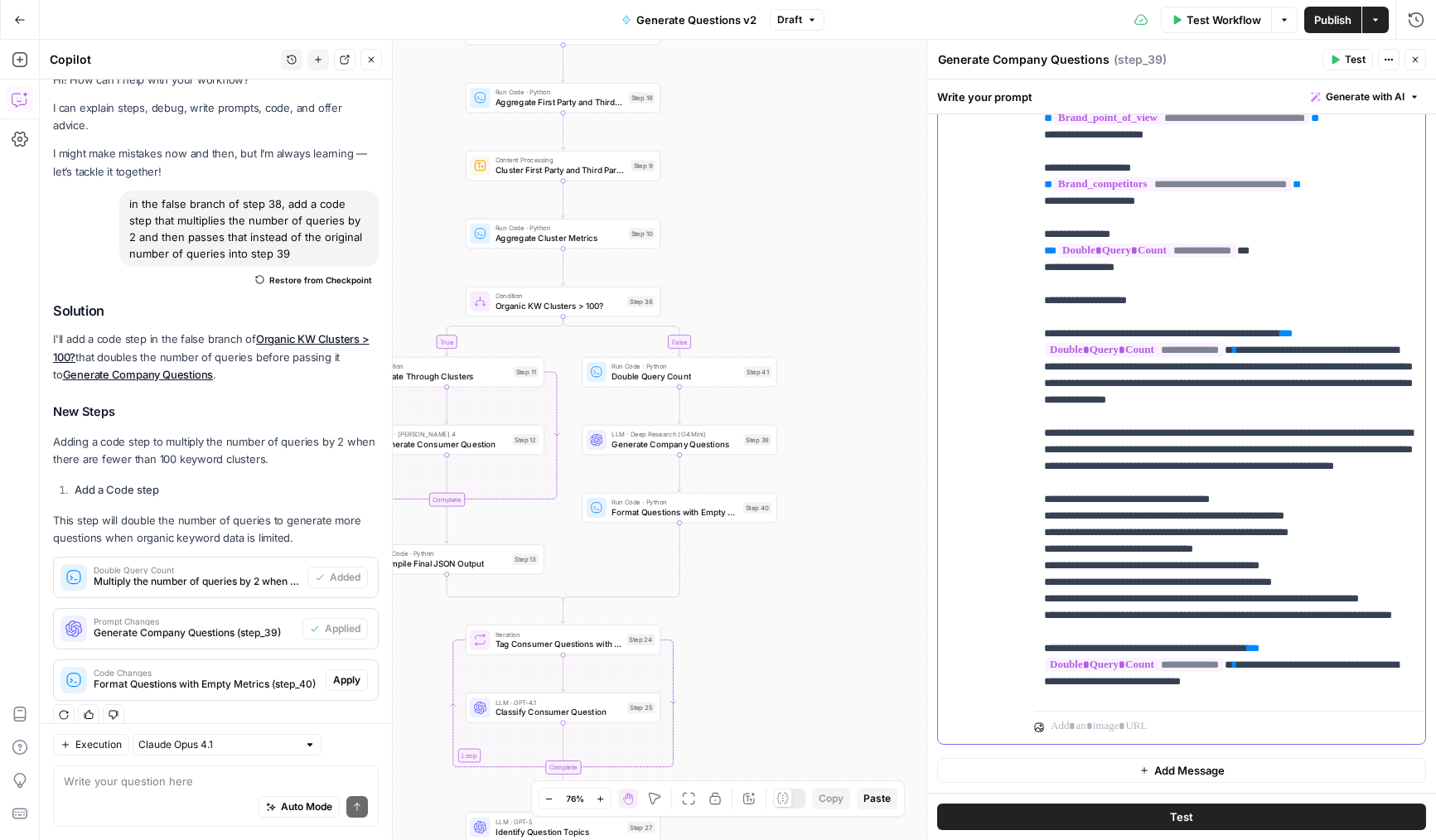
drag, startPoint x: 1348, startPoint y: 353, endPoint x: 1260, endPoint y: 354, distance: 88.0
click at [1260, 354] on p "**********" at bounding box center [1229, 292] width 371 height 994
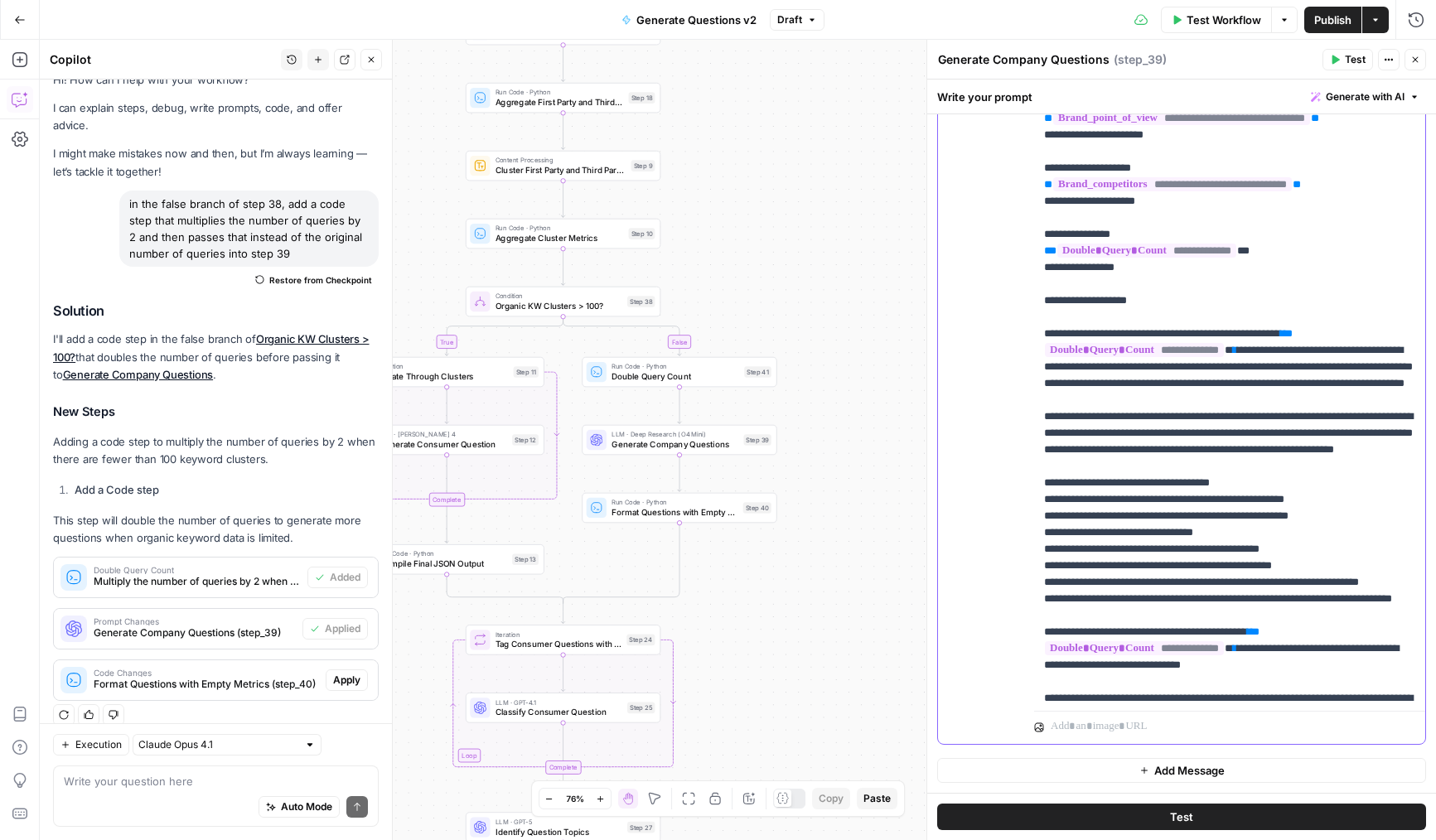
drag, startPoint x: 1338, startPoint y: 330, endPoint x: 1248, endPoint y: 335, distance: 90.1
click at [1248, 335] on p "**********" at bounding box center [1229, 292] width 371 height 994
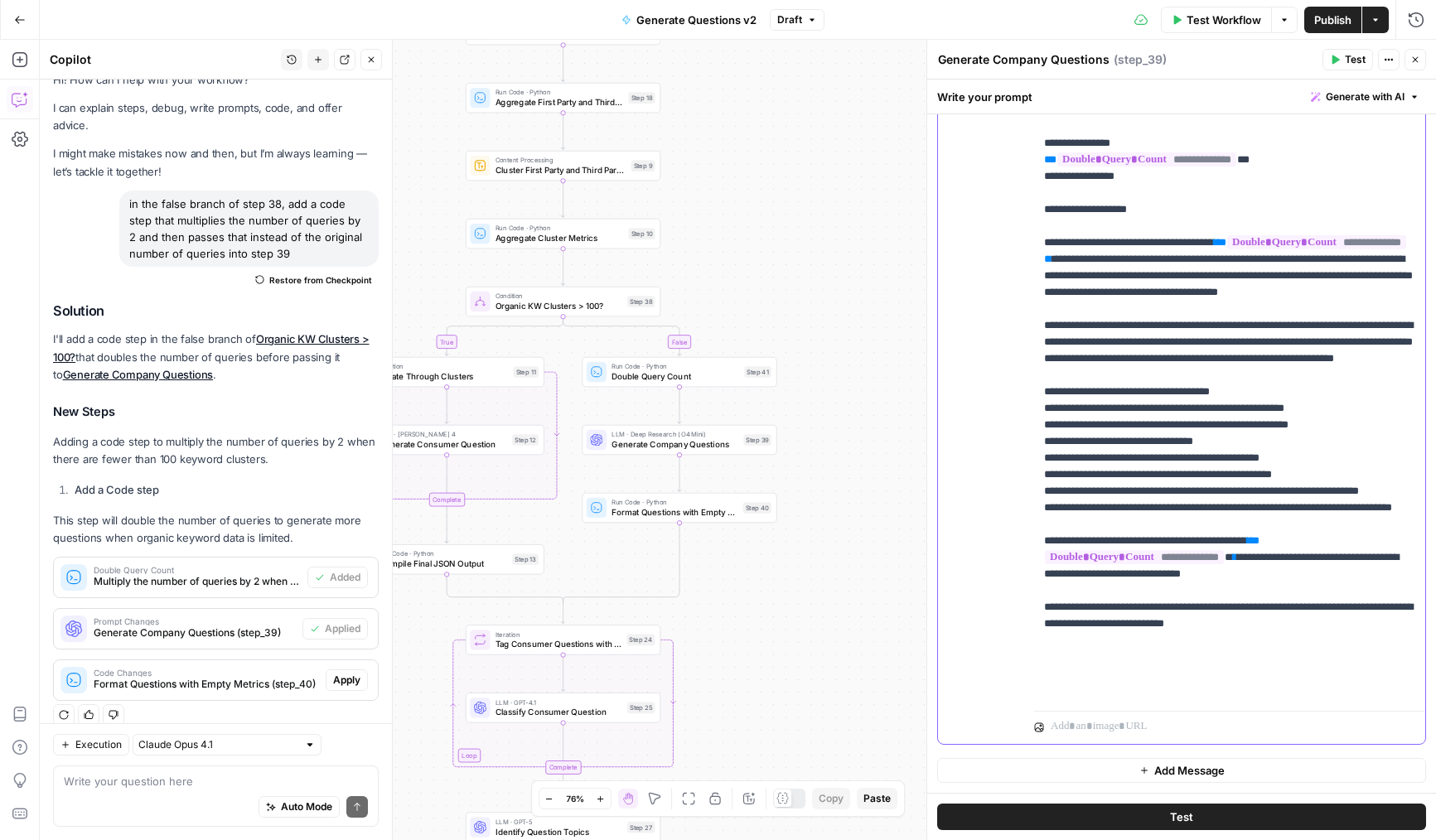
drag, startPoint x: 1304, startPoint y: 608, endPoint x: 1222, endPoint y: 607, distance: 82.0
click at [1222, 607] on p "**********" at bounding box center [1229, 201] width 371 height 994
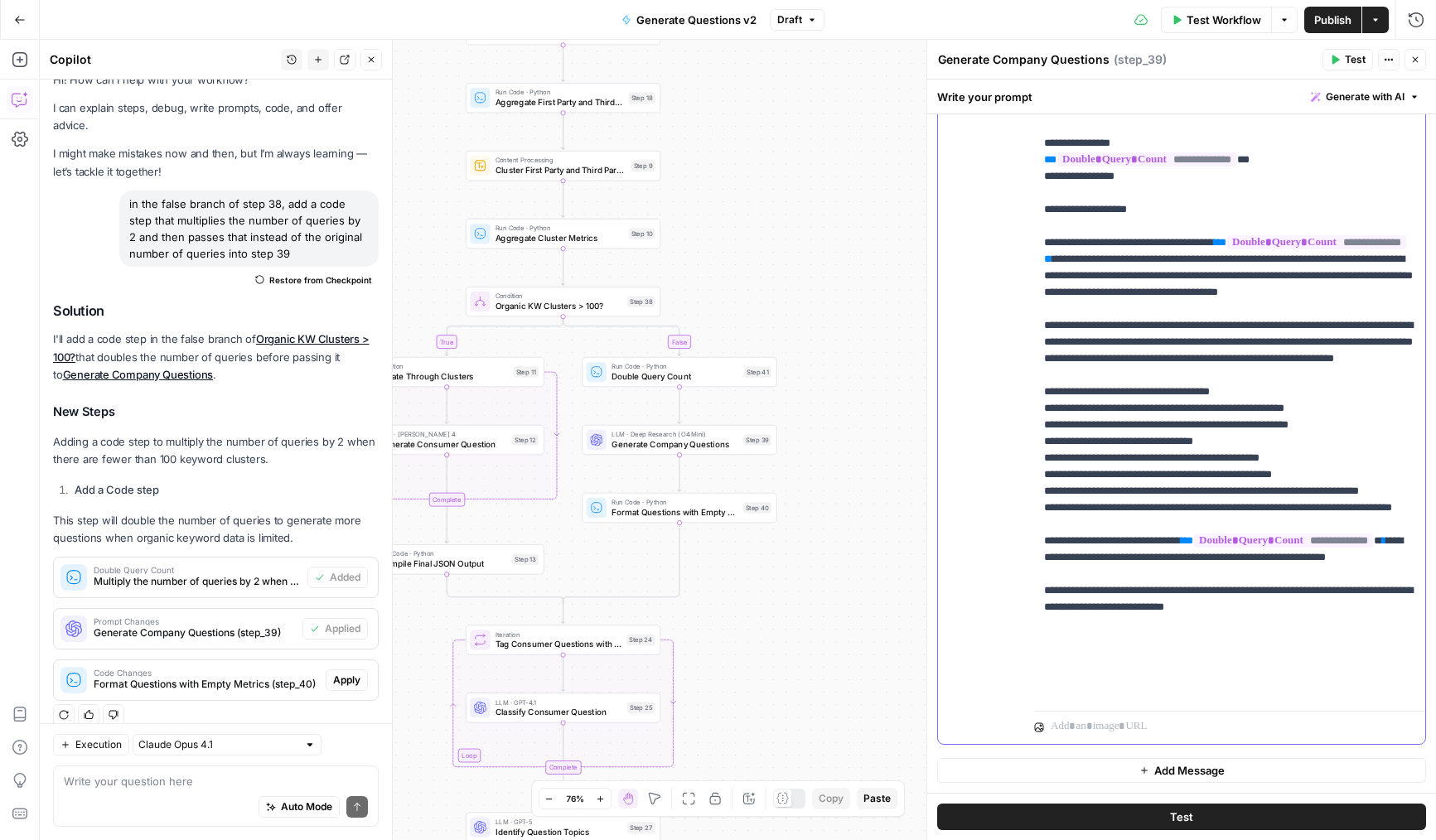
drag, startPoint x: 1352, startPoint y: 621, endPoint x: 1255, endPoint y: 623, distance: 97.0
click at [1255, 623] on p "**********" at bounding box center [1229, 201] width 371 height 994
click at [1244, 656] on p "**********" at bounding box center [1229, 201] width 371 height 994
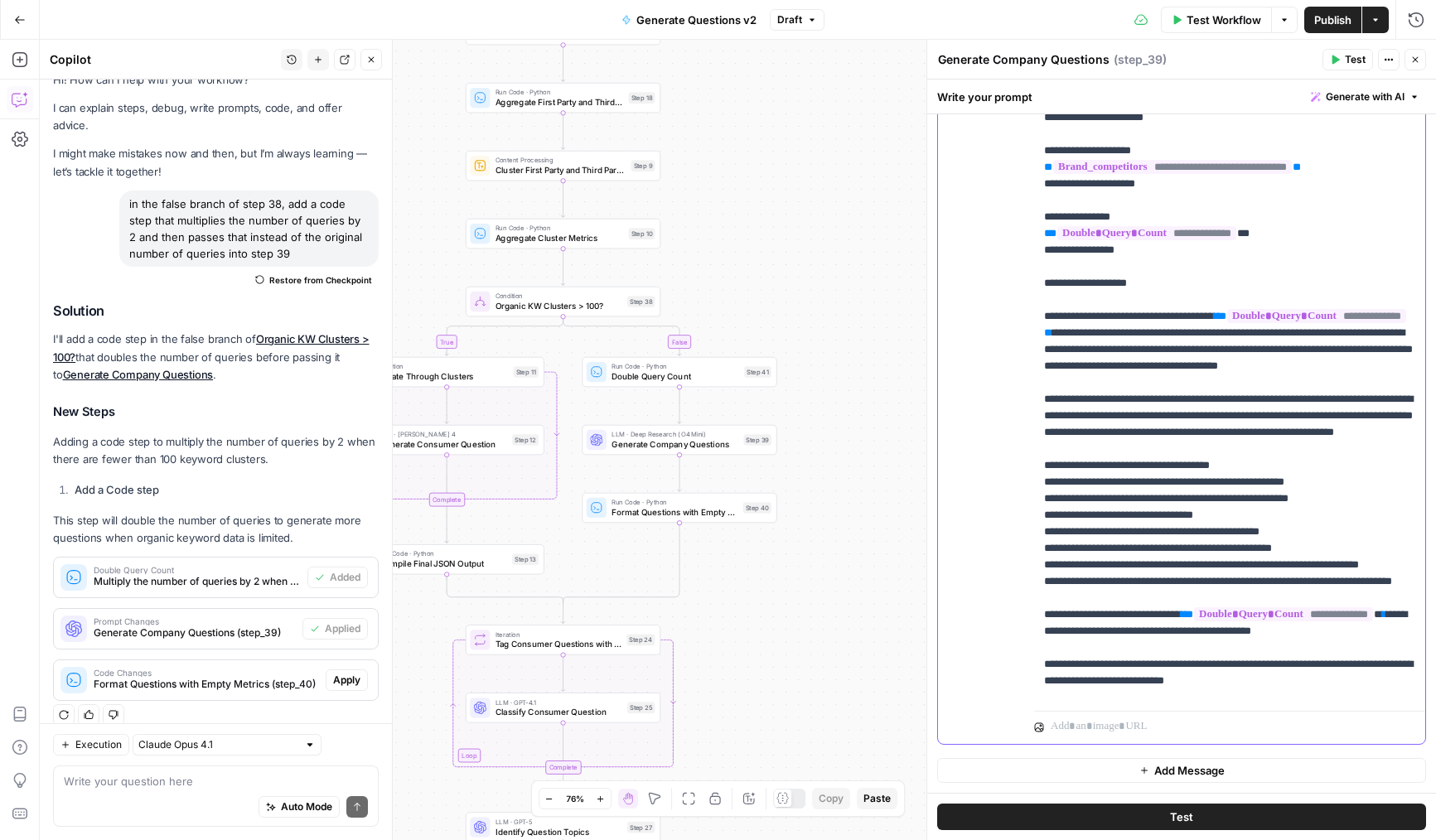
scroll to position [167, 0]
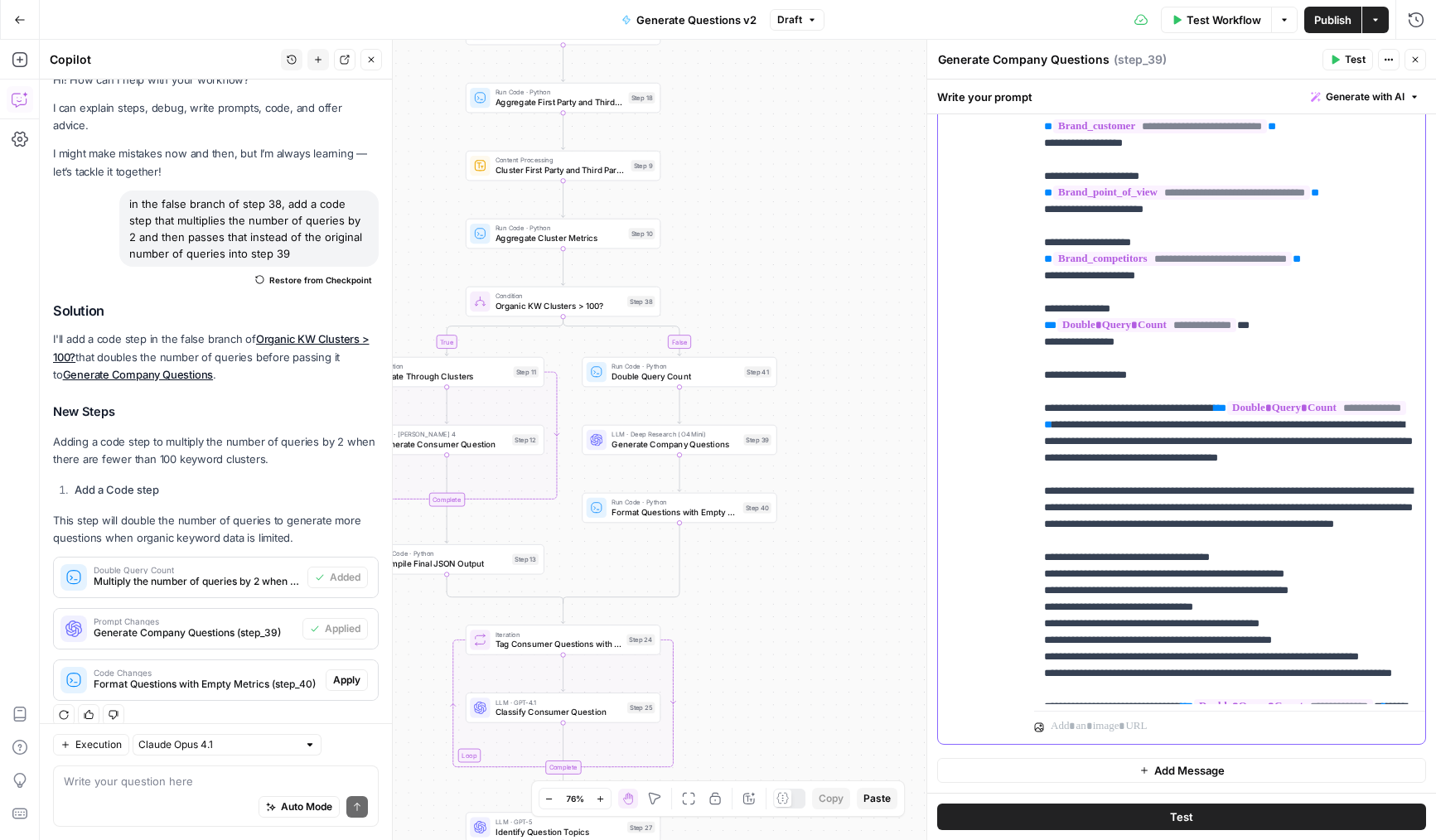
click at [1254, 531] on p "**********" at bounding box center [1229, 367] width 371 height 994
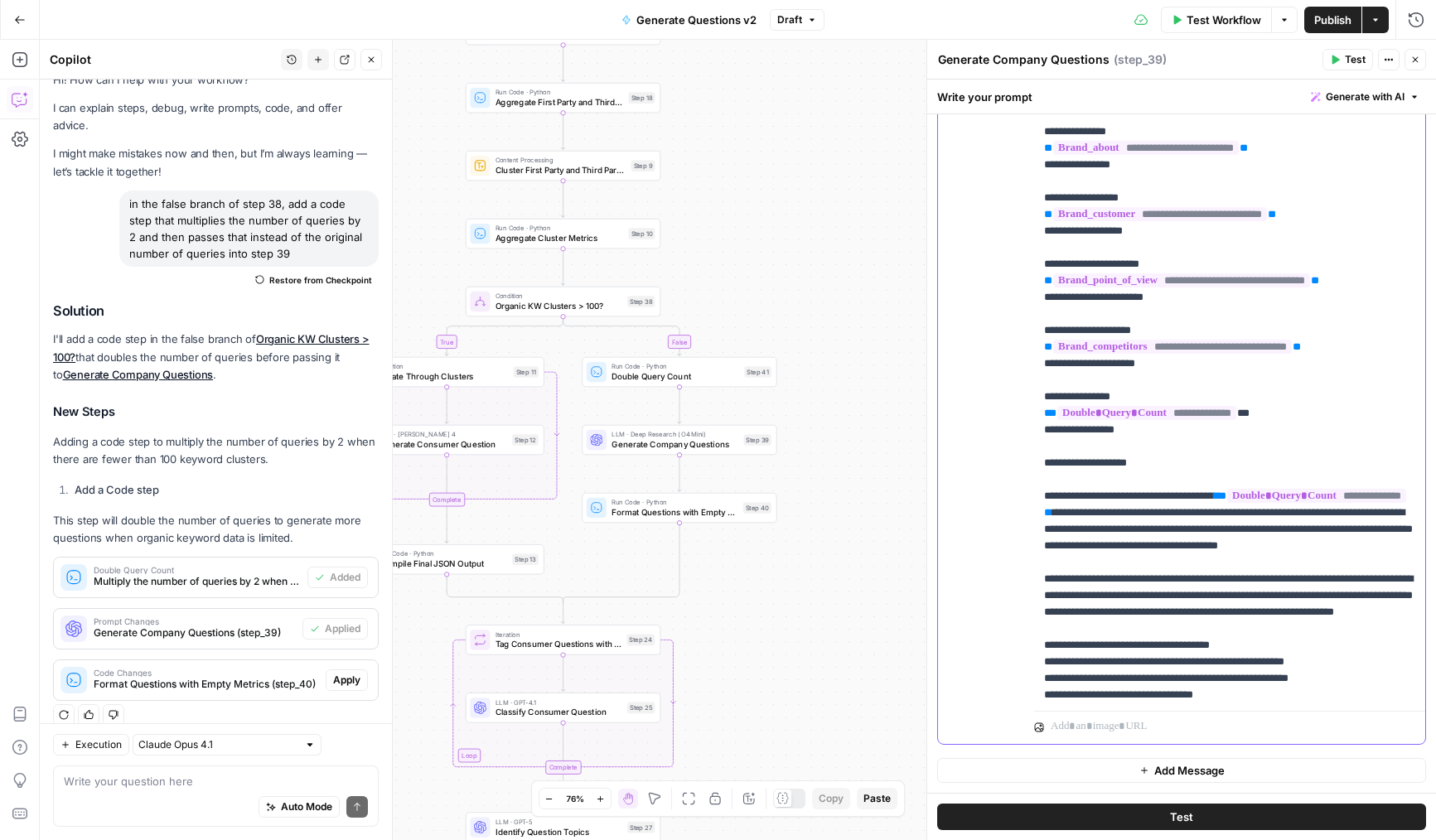
scroll to position [76, 0]
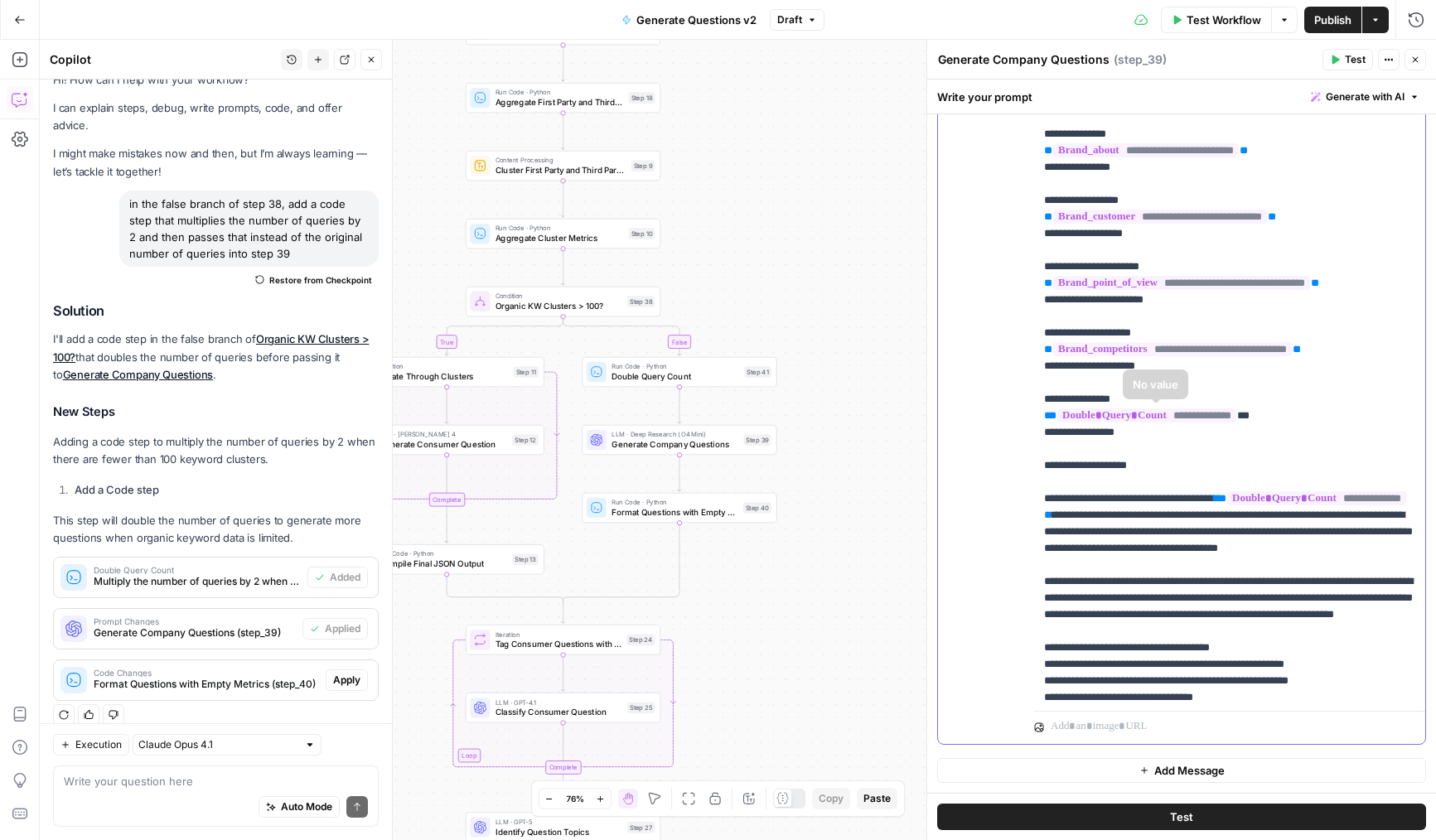
click at [1096, 398] on p "**********" at bounding box center [1229, 457] width 371 height 994
click at [1119, 396] on p "**********" at bounding box center [1229, 457] width 371 height 994
drag, startPoint x: 1123, startPoint y: 397, endPoint x: 1057, endPoint y: 398, distance: 66.0
click at [1057, 398] on p "**********" at bounding box center [1229, 457] width 371 height 994
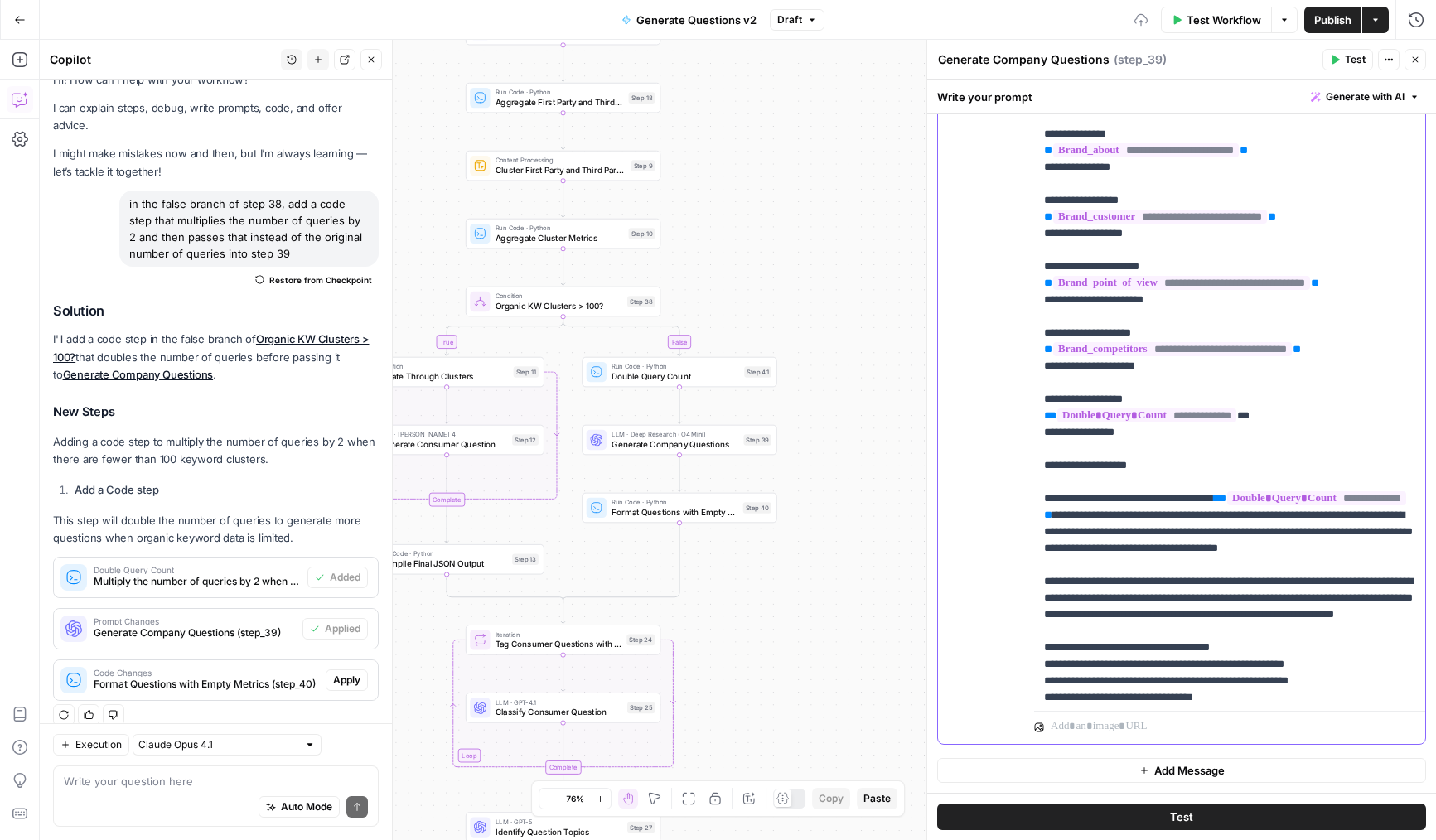
click at [1081, 394] on p "**********" at bounding box center [1229, 457] width 371 height 994
copy p "**********"
drag, startPoint x: 1056, startPoint y: 433, endPoint x: 1131, endPoint y: 433, distance: 75.0
click at [1131, 433] on p "**********" at bounding box center [1229, 457] width 371 height 994
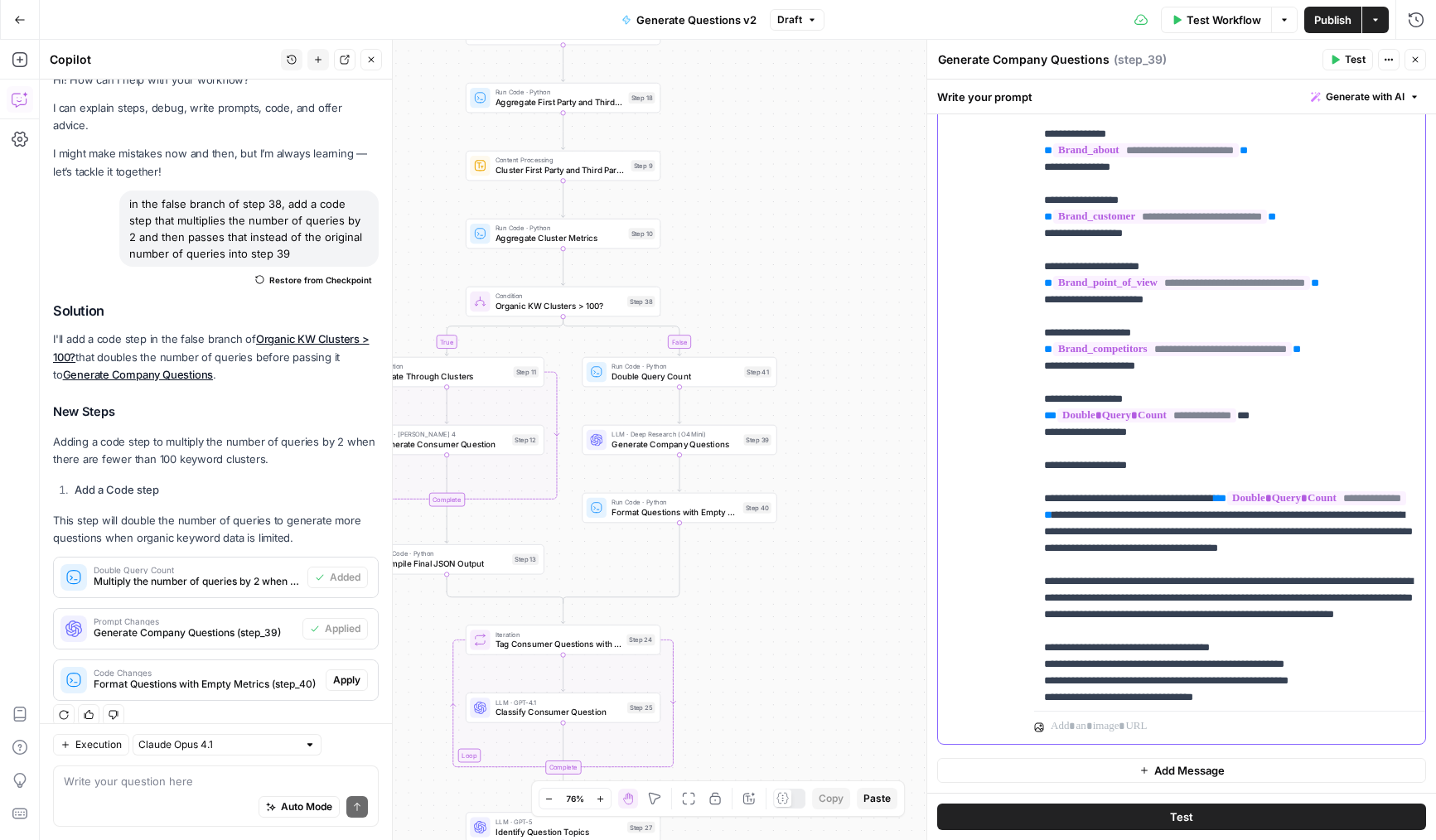
click at [1179, 470] on p "**********" at bounding box center [1229, 457] width 371 height 994
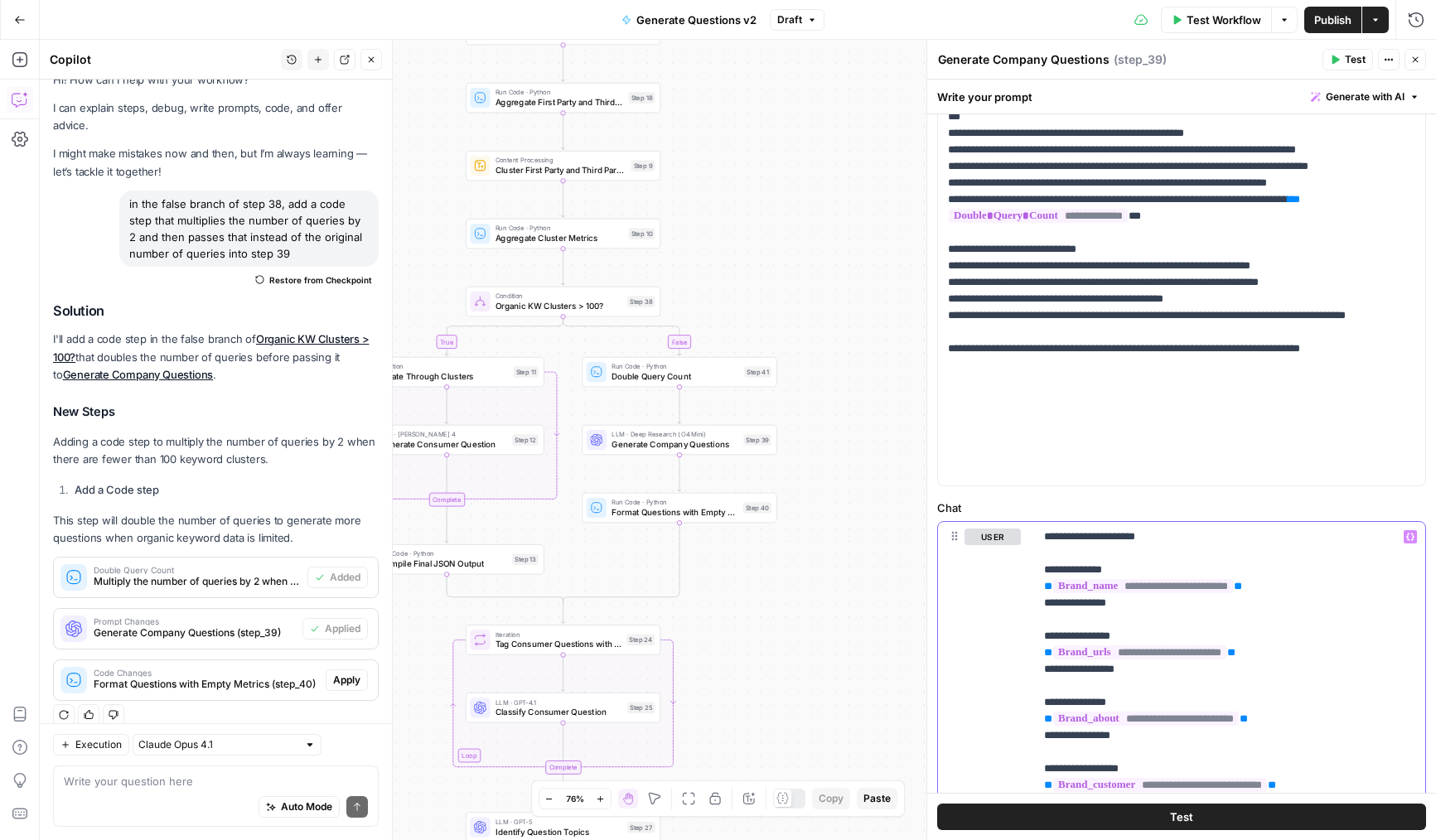
scroll to position [452, 0]
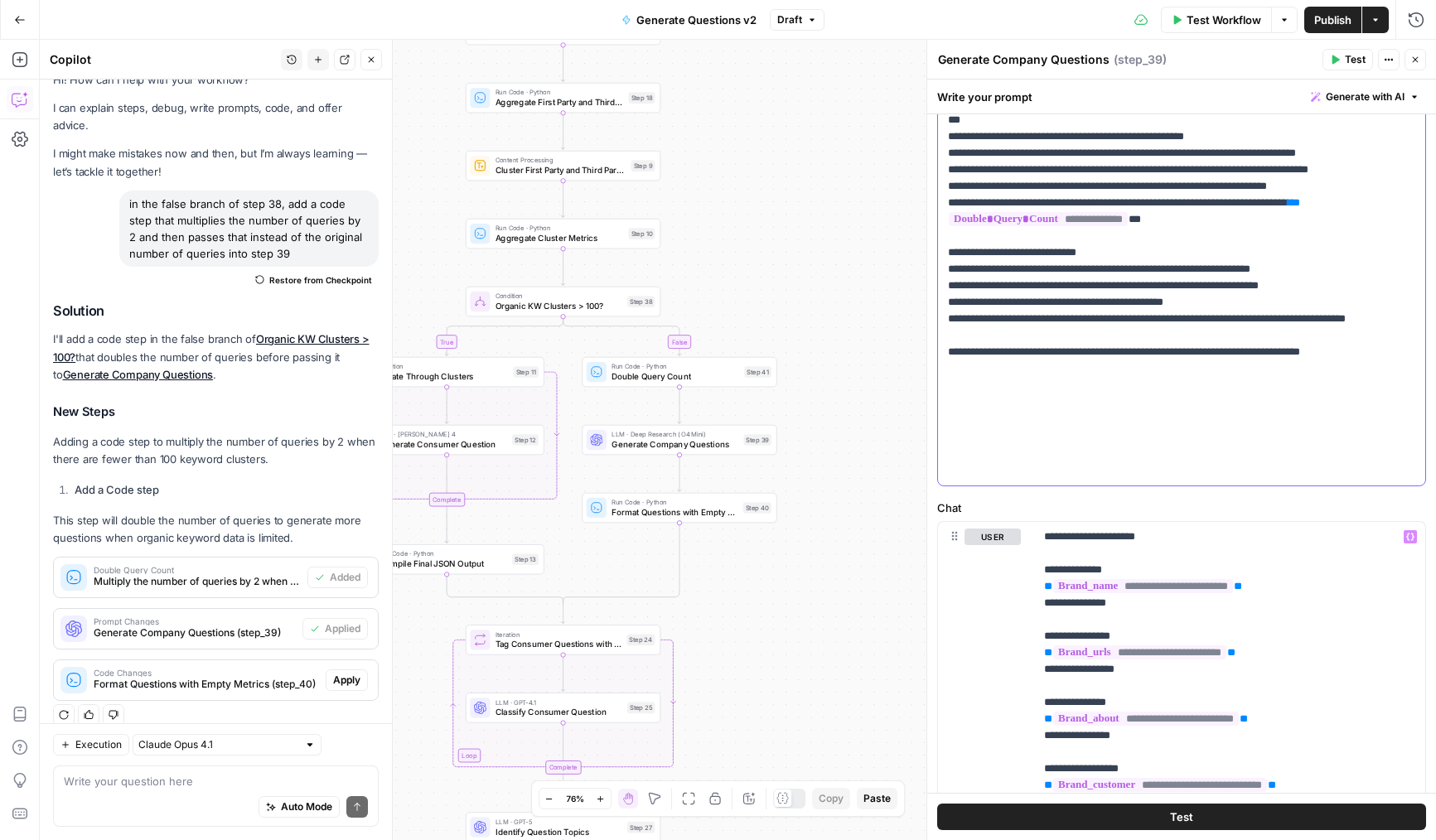
scroll to position [432, 0]
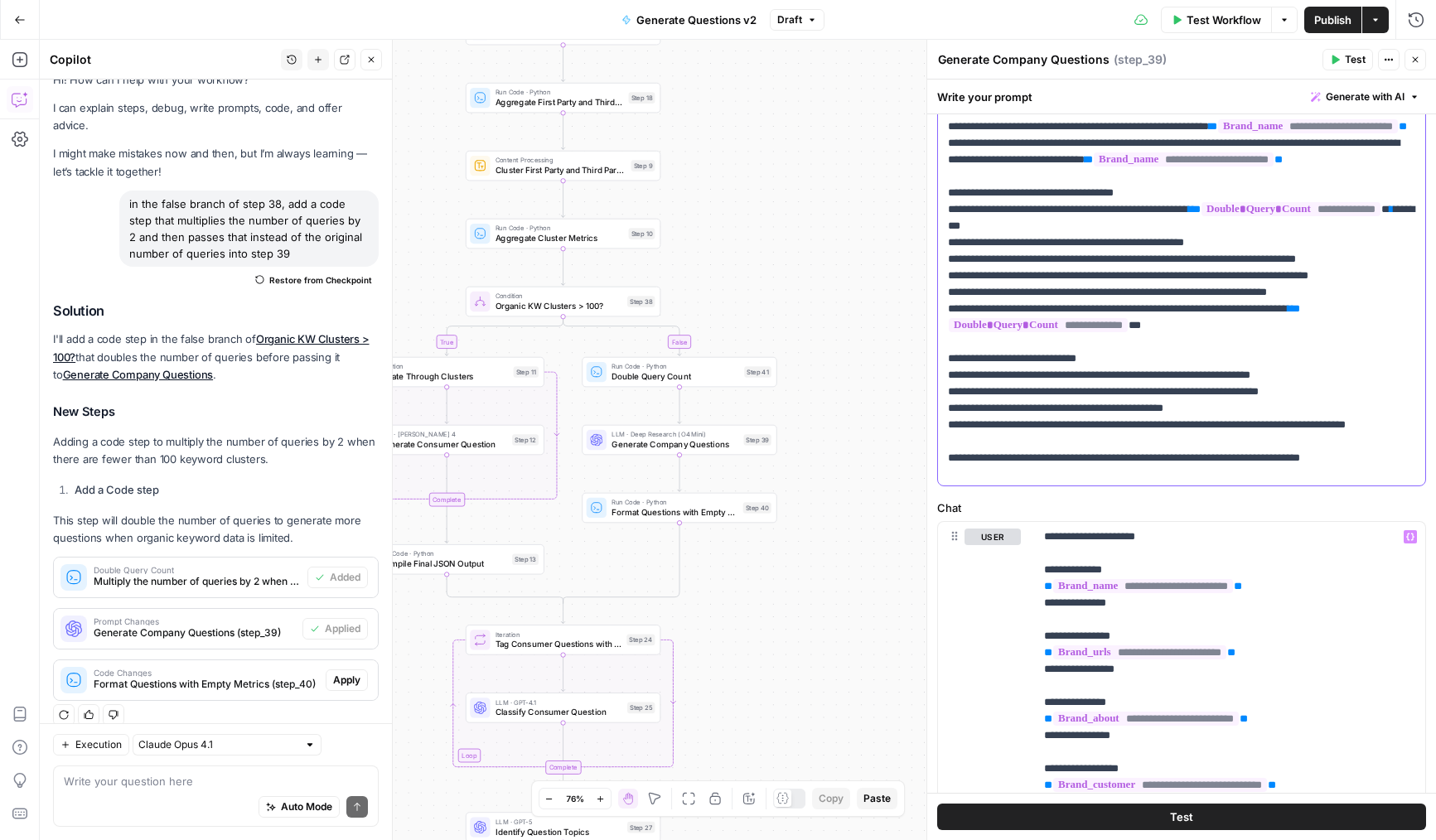
scroll to position [306, 0]
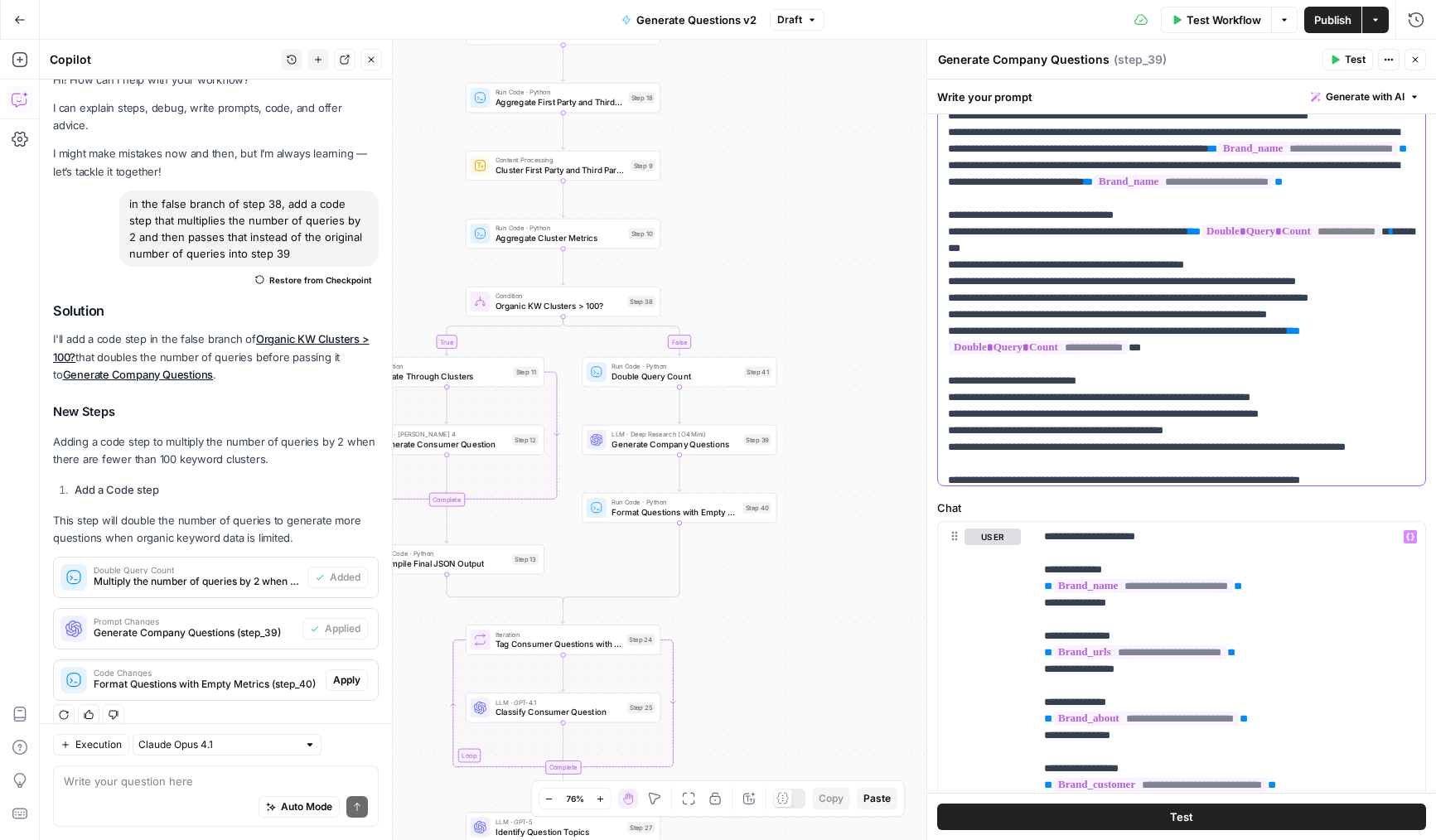
click at [1208, 376] on p "**********" at bounding box center [1181, 116] width 468 height 1209
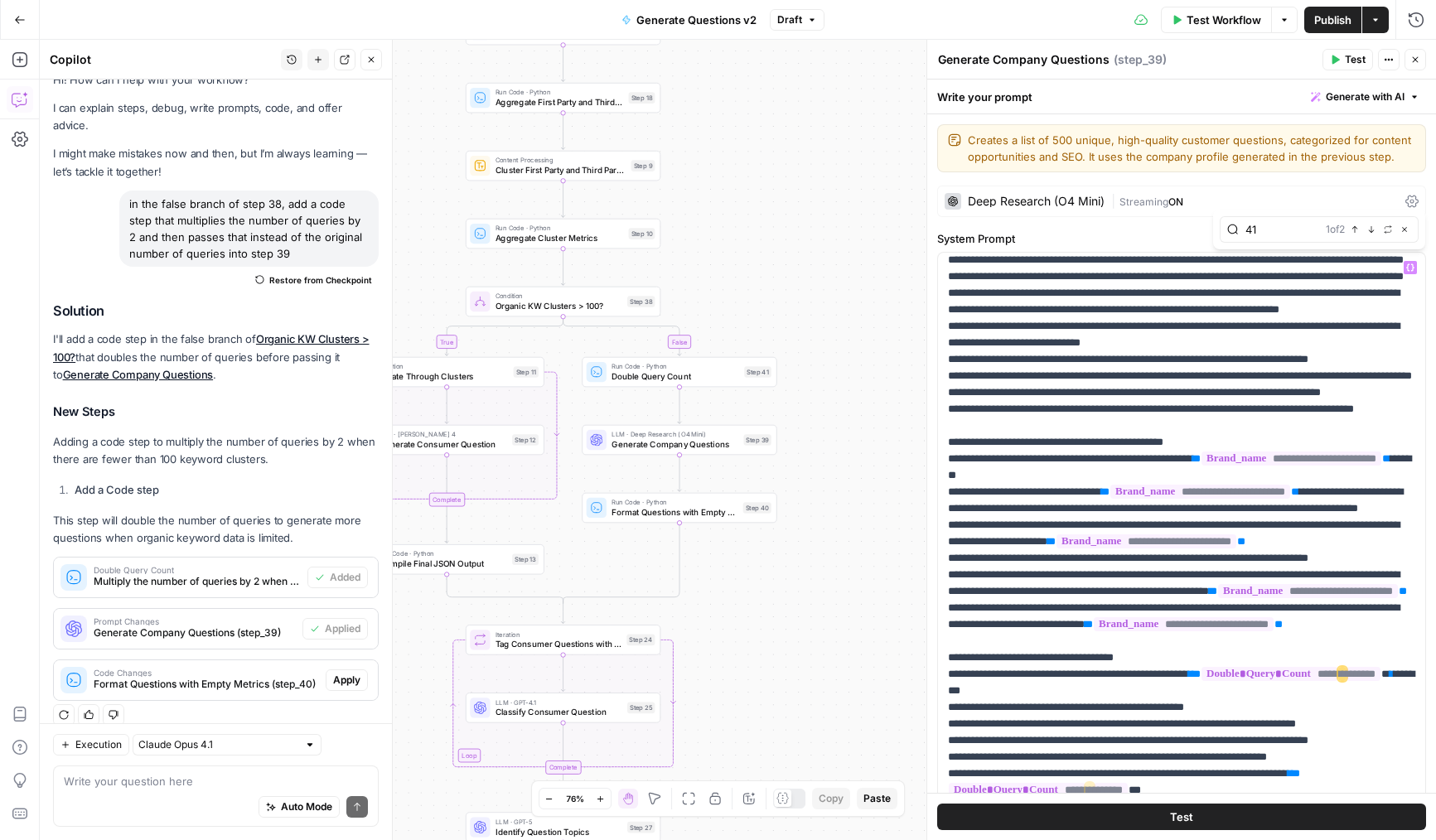
type input "41"
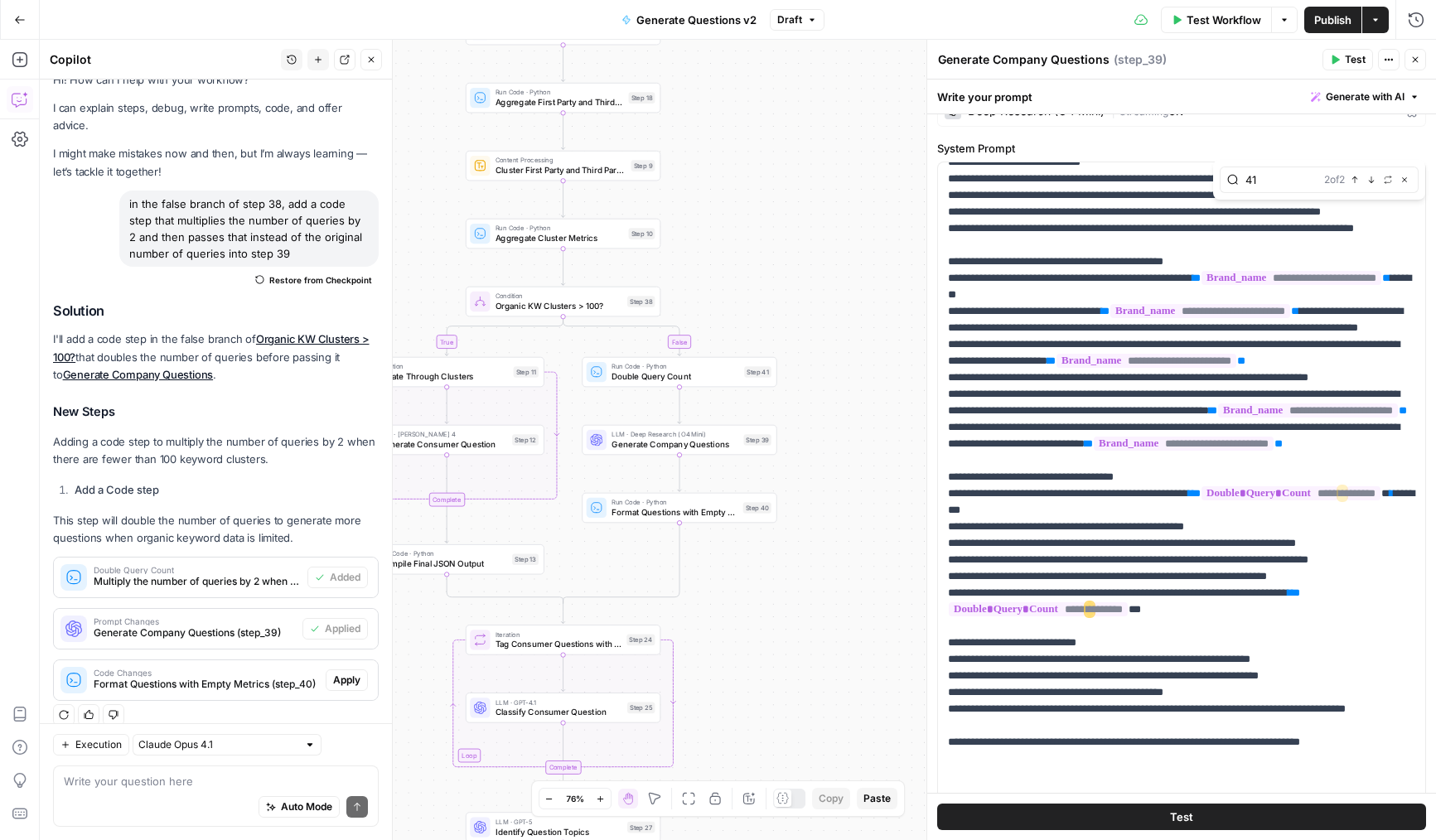
scroll to position [535, 0]
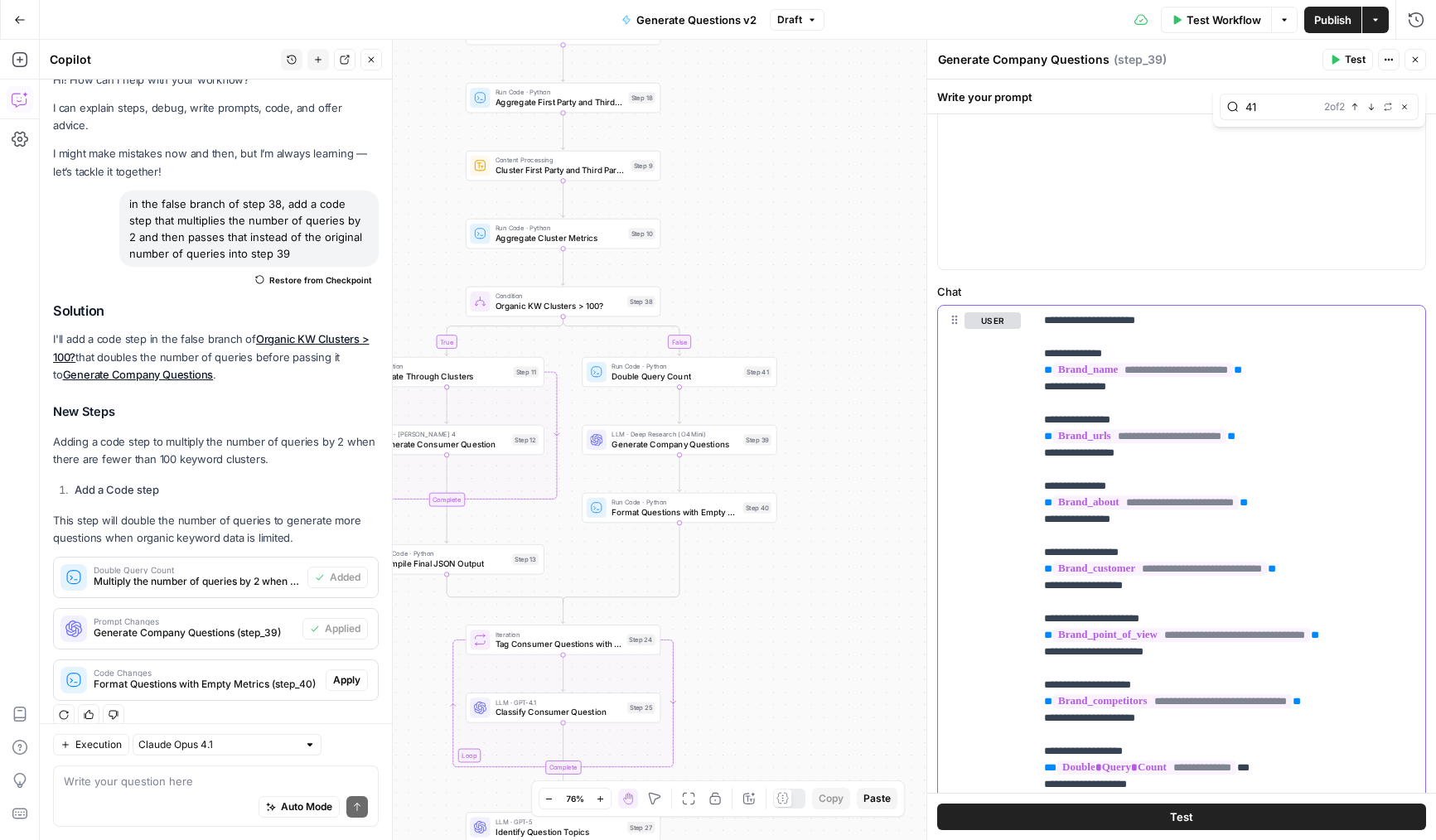
click at [1204, 417] on p "**********" at bounding box center [1229, 809] width 371 height 994
type input "41"
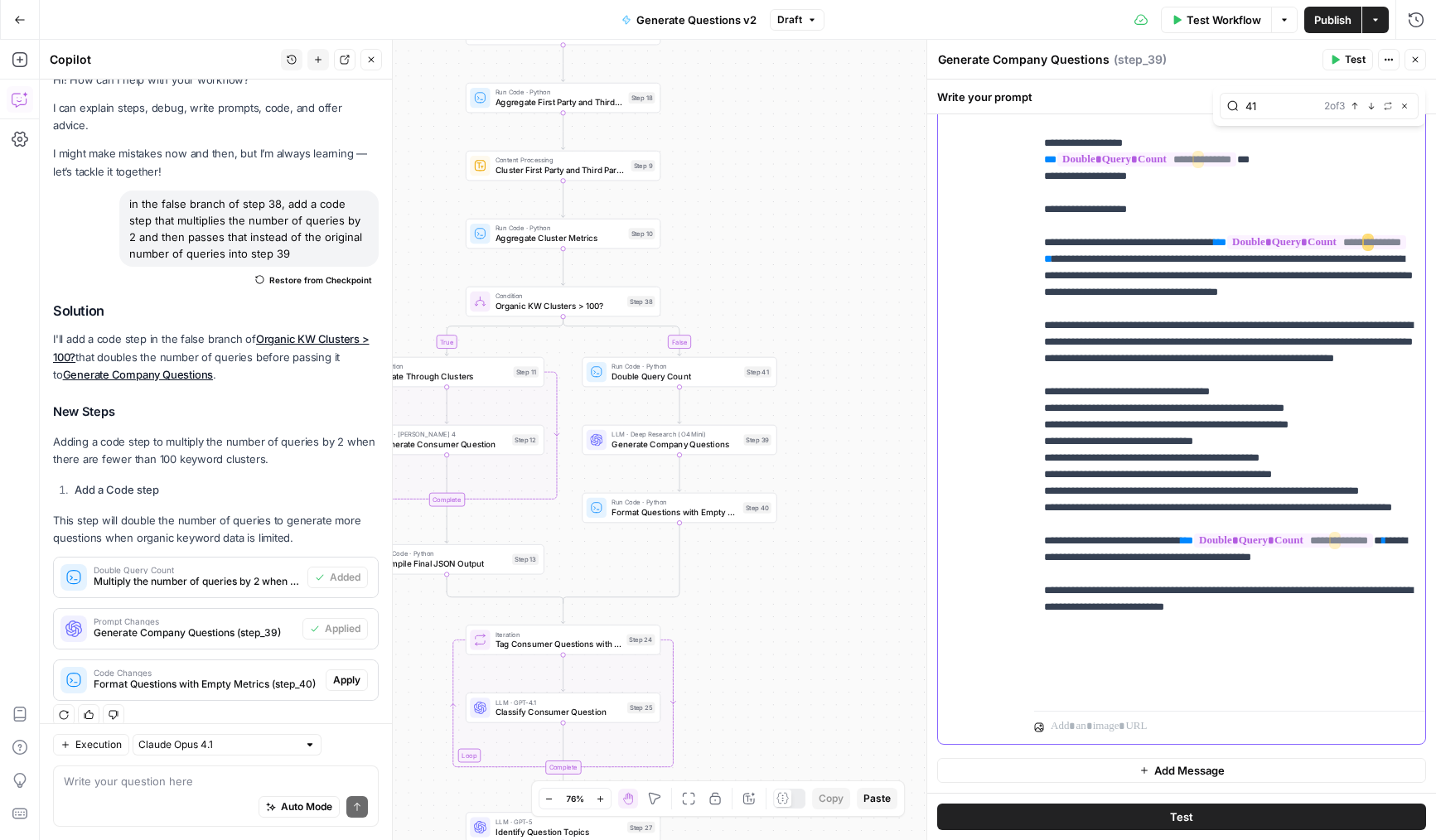
click at [1322, 259] on p "**********" at bounding box center [1229, 201] width 371 height 994
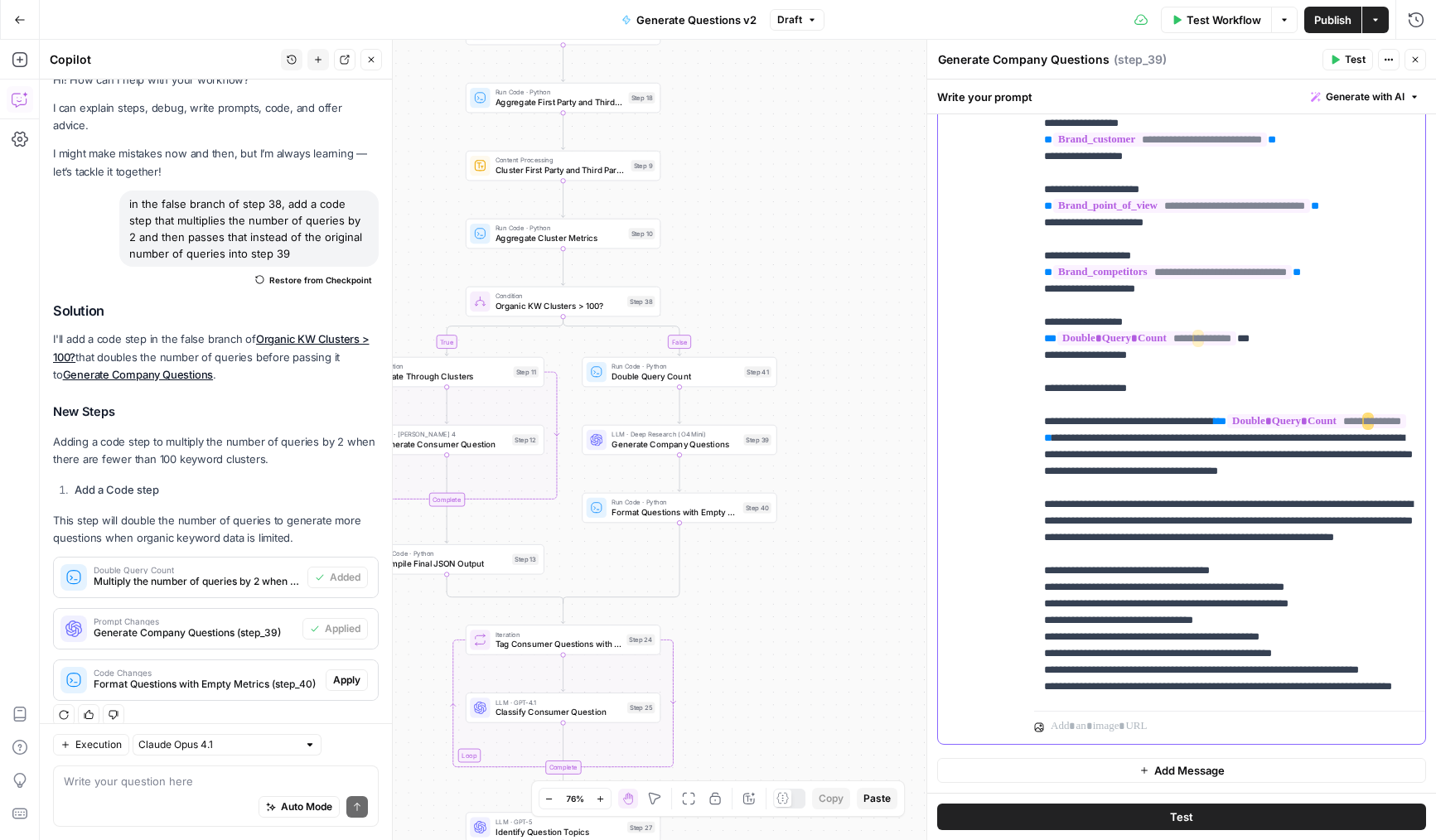
drag, startPoint x: 1115, startPoint y: 321, endPoint x: 1149, endPoint y: 321, distance: 34.0
click at [1149, 321] on p "**********" at bounding box center [1229, 380] width 371 height 994
drag, startPoint x: 1124, startPoint y: 354, endPoint x: 1155, endPoint y: 355, distance: 31.0
click at [1155, 355] on p "**********" at bounding box center [1229, 380] width 371 height 994
click at [1279, 318] on p "**********" at bounding box center [1229, 380] width 371 height 994
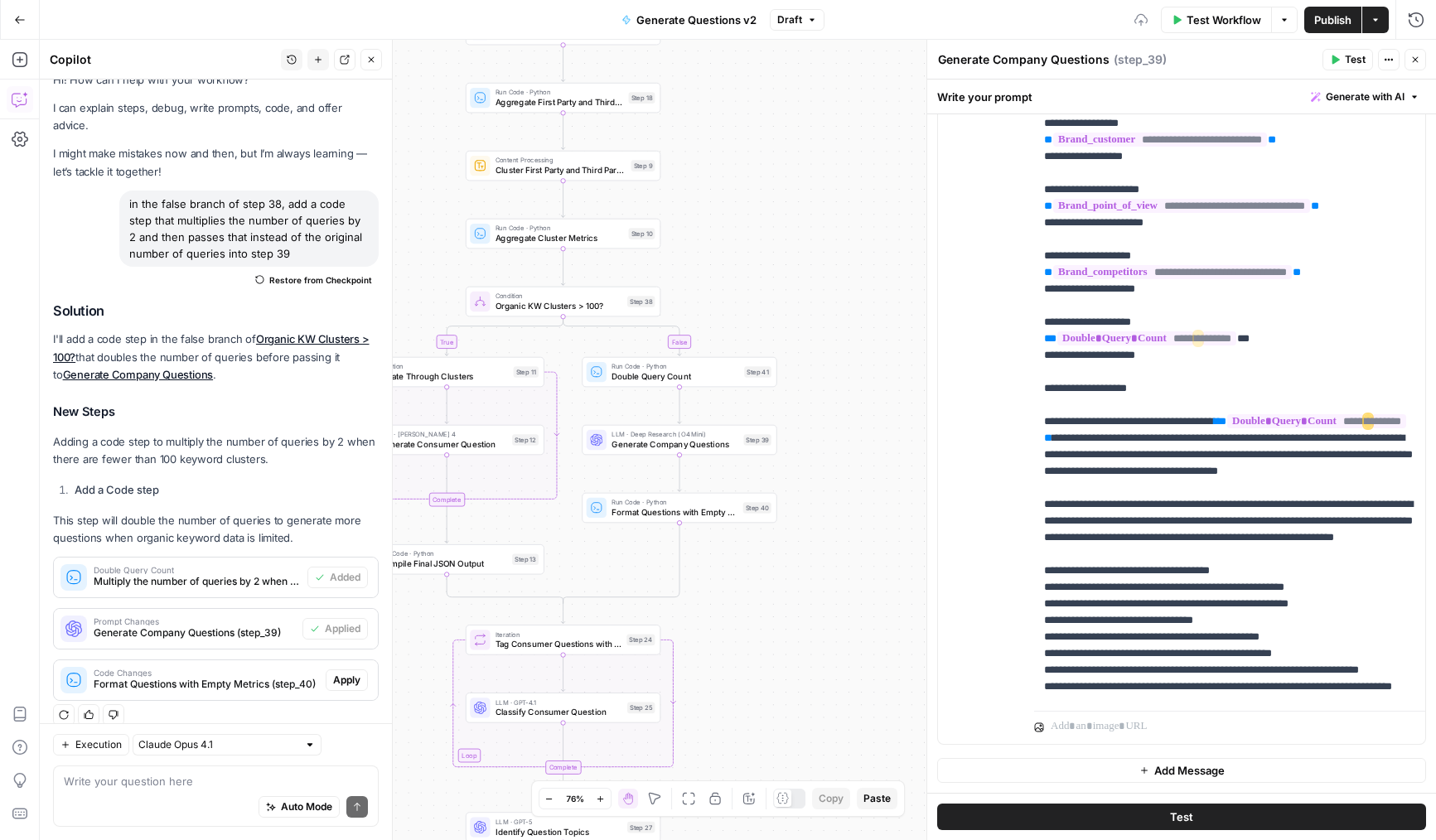
click at [1415, 57] on icon "button" at bounding box center [1415, 60] width 10 height 10
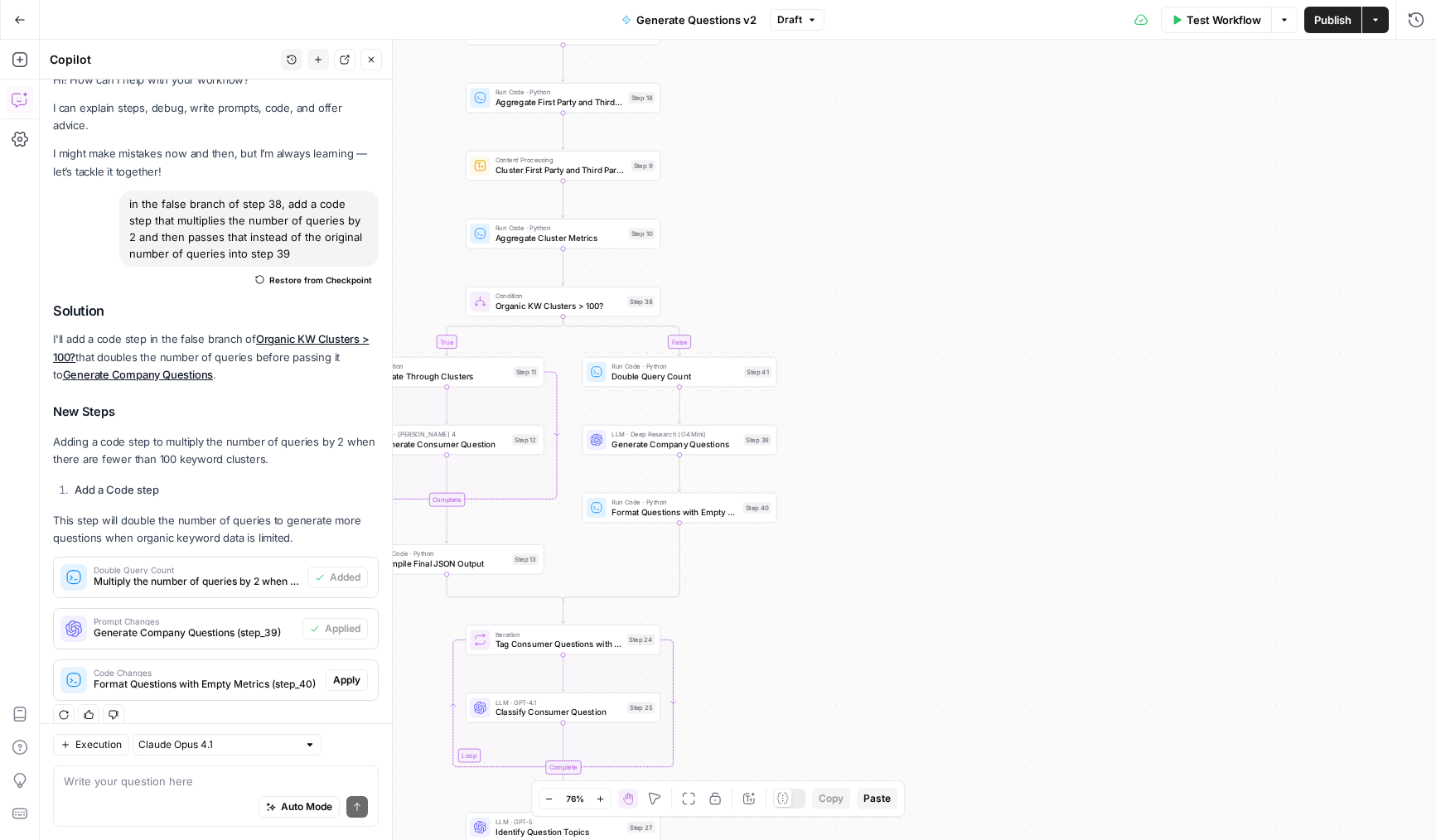
click at [1341, 19] on span "Publish" at bounding box center [1332, 19] width 37 height 16
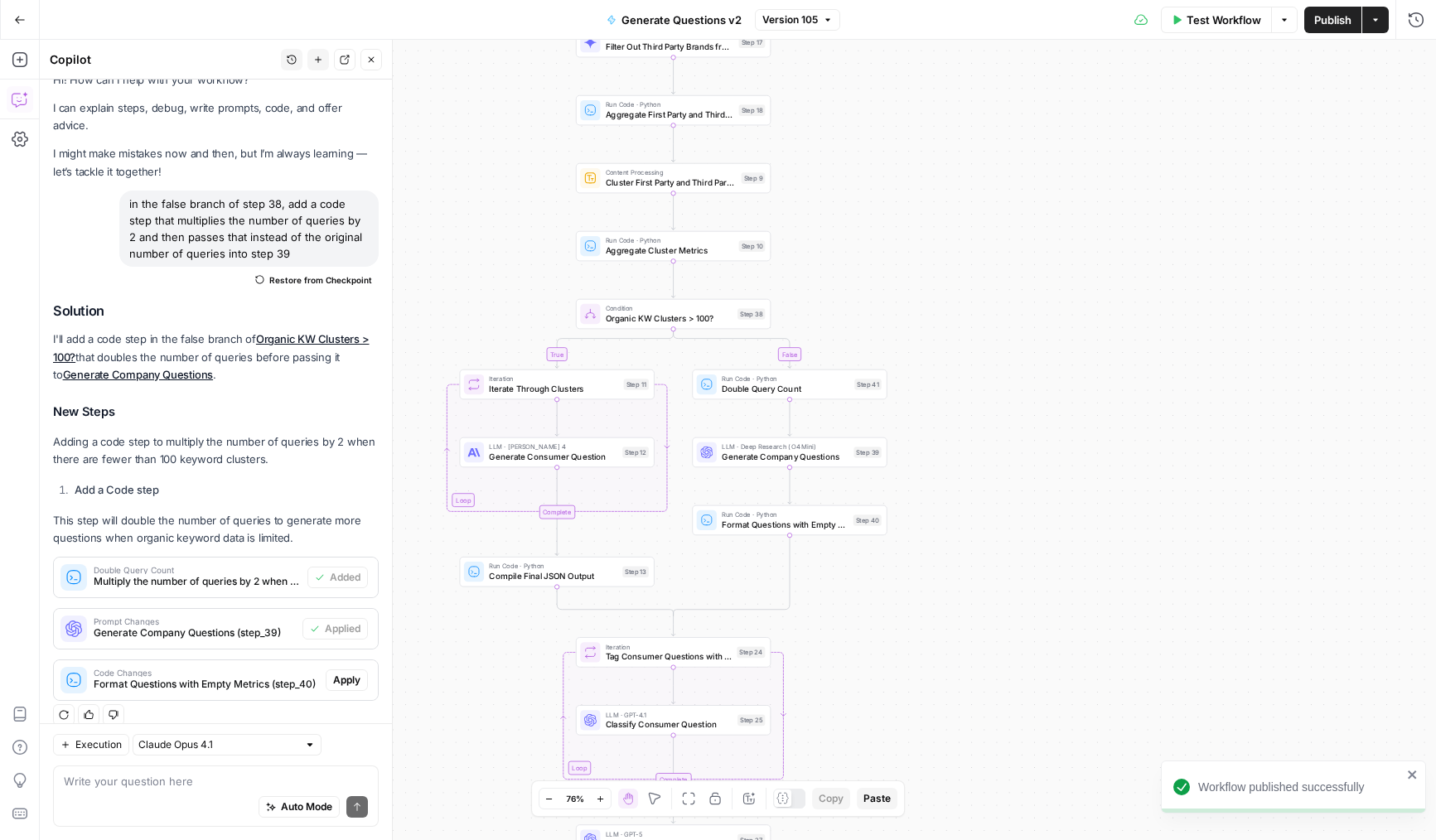
drag, startPoint x: 982, startPoint y: 430, endPoint x: 1092, endPoint y: 443, distance: 110.8
click at [1092, 443] on div "true false Workflow Set Inputs Inputs LLM · Deep Research (O4 Mini) Research Co…" at bounding box center [737, 440] width 1396 height 800
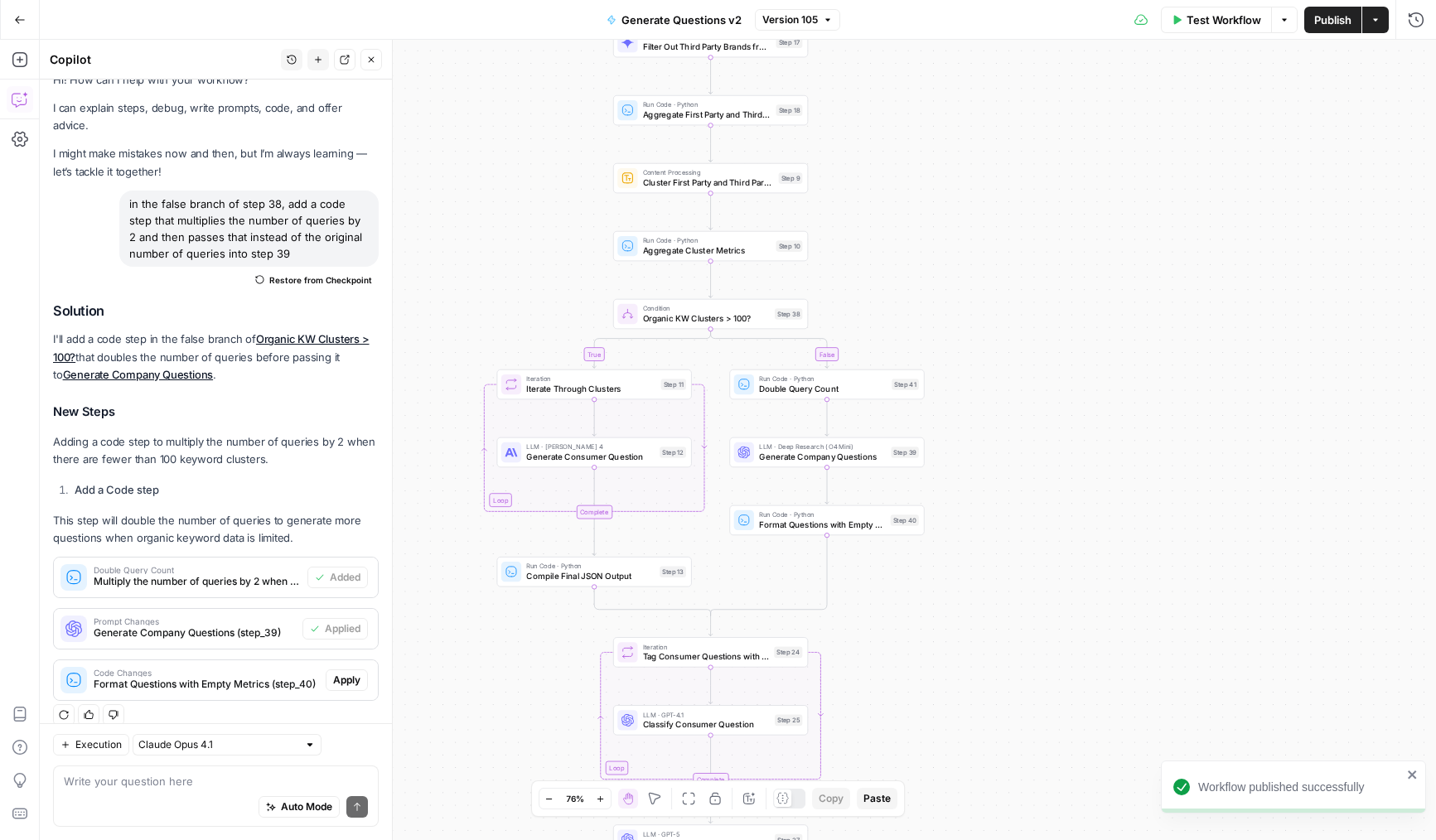
drag, startPoint x: 1092, startPoint y: 443, endPoint x: 1139, endPoint y: 443, distance: 47.0
click at [1139, 443] on div "true false Workflow Set Inputs Inputs LLM · Deep Research (O4 Mini) Research Co…" at bounding box center [737, 440] width 1396 height 800
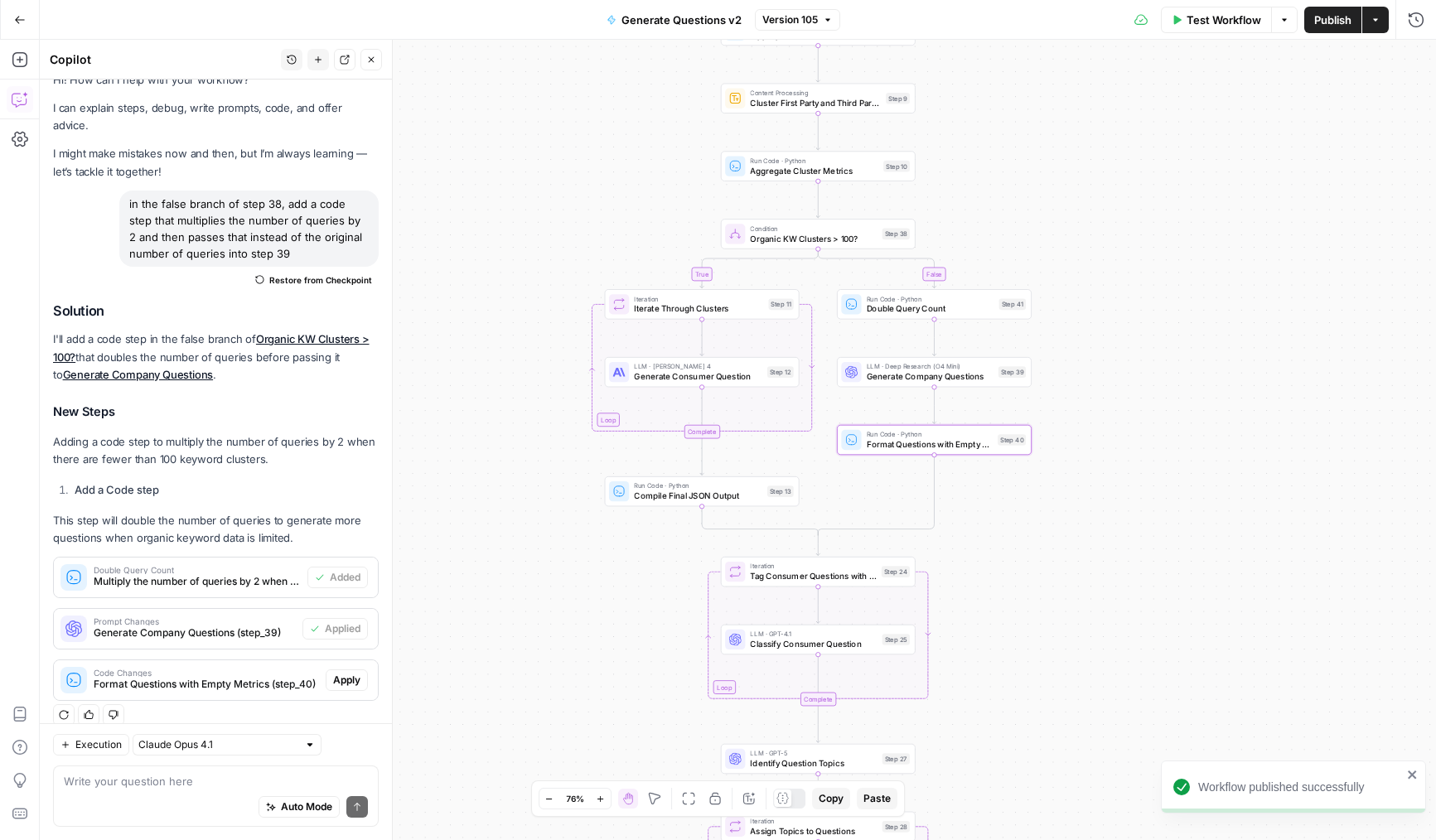
click at [340, 672] on span "Apply" at bounding box center [347, 679] width 28 height 15
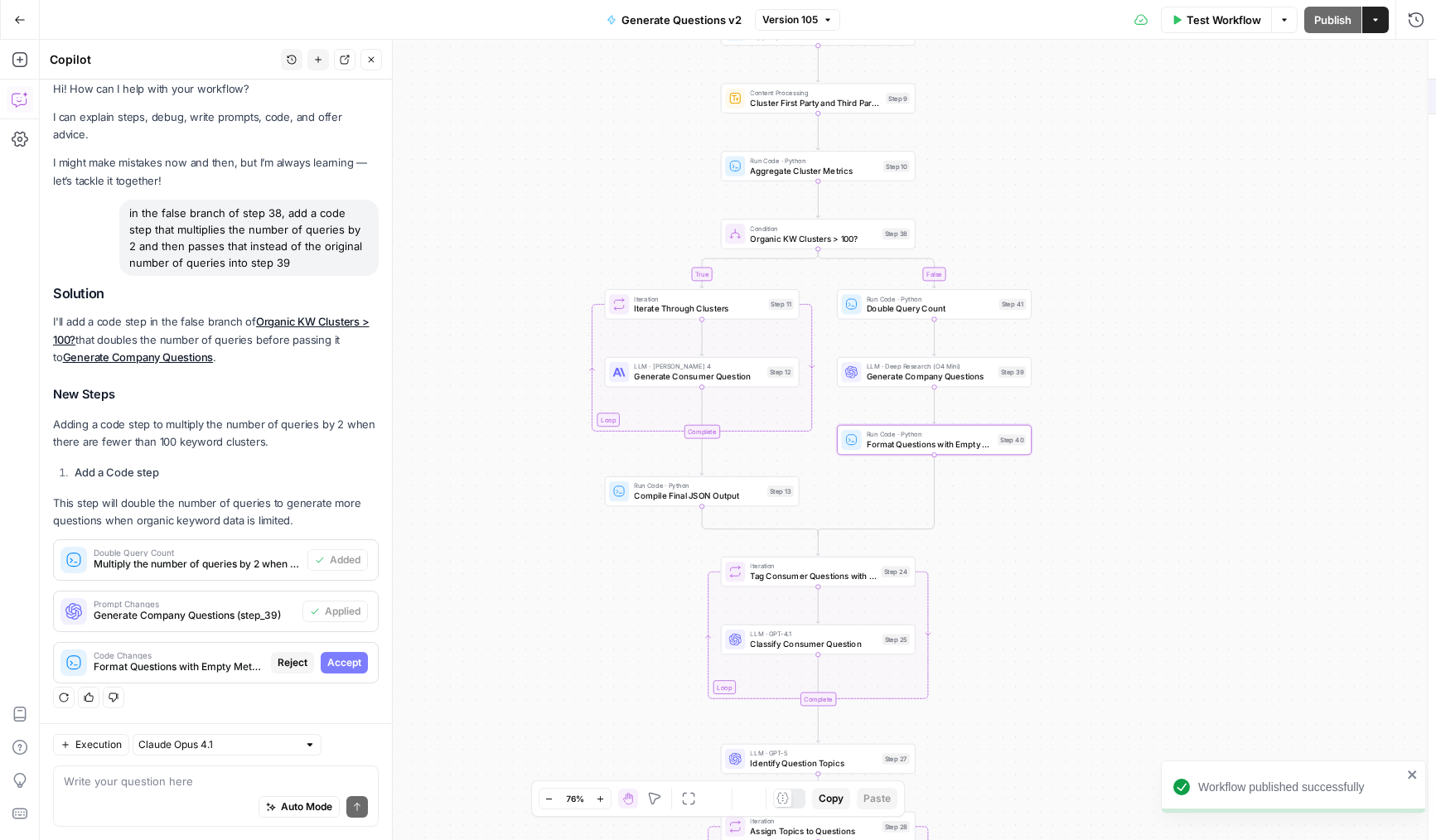
scroll to position [0, 0]
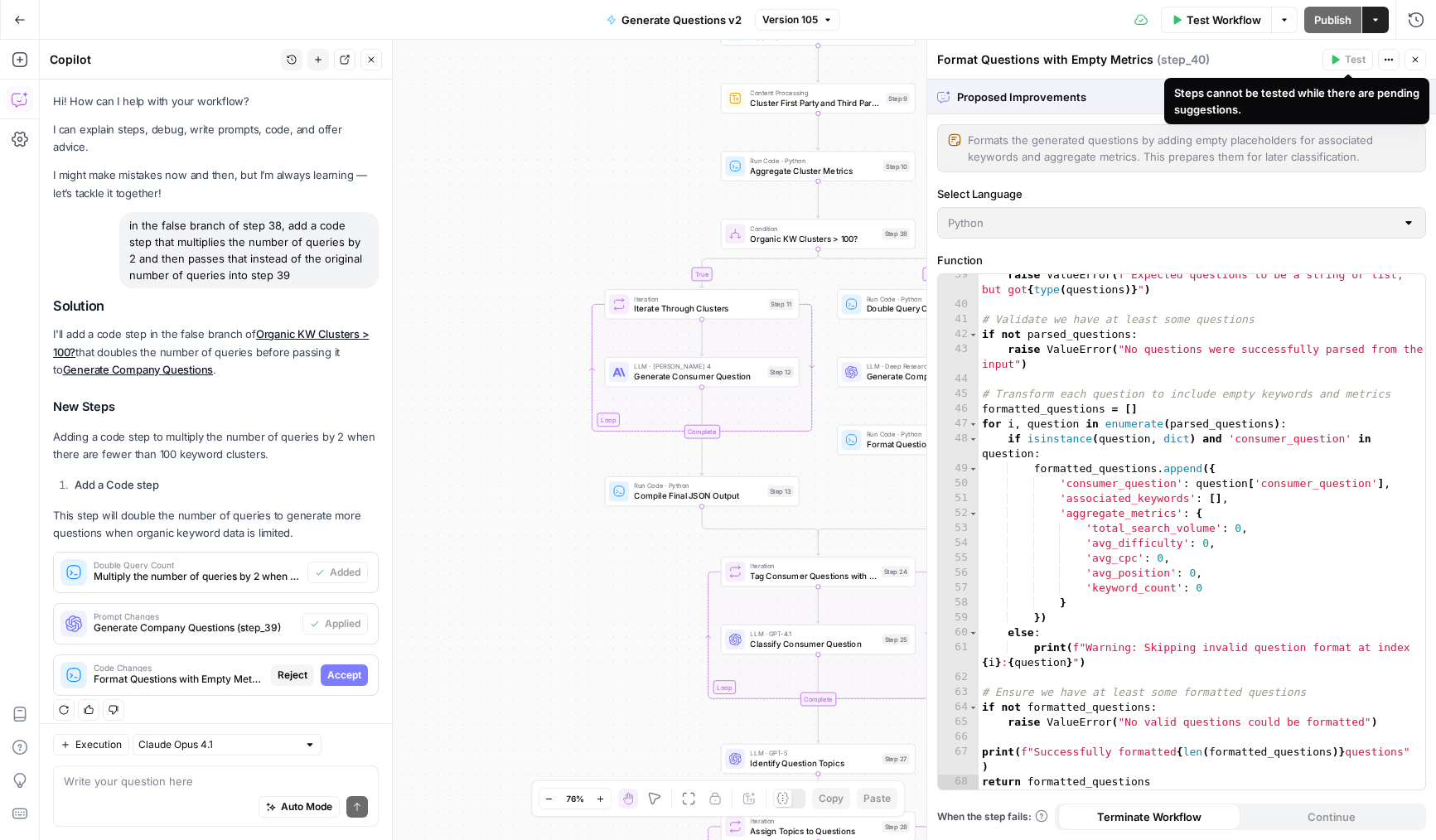
click at [1305, 92] on div "Steps cannot be tested while there are pending suggestions." at bounding box center [1297, 101] width 246 height 33
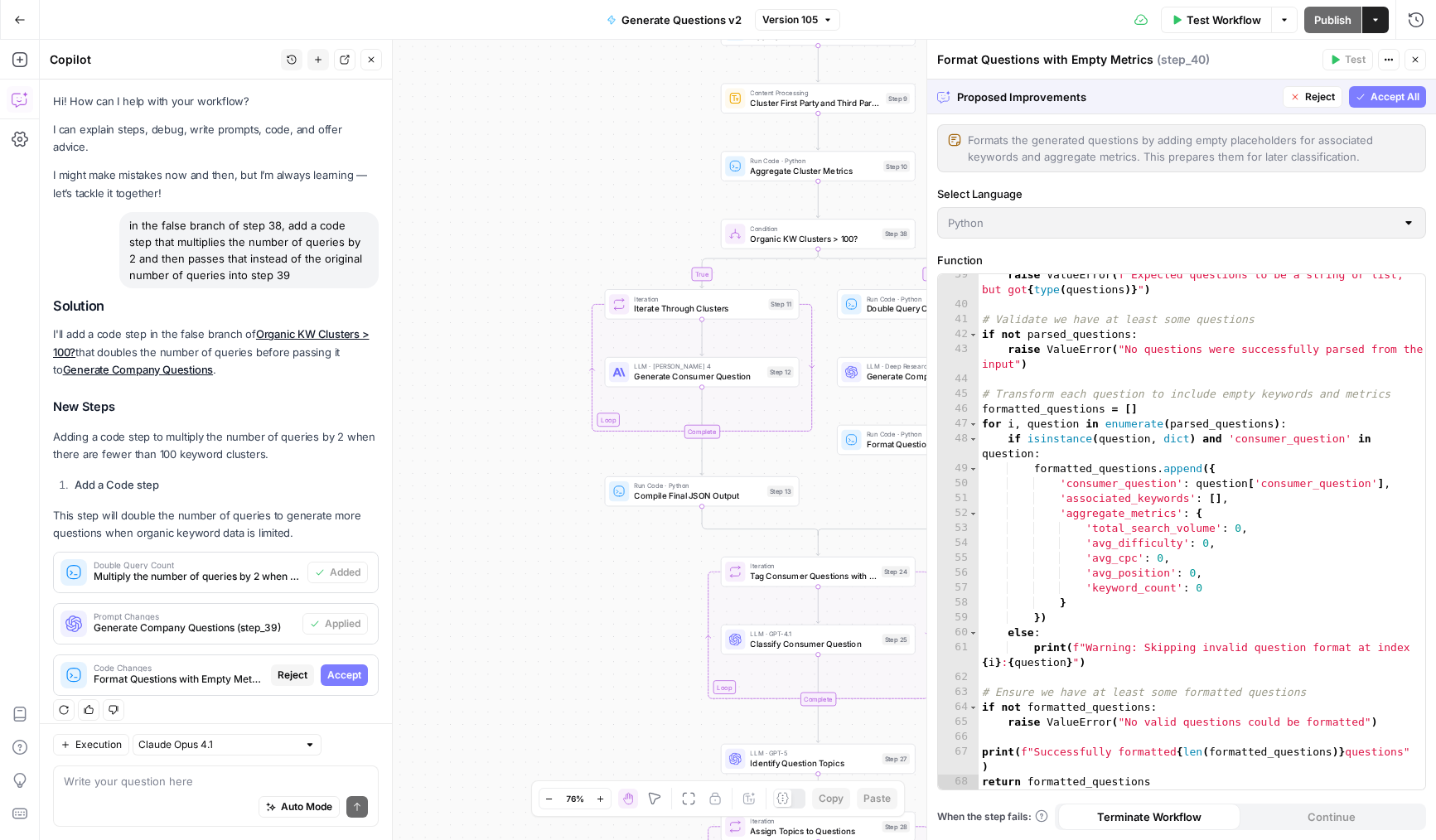
click at [1307, 102] on span "Reject" at bounding box center [1319, 97] width 30 height 15
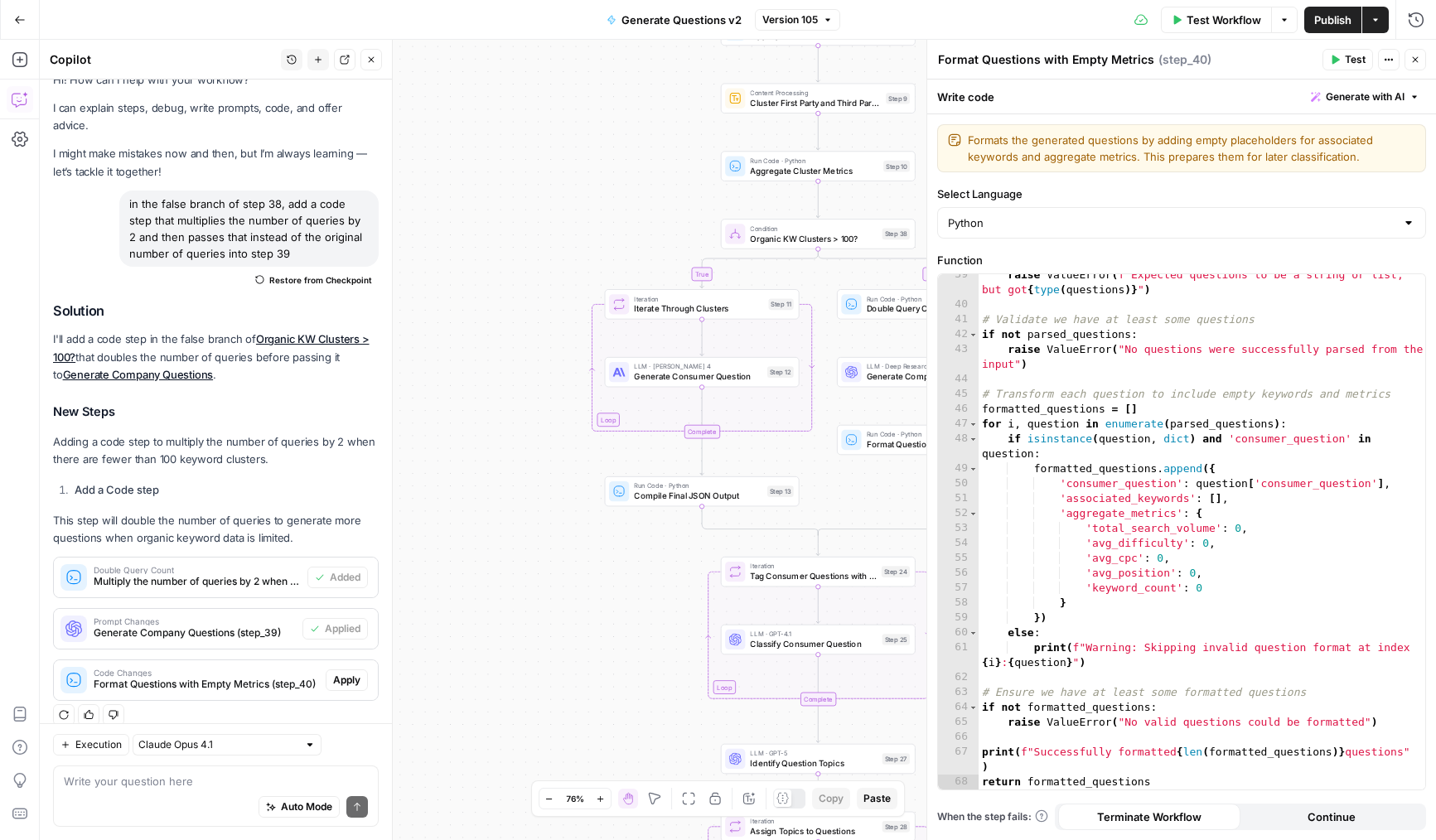
click at [1414, 62] on icon "button" at bounding box center [1415, 60] width 10 height 10
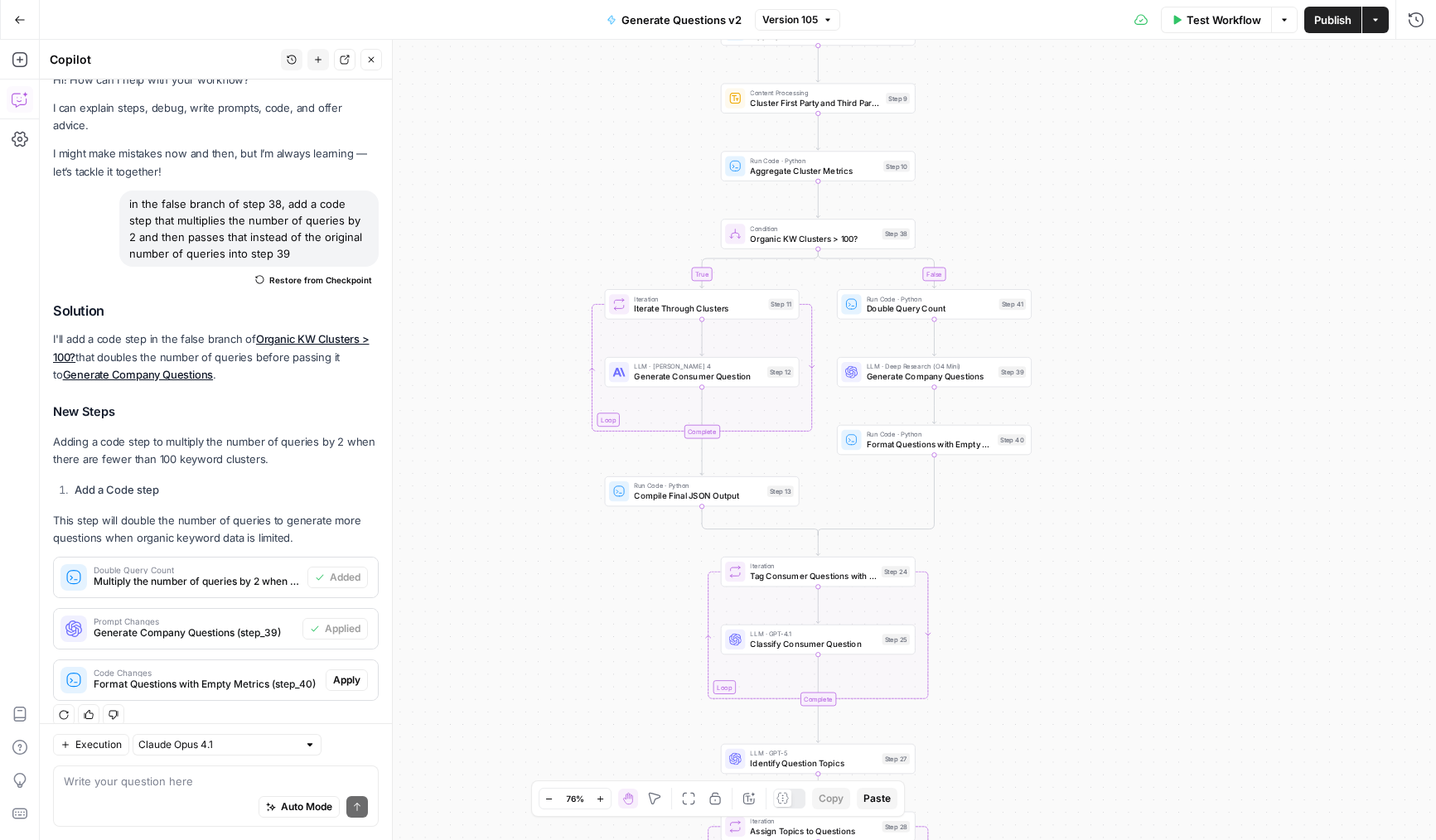
click at [756, 799] on button "Annotate Workflow" at bounding box center [749, 798] width 20 height 20
click at [366, 70] on button "Close" at bounding box center [371, 60] width 22 height 22
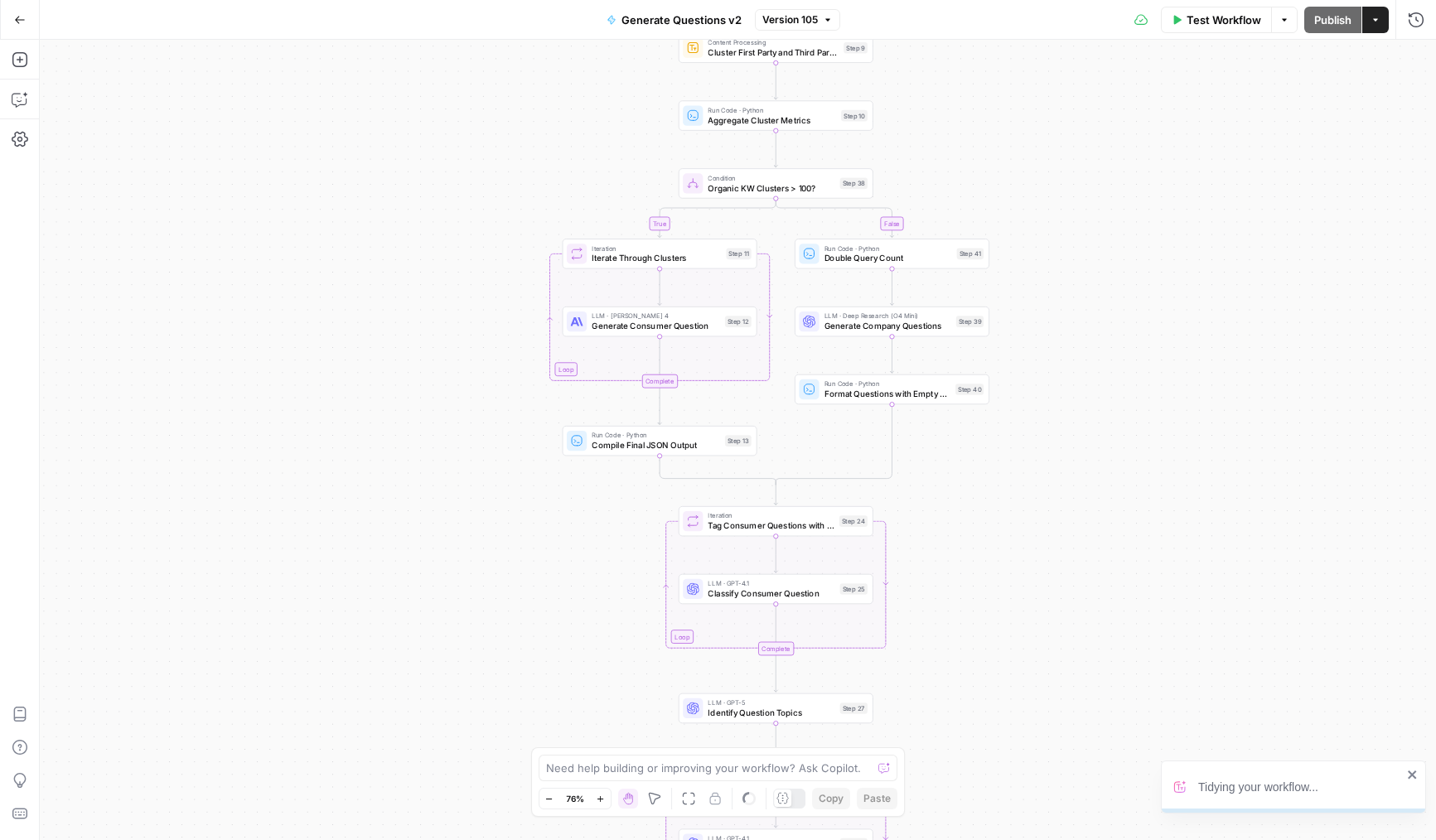
drag, startPoint x: 510, startPoint y: 365, endPoint x: 437, endPoint y: 259, distance: 128.7
click at [437, 259] on div "true false Workflow Set Inputs Inputs LLM · Deep Research (O4 Mini) Research Co…" at bounding box center [737, 440] width 1396 height 800
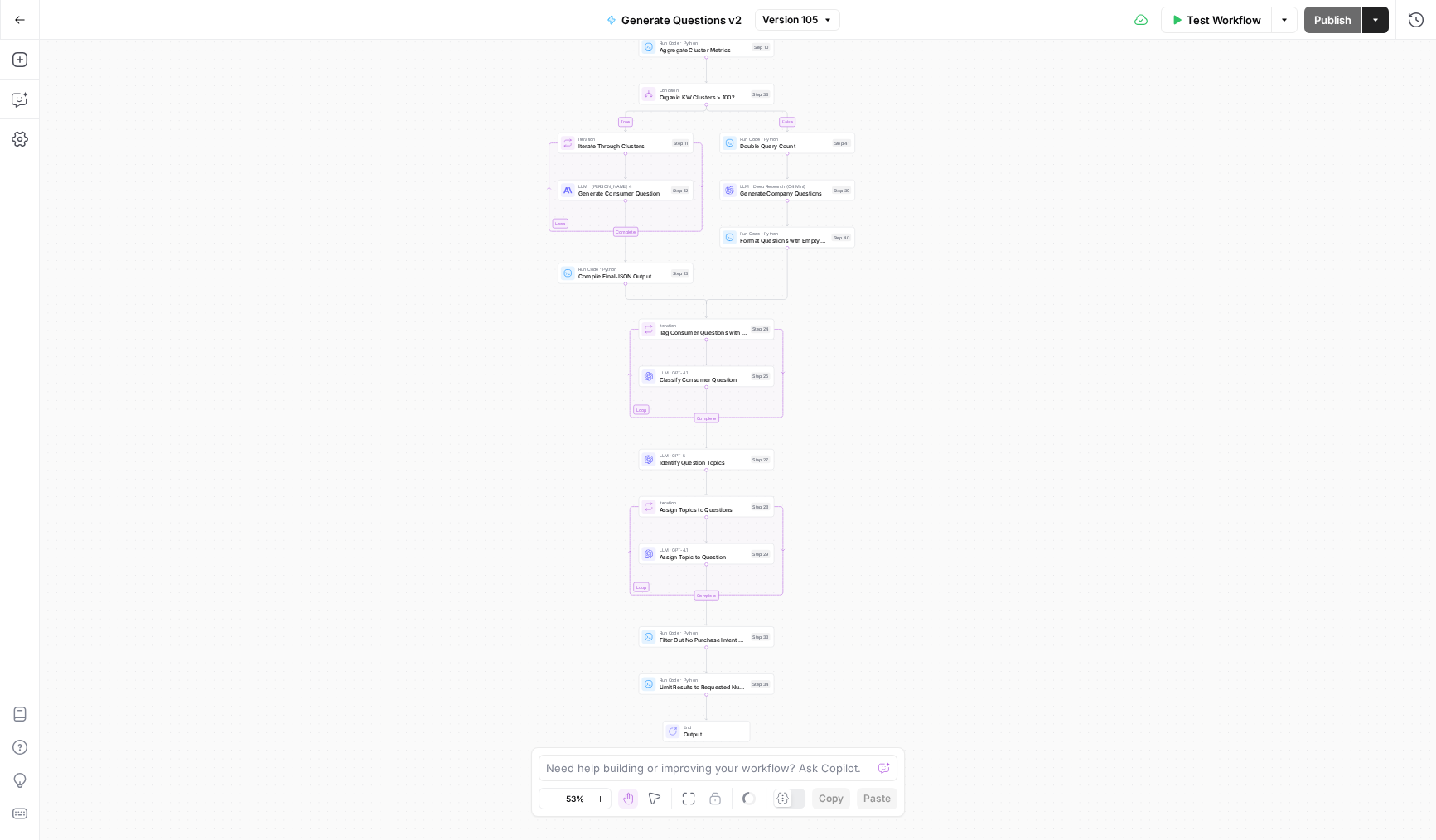
drag, startPoint x: 437, startPoint y: 265, endPoint x: 492, endPoint y: 189, distance: 93.8
click at [492, 189] on div "true false Workflow Set Inputs Inputs LLM · Deep Research (O4 Mini) Research Co…" at bounding box center [737, 440] width 1396 height 800
click at [762, 196] on span "Generate Company Questions" at bounding box center [784, 194] width 89 height 10
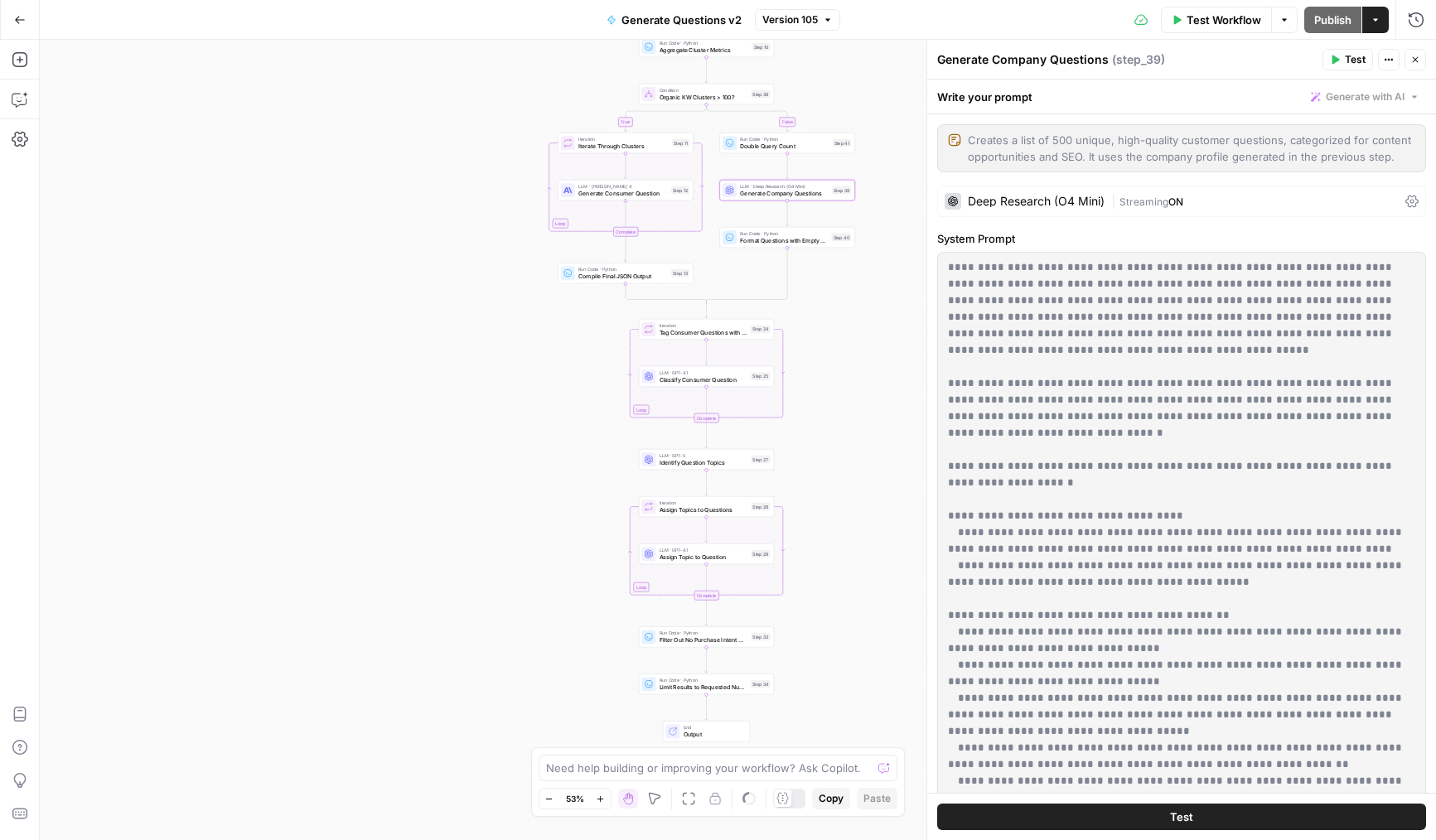
click at [833, 315] on div "true false Workflow Set Inputs Inputs LLM · Deep Research (O4 Mini) Research Co…" at bounding box center [737, 440] width 1396 height 800
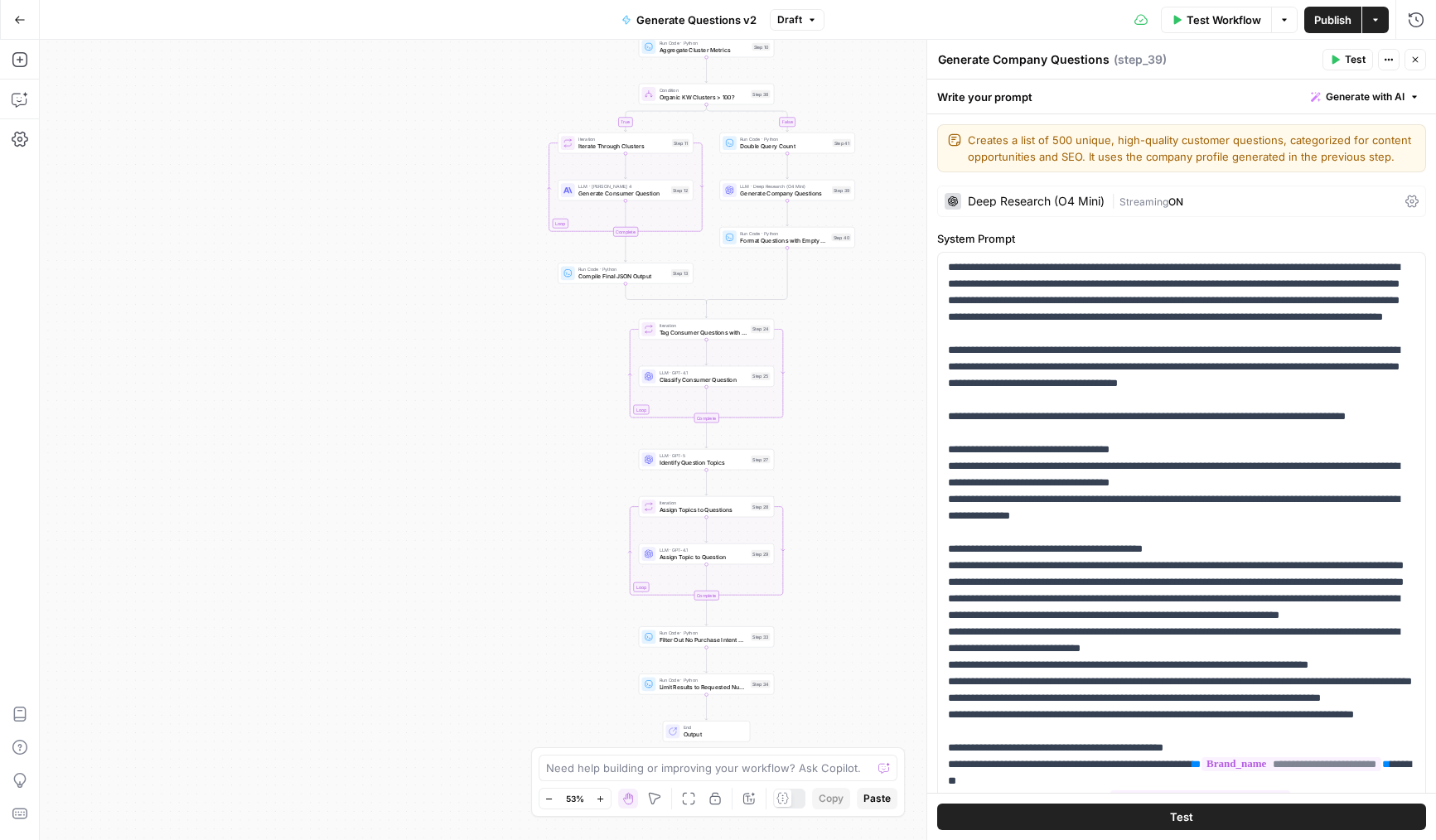
click at [1058, 130] on div "Creates a list of 500 unique, high-quality customer questions, categorized for …" at bounding box center [1181, 149] width 488 height 48
click at [1060, 139] on textarea "Creates a list of 500 unique, high-quality customer questions, categorized for …" at bounding box center [1191, 148] width 448 height 33
type textarea "Creates a list of unique, high-quality customer questions, categorized for cont…"
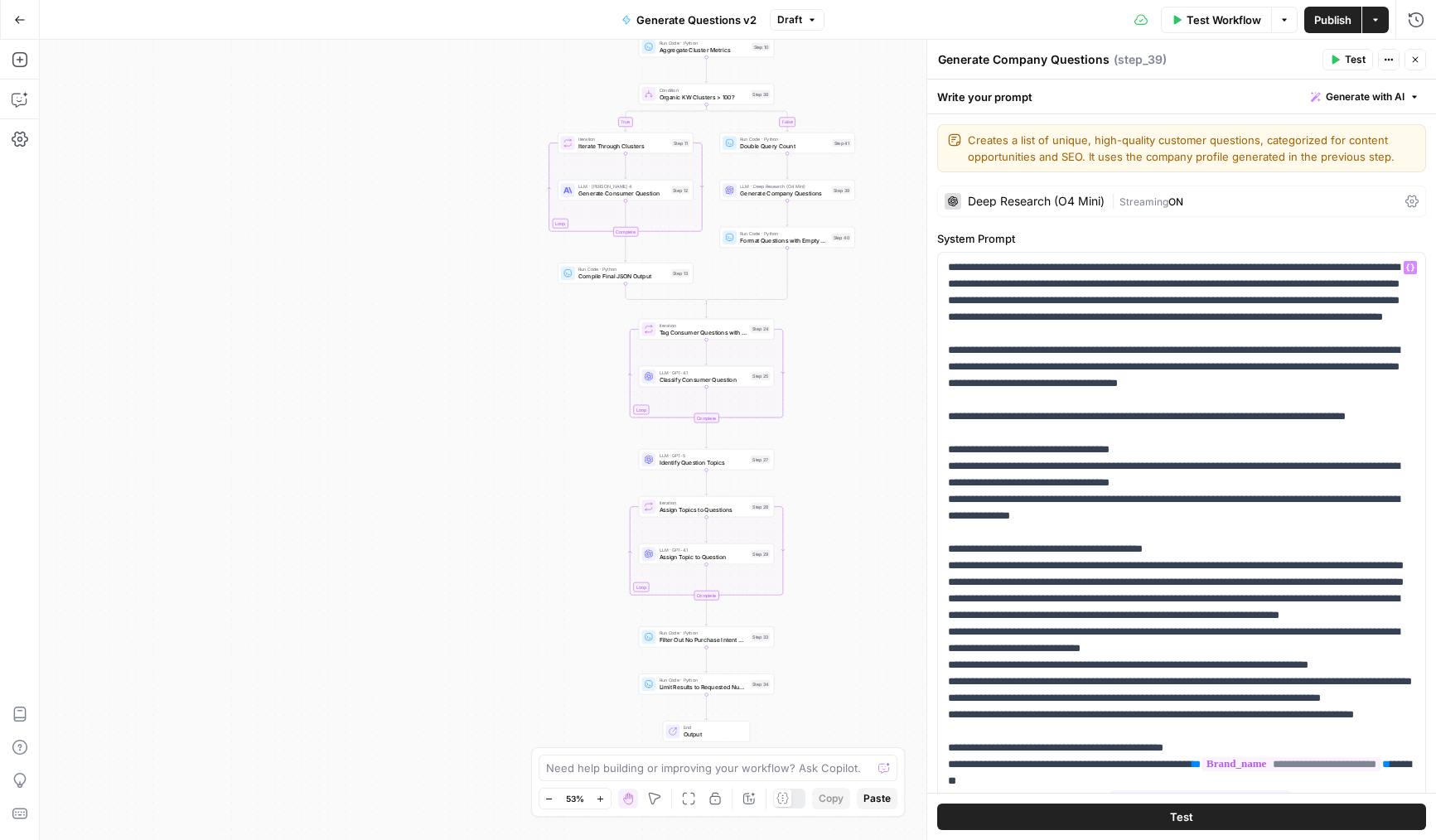
click at [1416, 61] on icon "button" at bounding box center [1415, 60] width 10 height 10
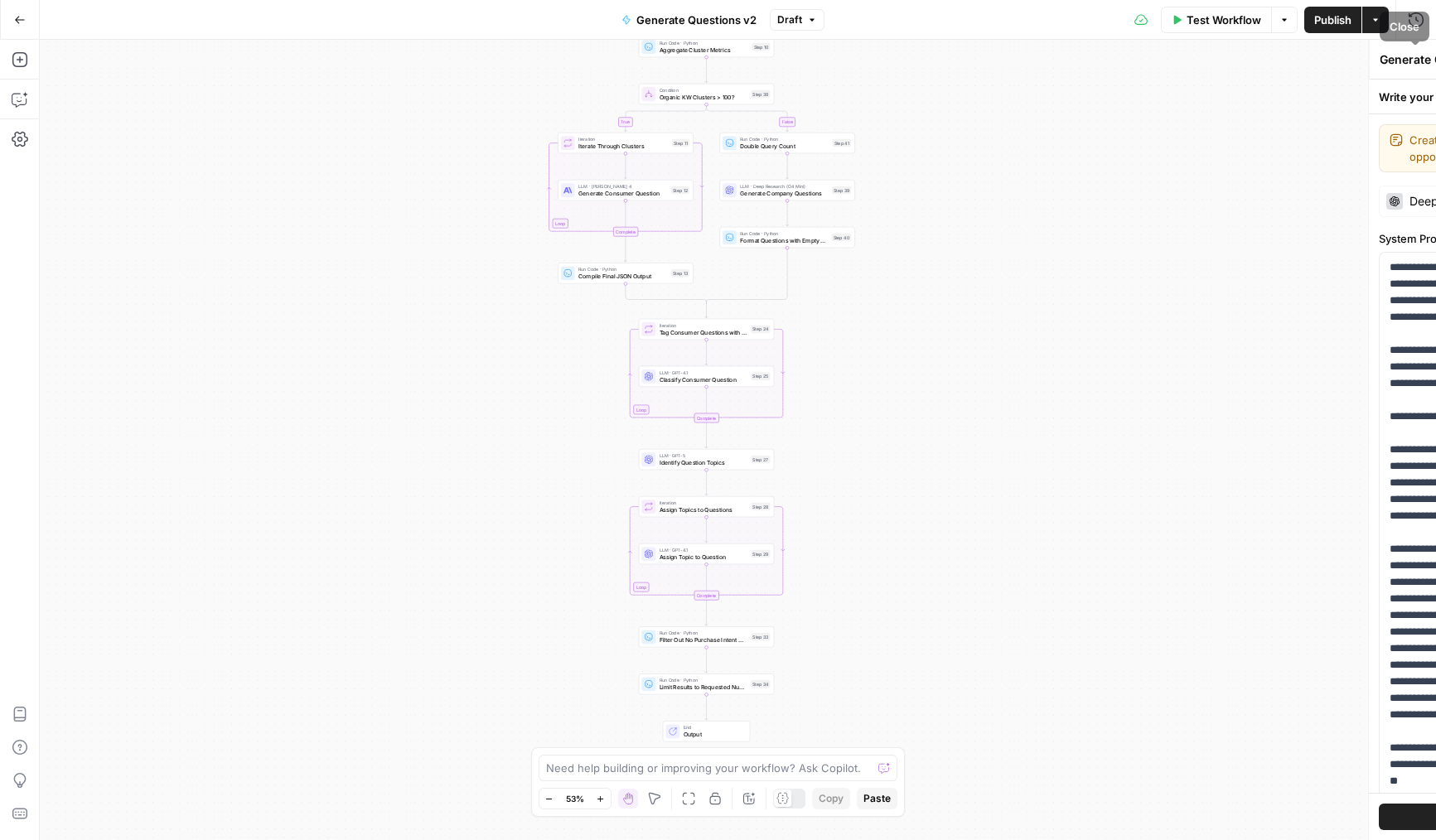
click at [1353, 20] on button "Publish" at bounding box center [1332, 20] width 57 height 27
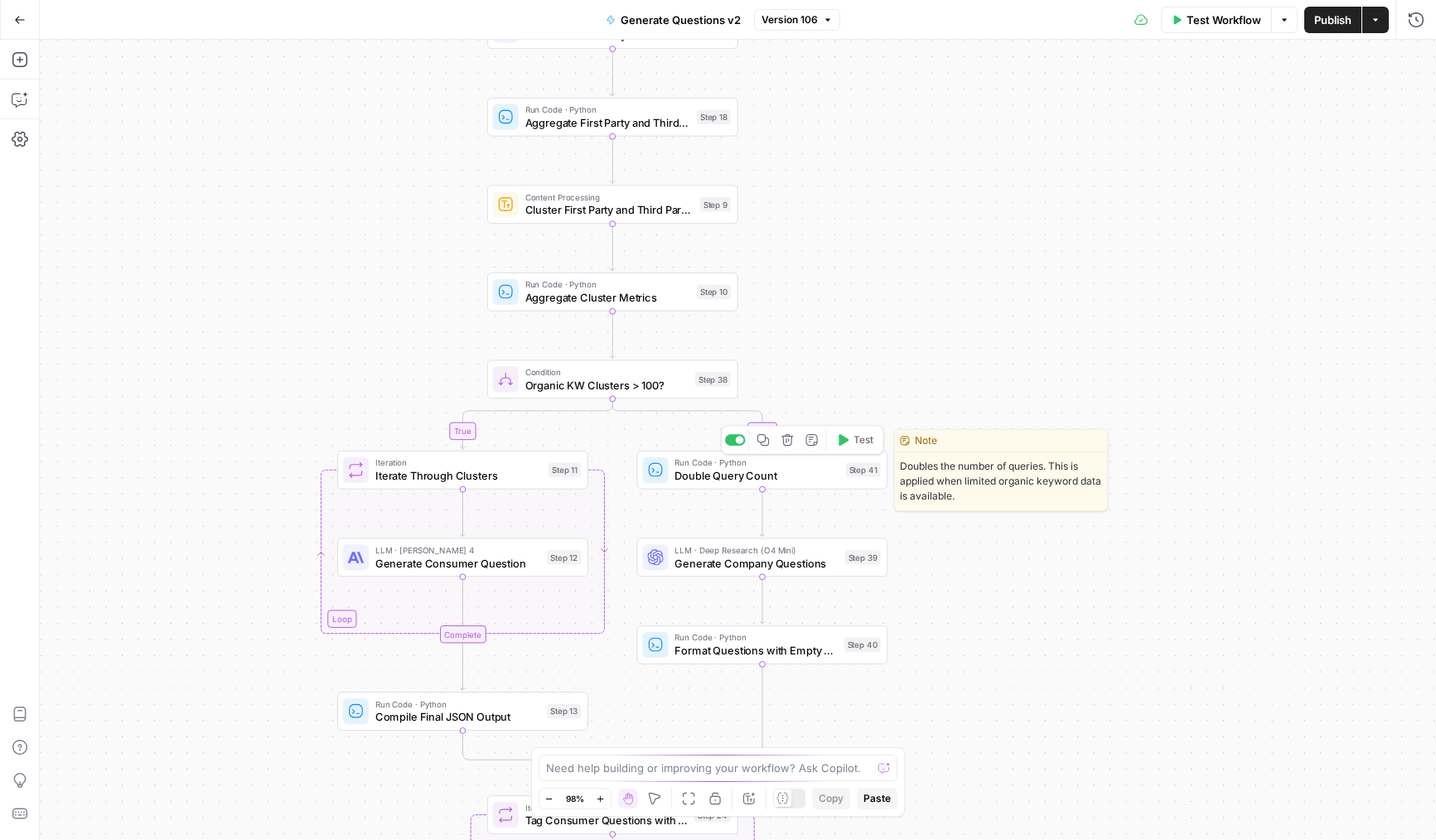
click at [856, 449] on button "Test" at bounding box center [854, 439] width 50 height 21
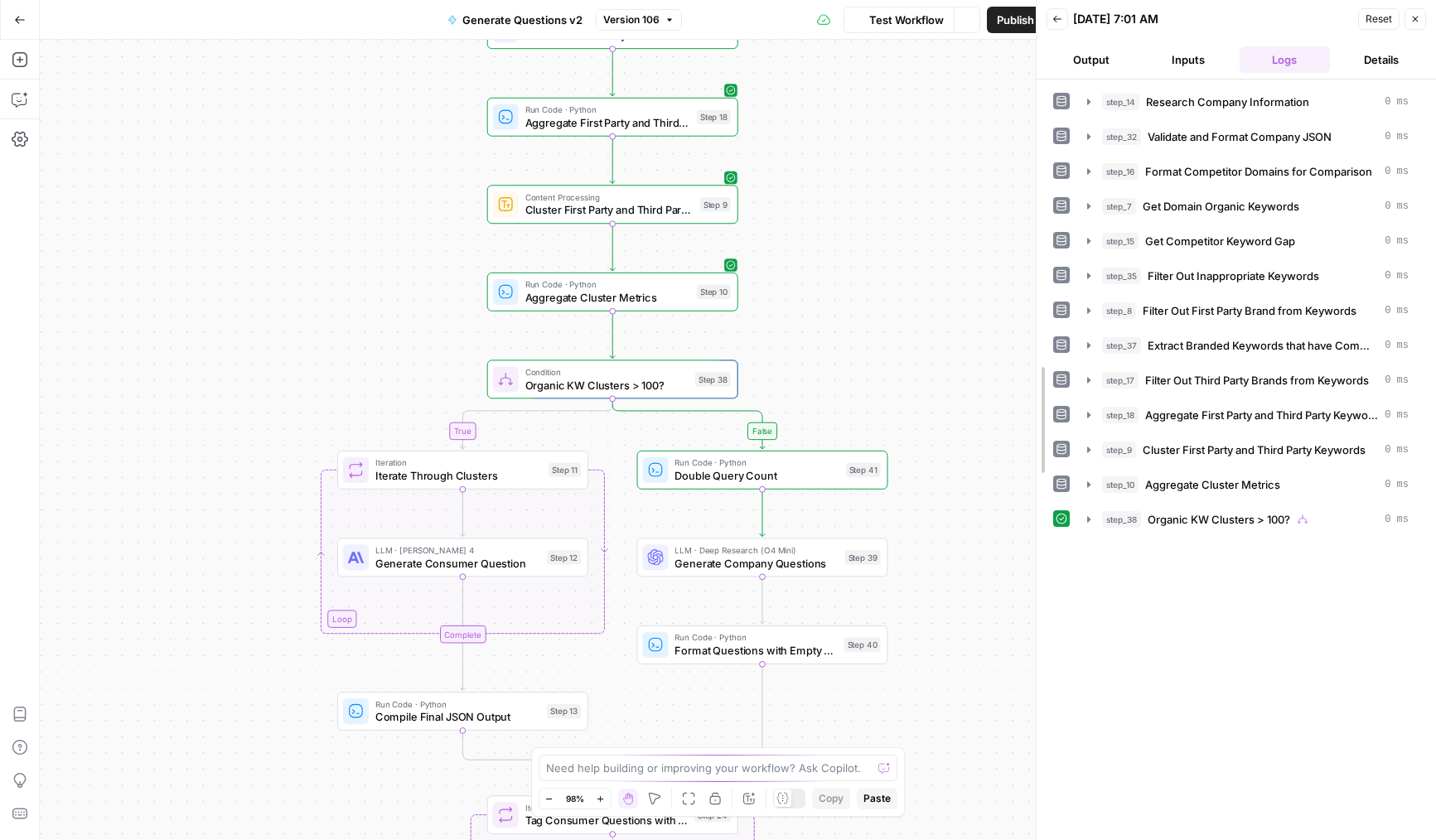
click at [1034, 607] on div at bounding box center [1036, 420] width 16 height 840
click at [1081, 522] on button "step_38 Organic KW Clusters > 100? 0 ms" at bounding box center [1248, 519] width 341 height 27
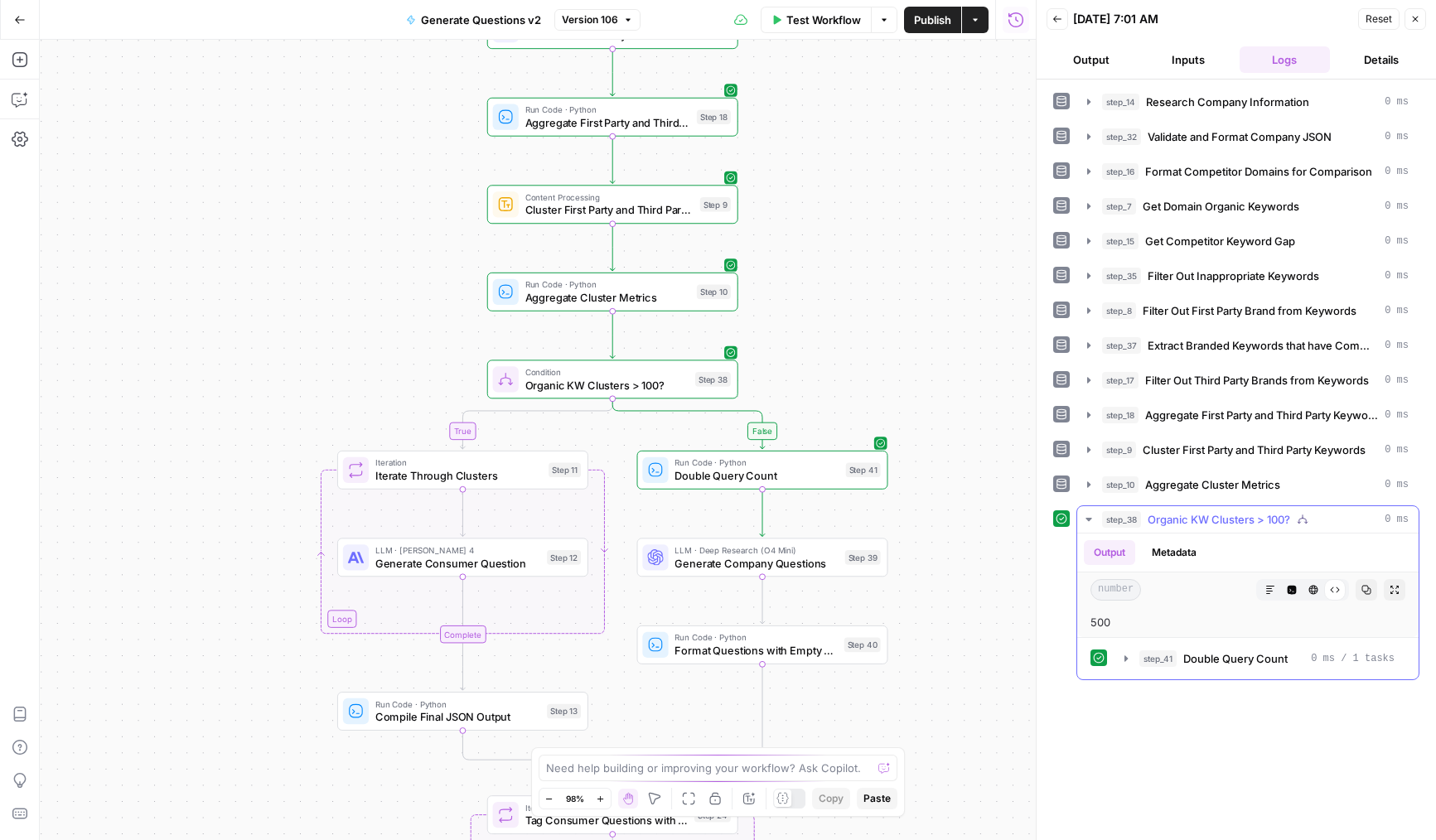
click at [1105, 618] on div "500" at bounding box center [1248, 621] width 315 height 16
click at [1415, 27] on button "Close" at bounding box center [1414, 19] width 22 height 22
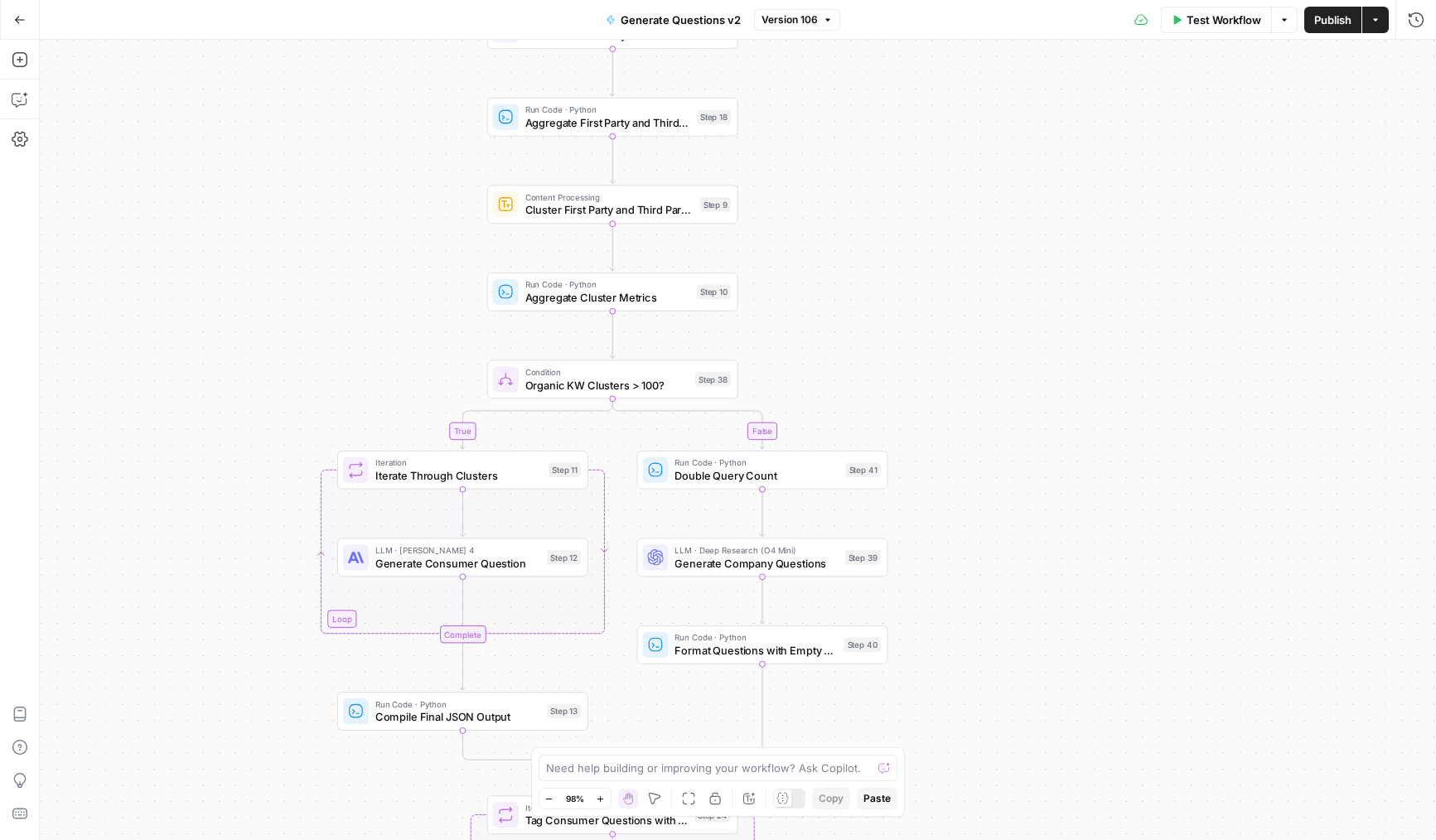
click at [1312, 30] on button "Publish" at bounding box center [1332, 20] width 57 height 27
